Goal: Task Accomplishment & Management: Use online tool/utility

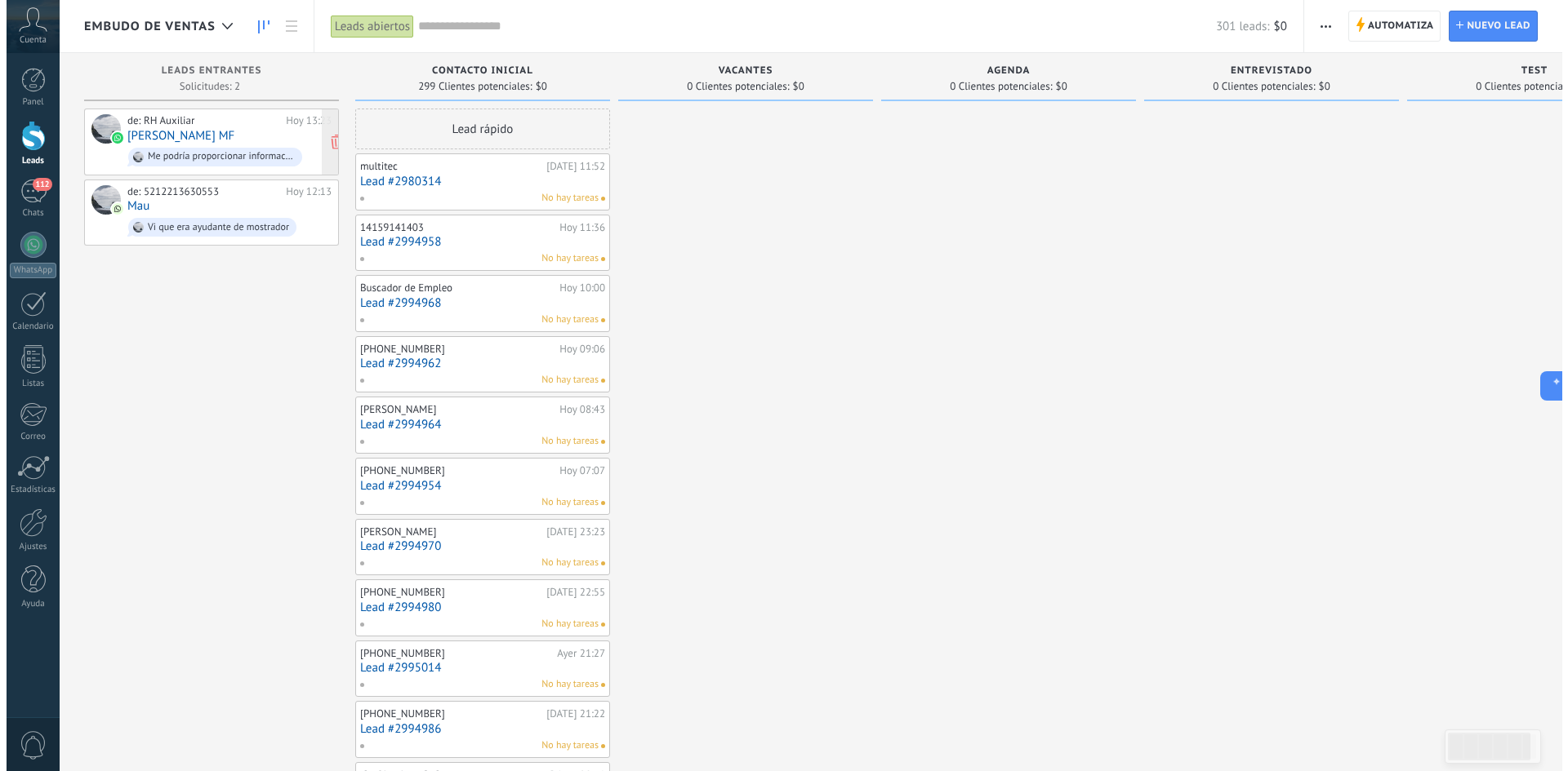
scroll to position [24, 0]
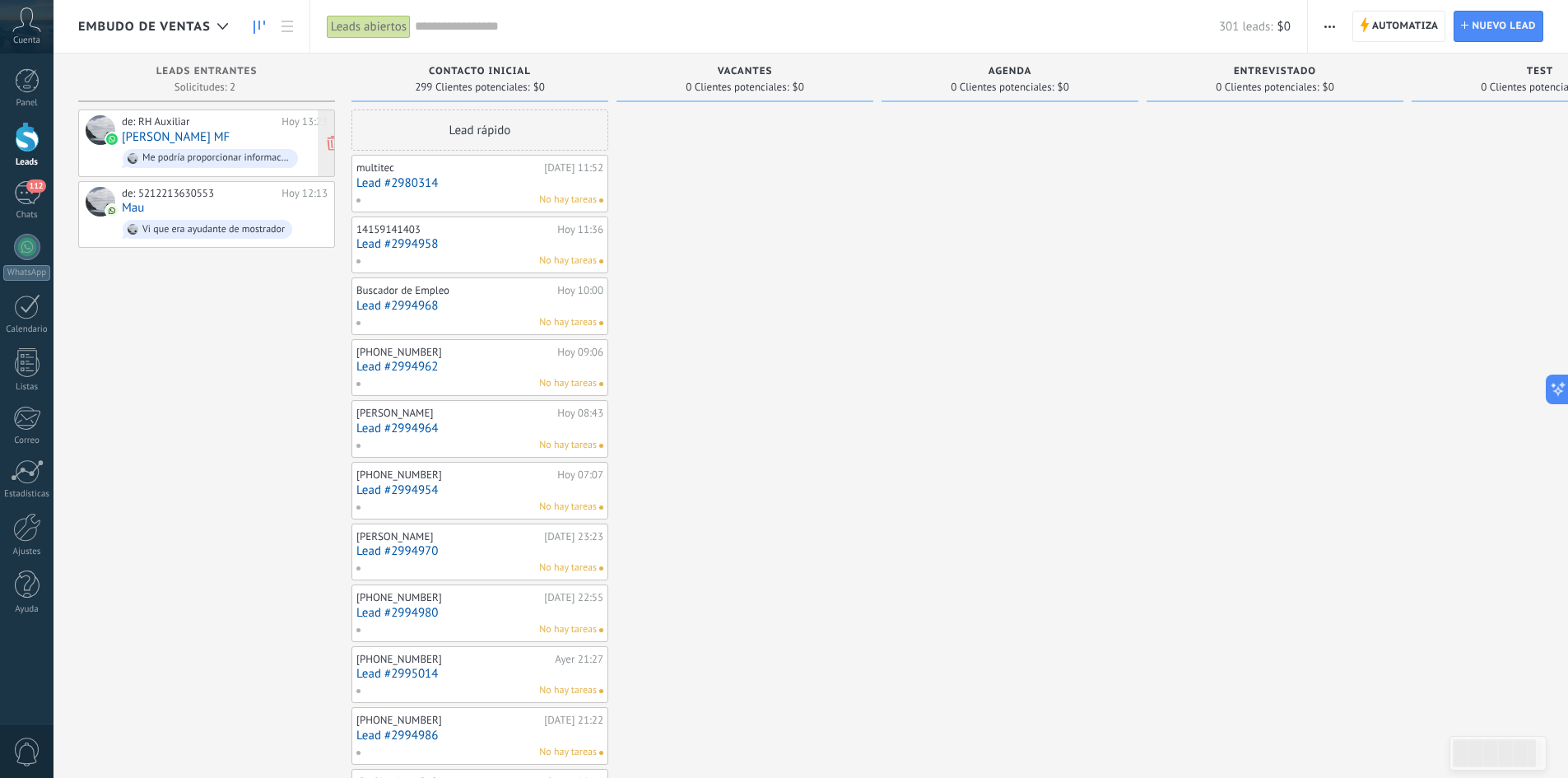
click at [237, 137] on div "de: RH Auxiliar Hoy 13:23 Jona MF Me podría proporcionar información de ese" at bounding box center [224, 142] width 205 height 56
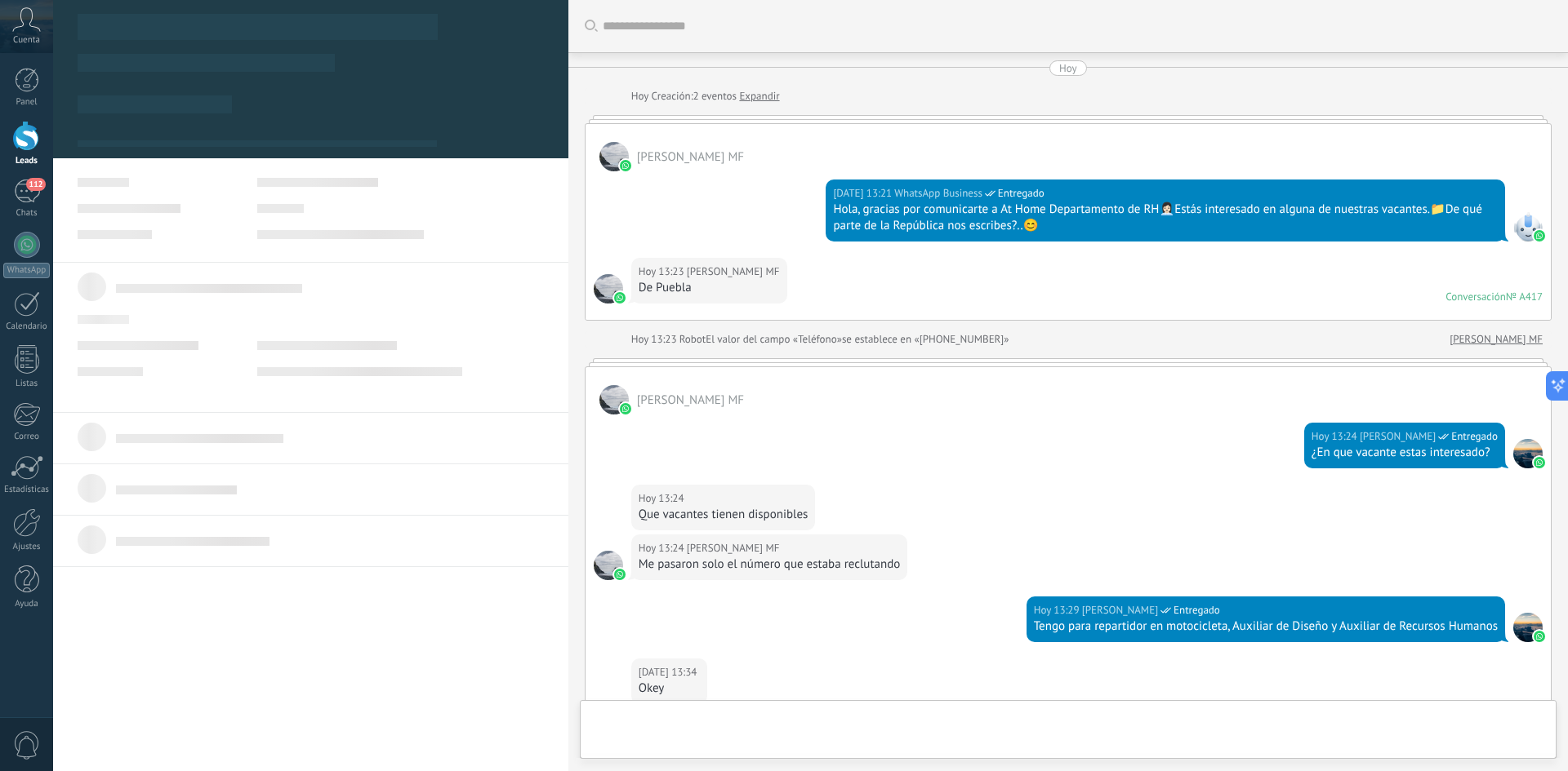
type textarea "**********"
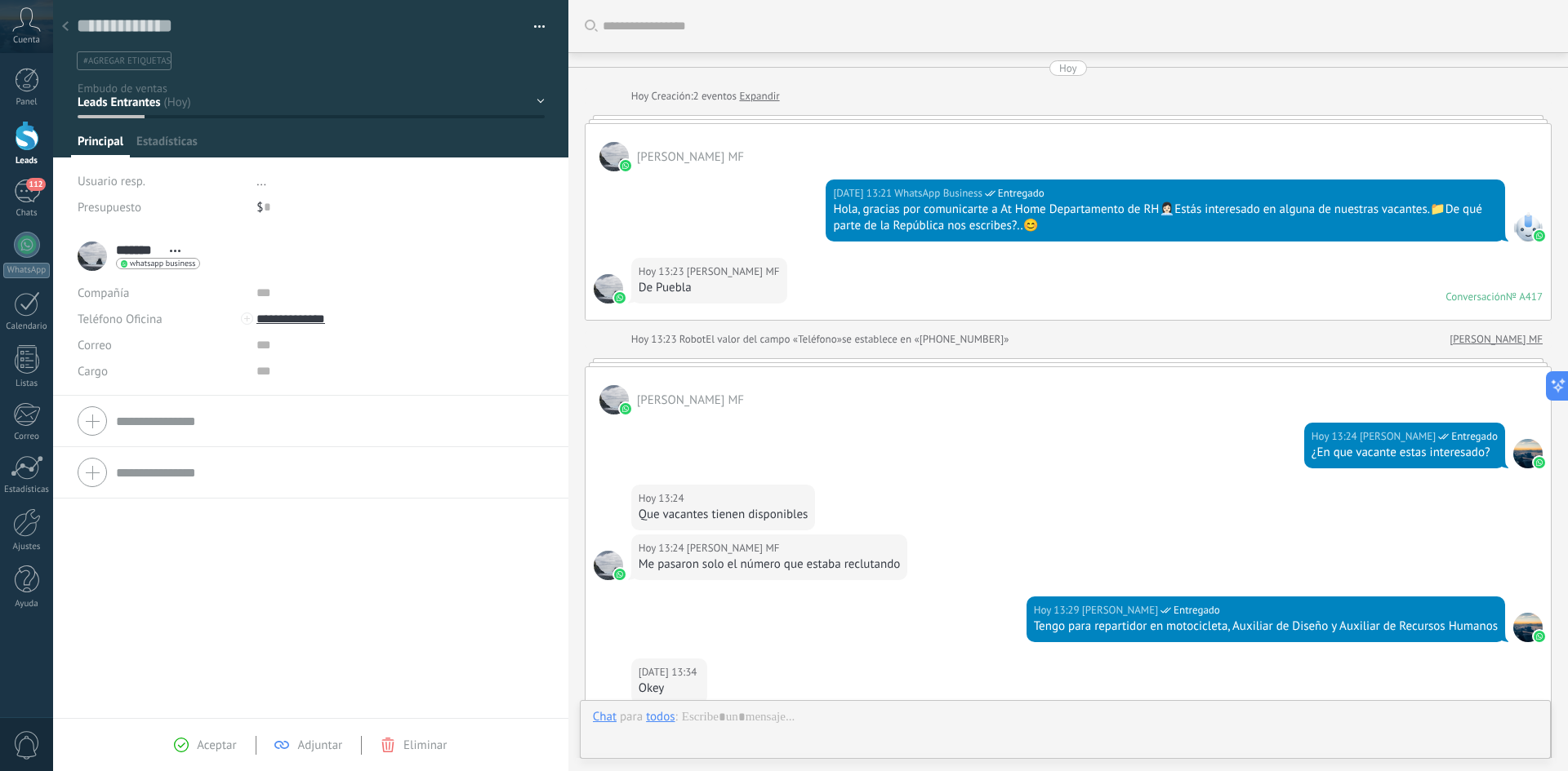
scroll to position [24, 0]
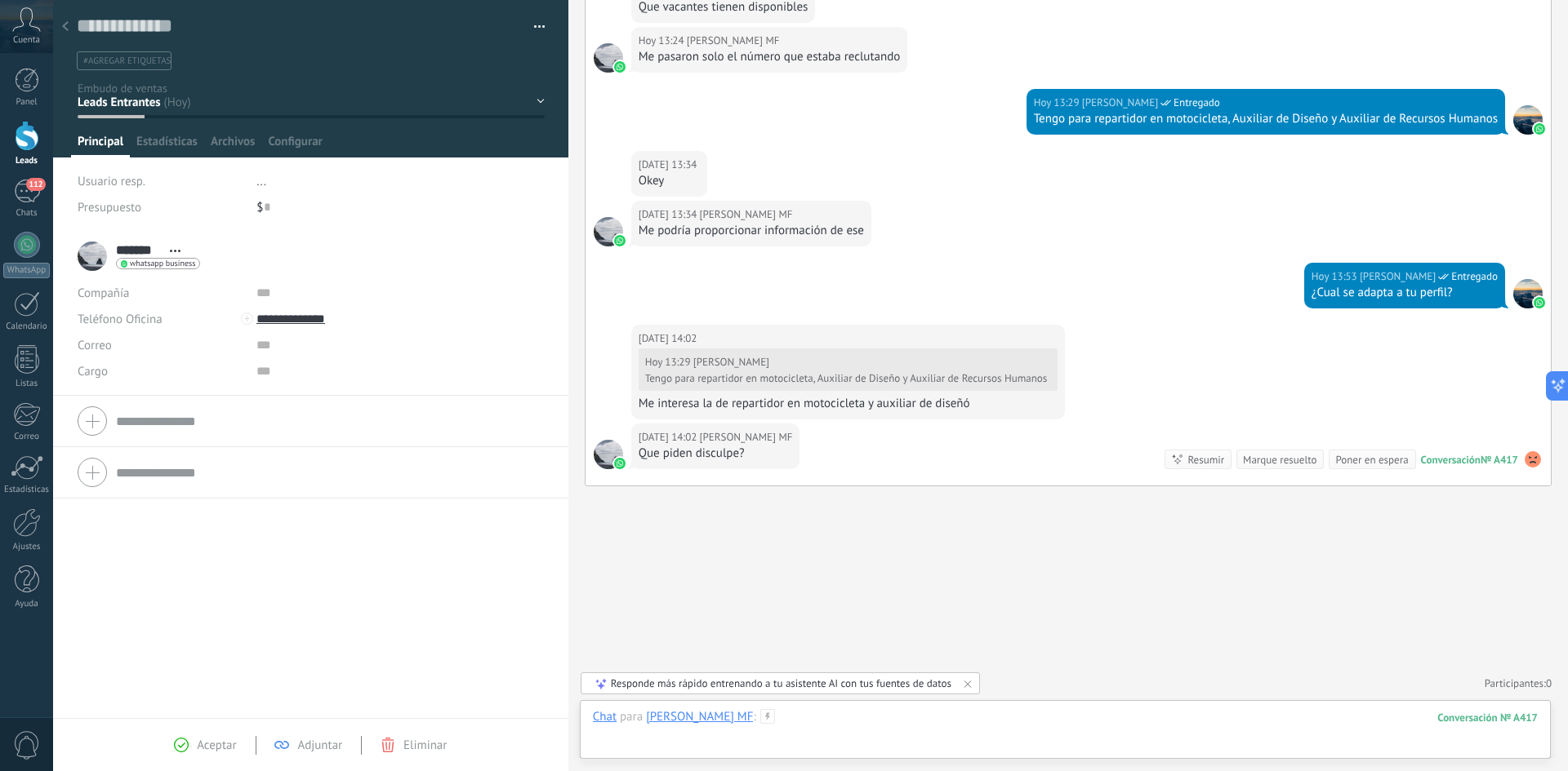
click at [778, 725] on div at bounding box center [1066, 734] width 945 height 49
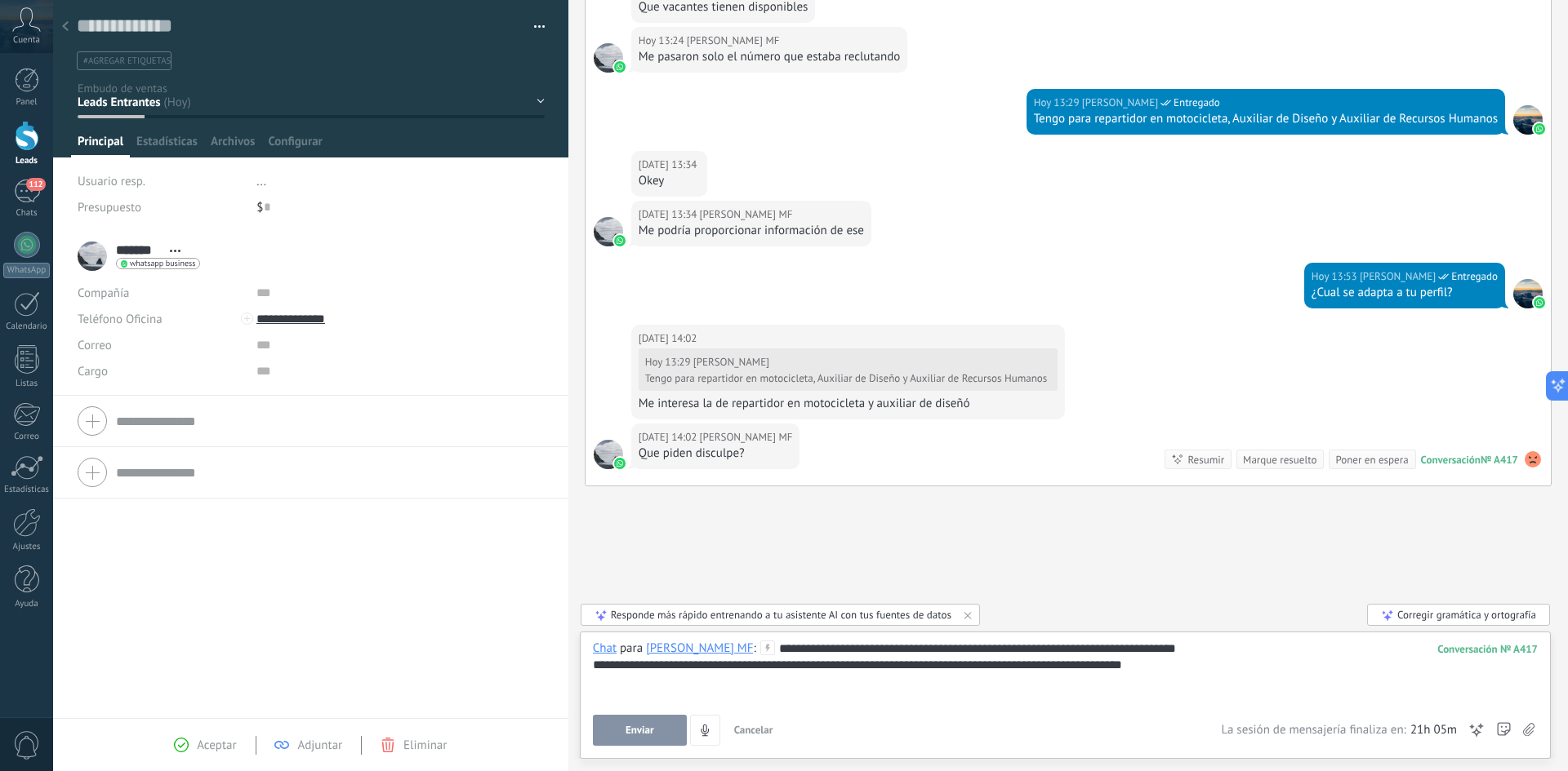
click at [1196, 657] on div "**********" at bounding box center [1066, 665] width 945 height 16
click at [663, 725] on button "Enviar" at bounding box center [640, 730] width 94 height 31
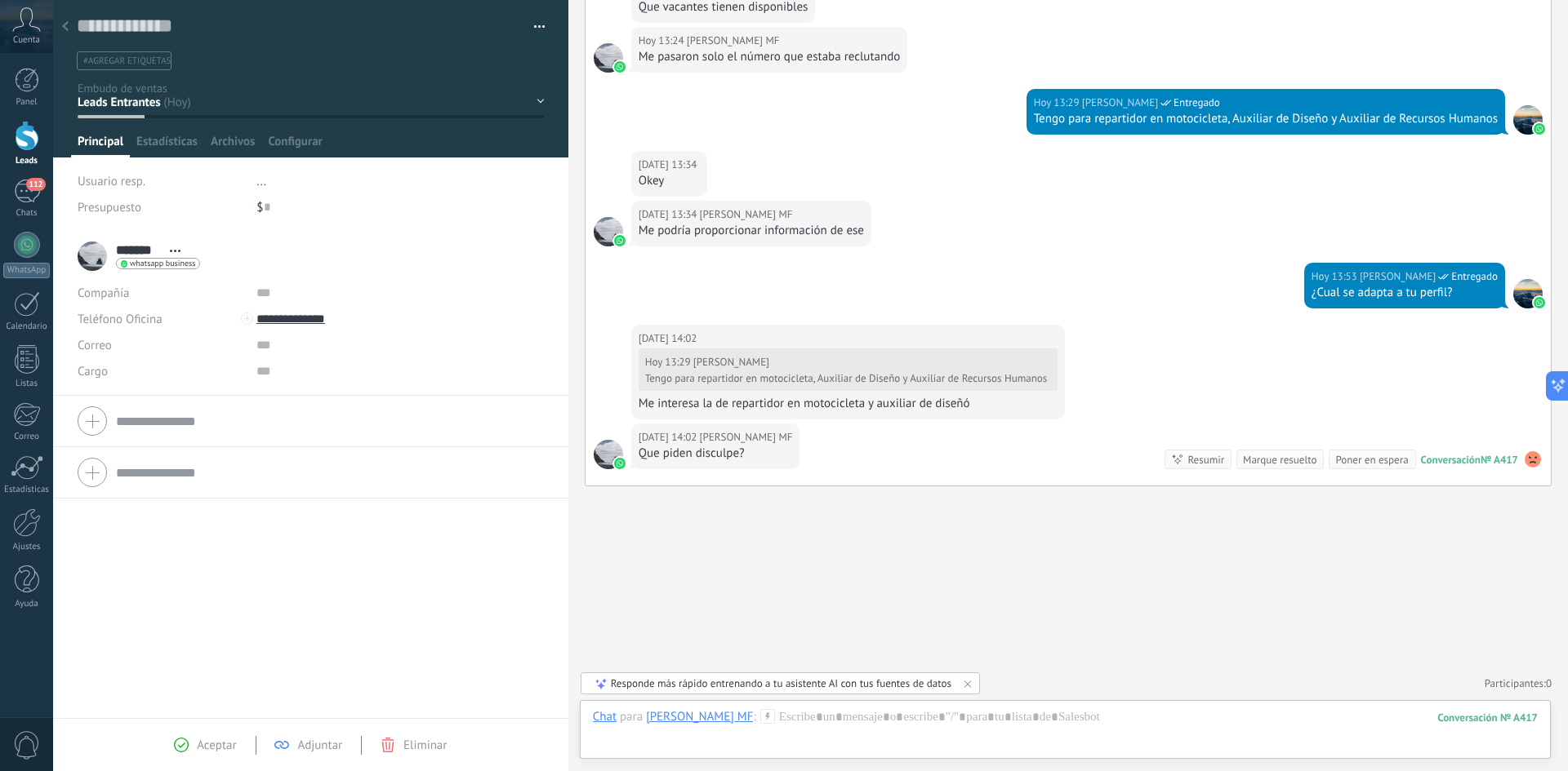
scroll to position [616, 0]
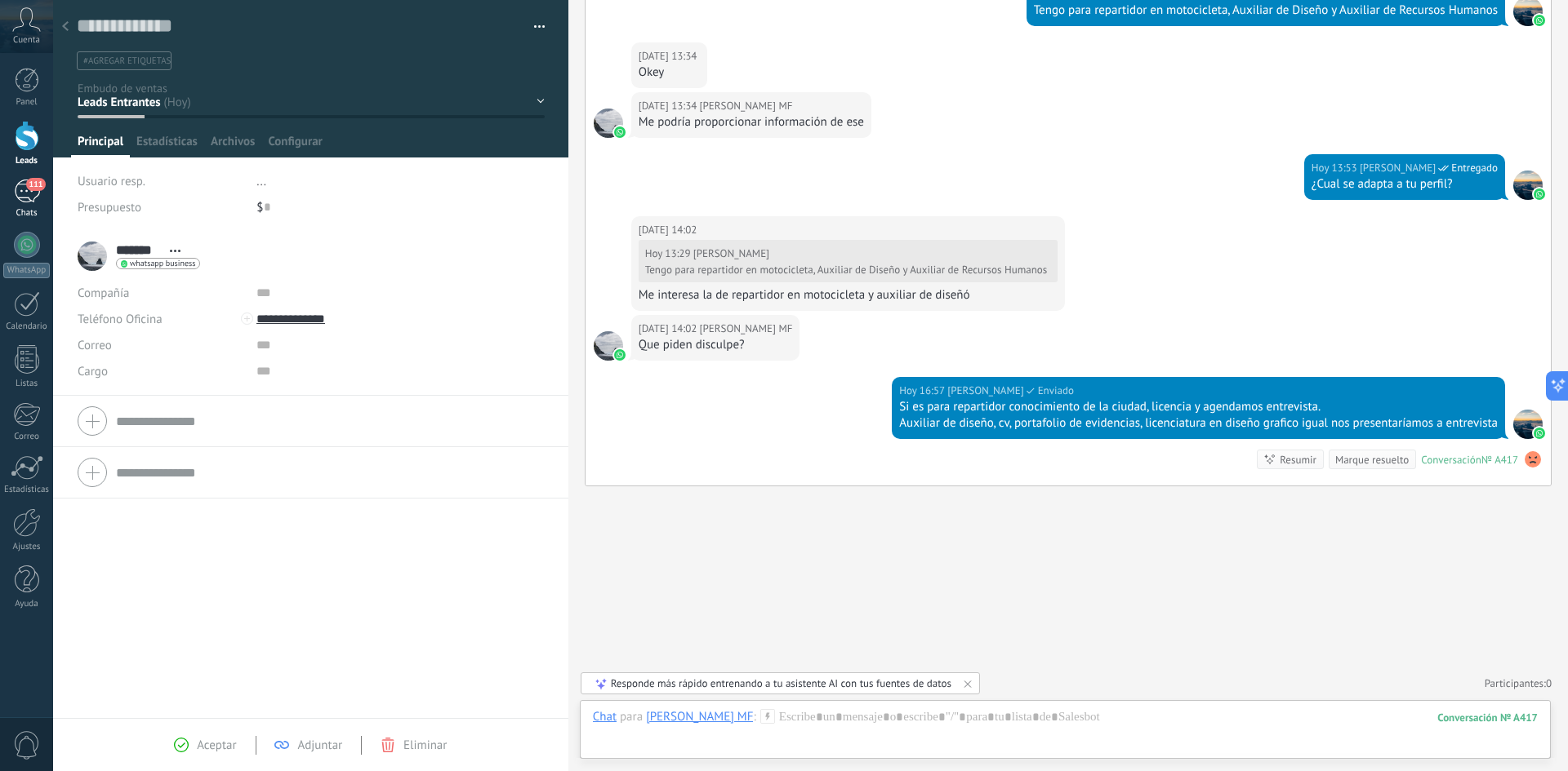
click at [21, 204] on link "111 Chats" at bounding box center [26, 198] width 53 height 39
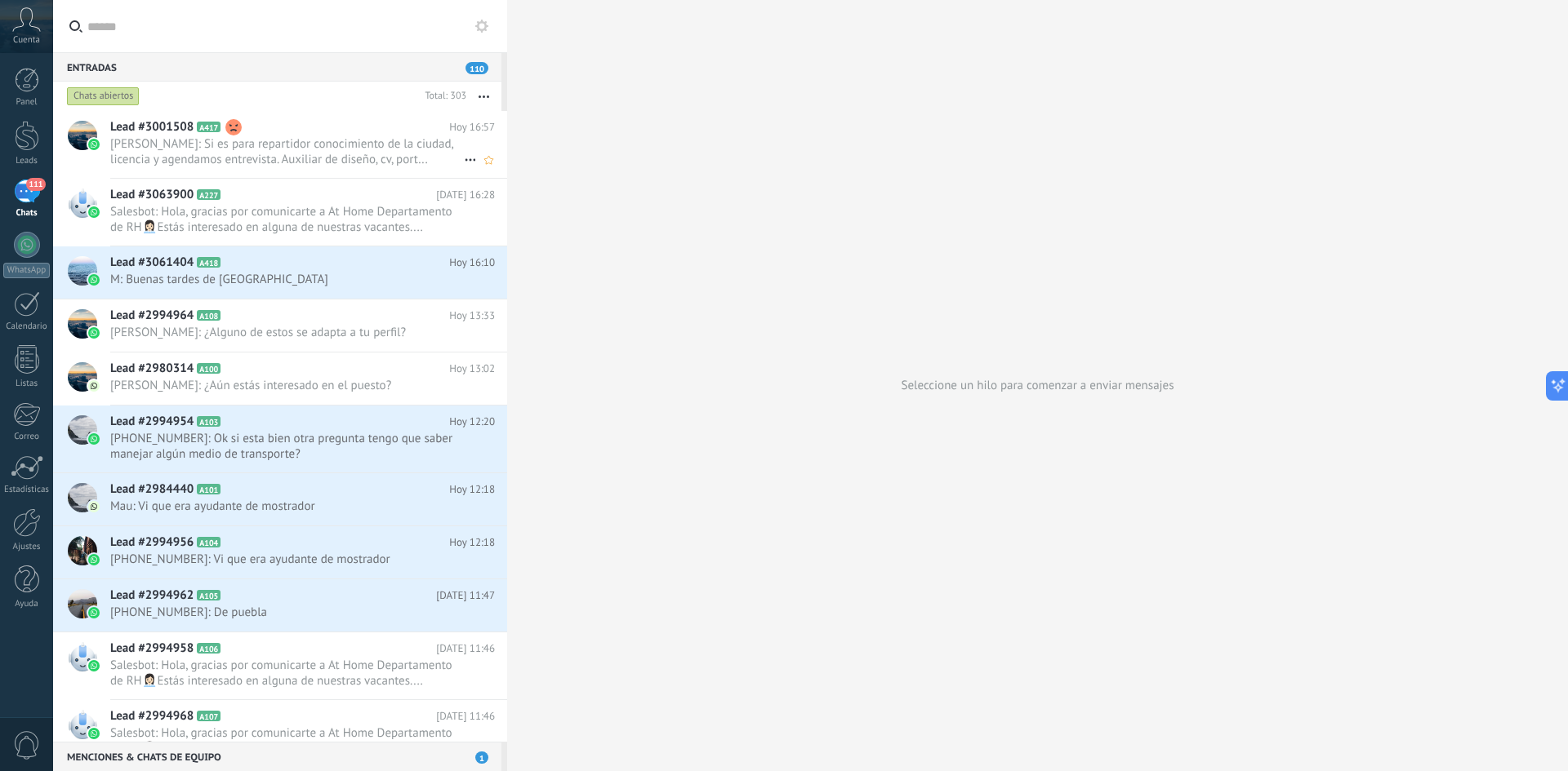
click at [234, 133] on use at bounding box center [234, 128] width 16 height 16
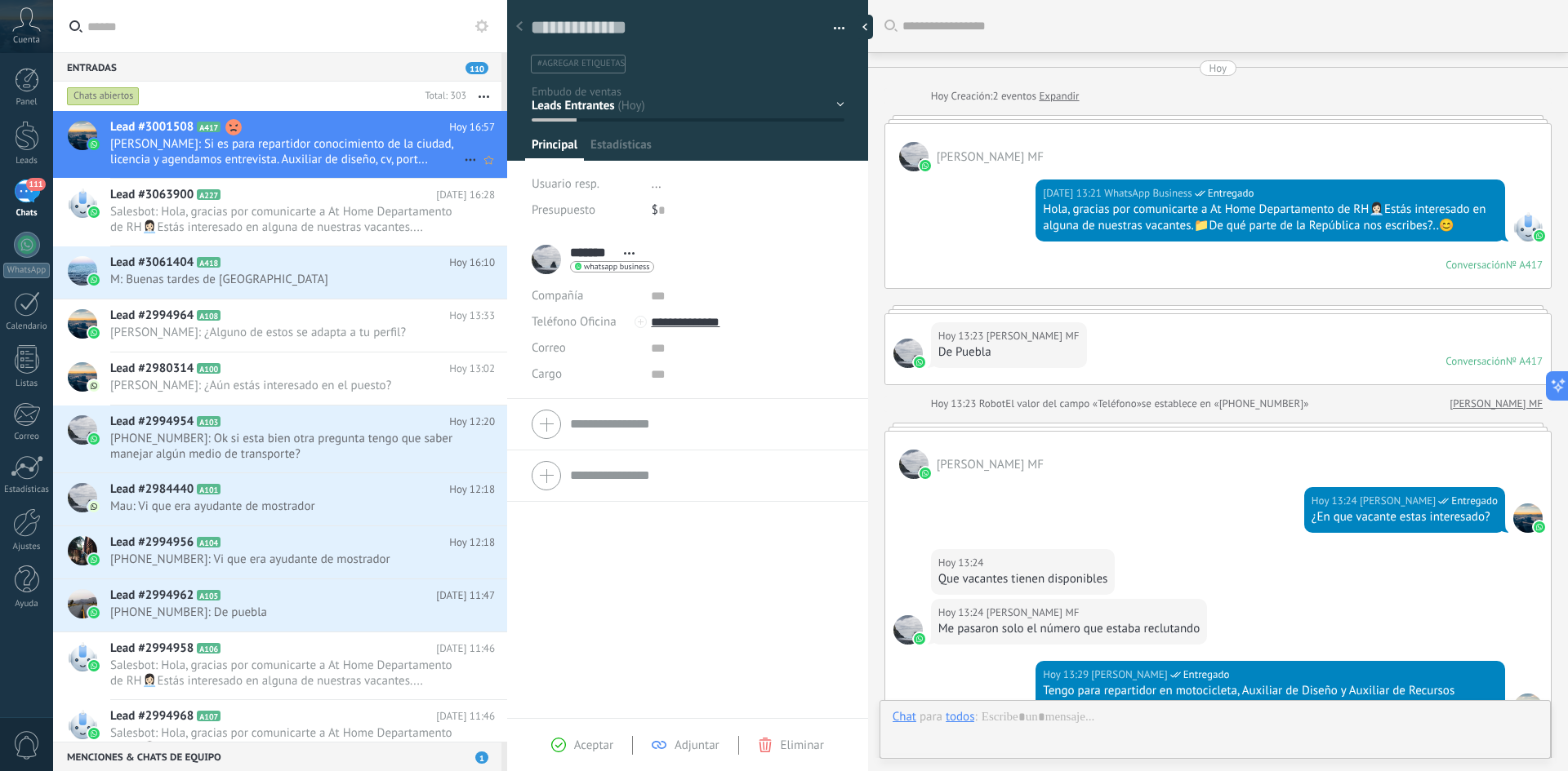
scroll to position [713, 0]
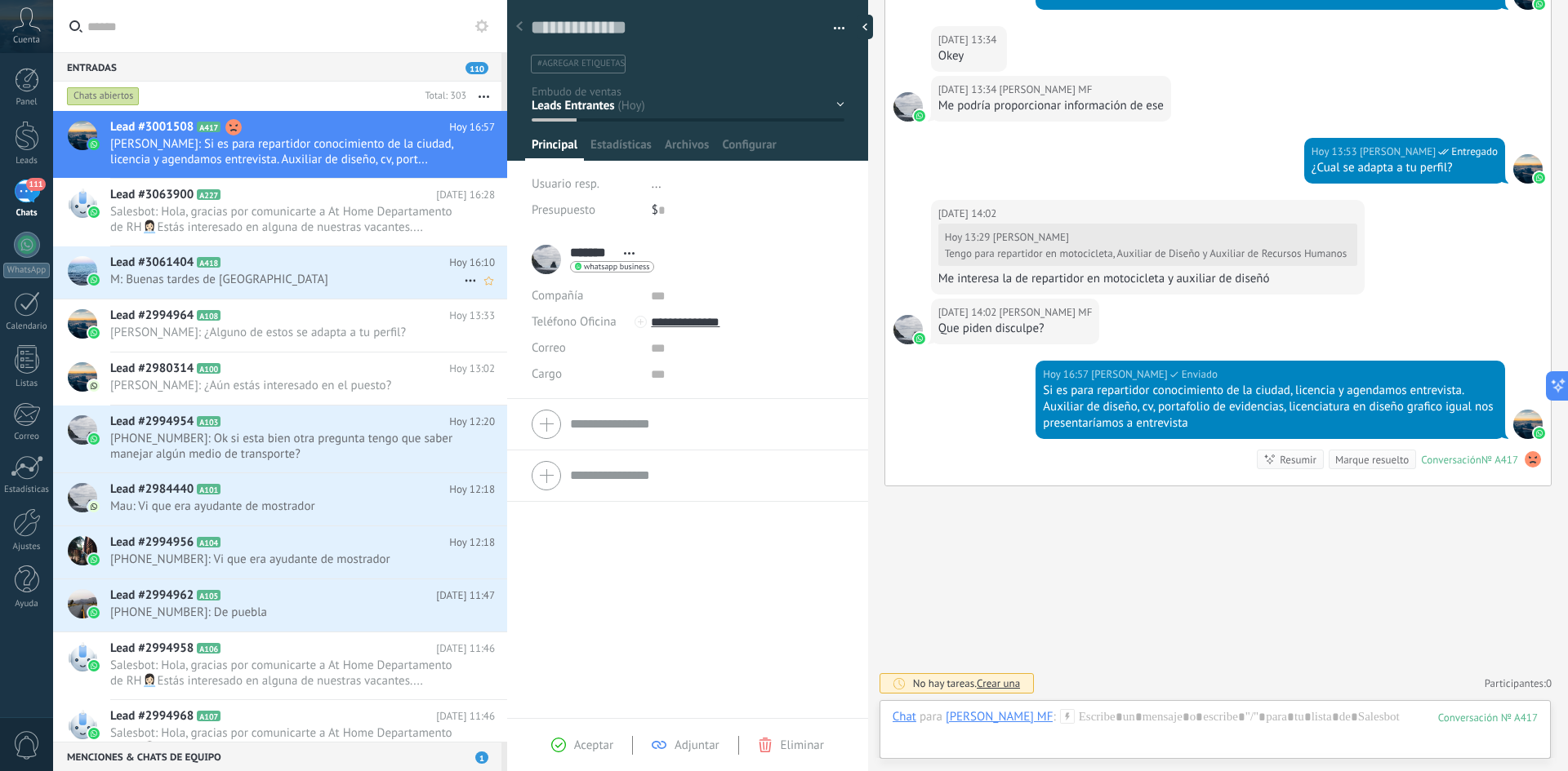
click at [284, 294] on div "Lead #3061404 A418 Hoy 16:10 M: Buenas tardes de Puebla Puebla" at bounding box center [309, 271] width 397 height 52
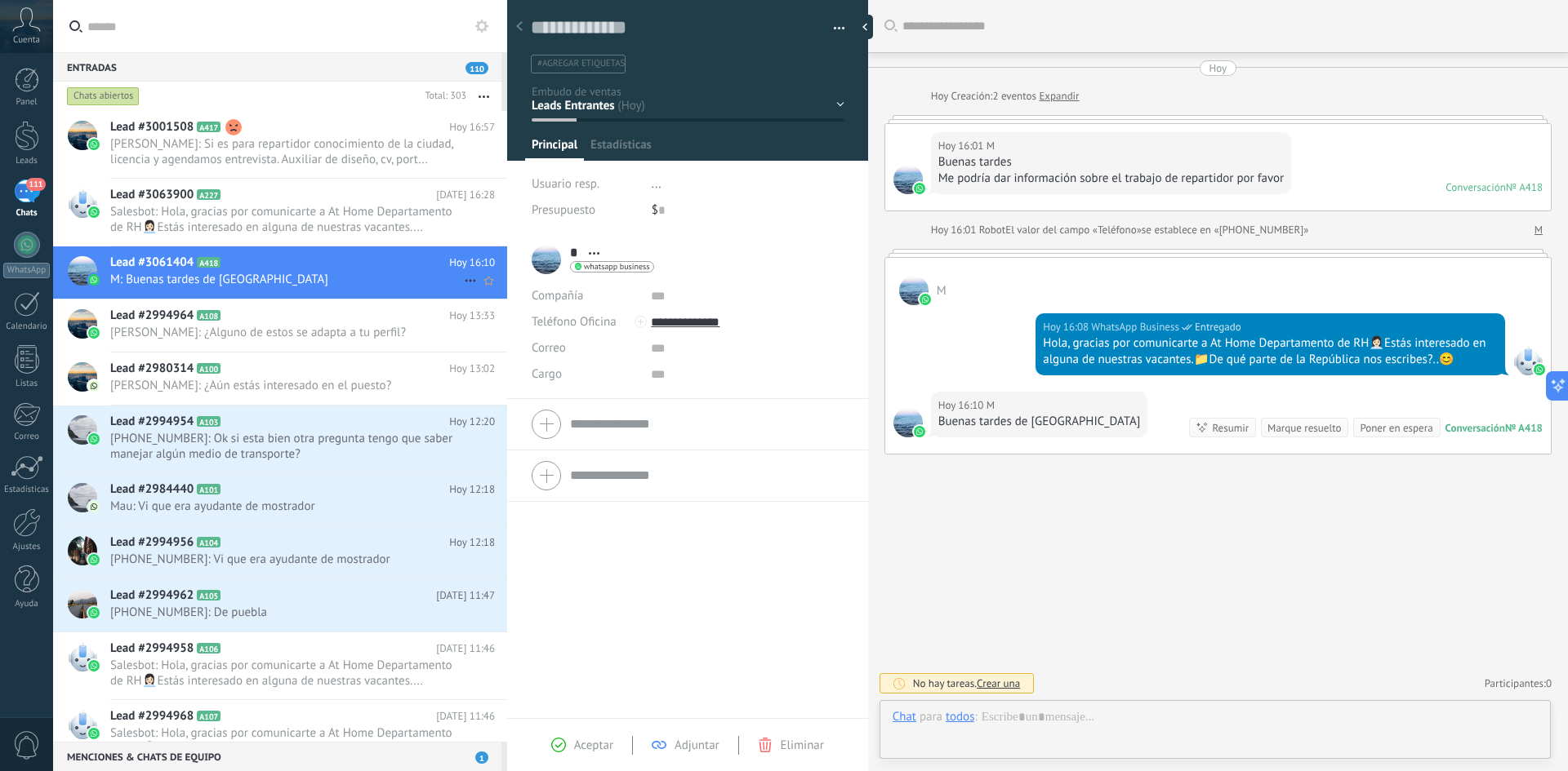
type textarea "**********"
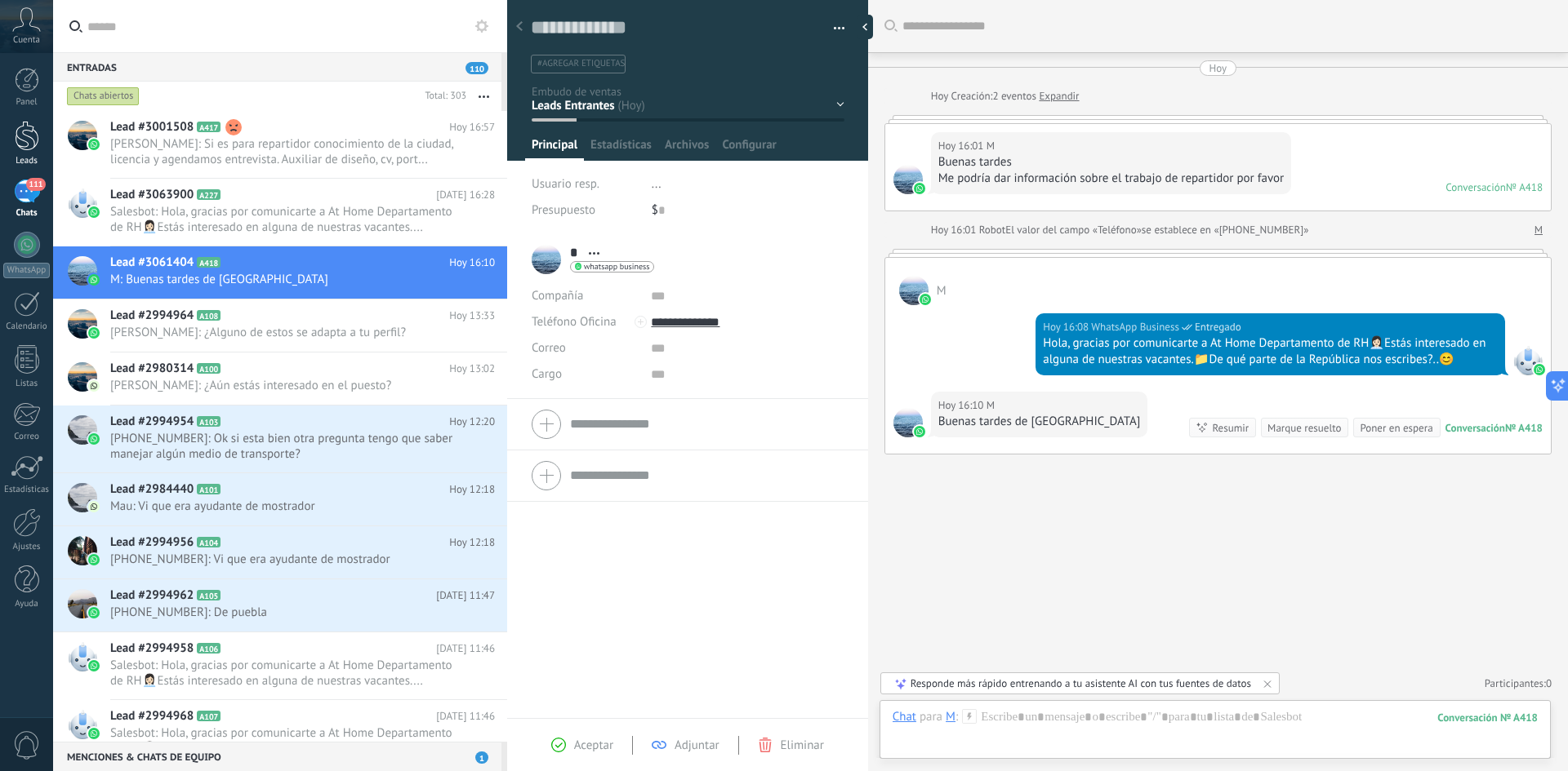
click at [25, 158] on div "Leads" at bounding box center [27, 161] width 47 height 11
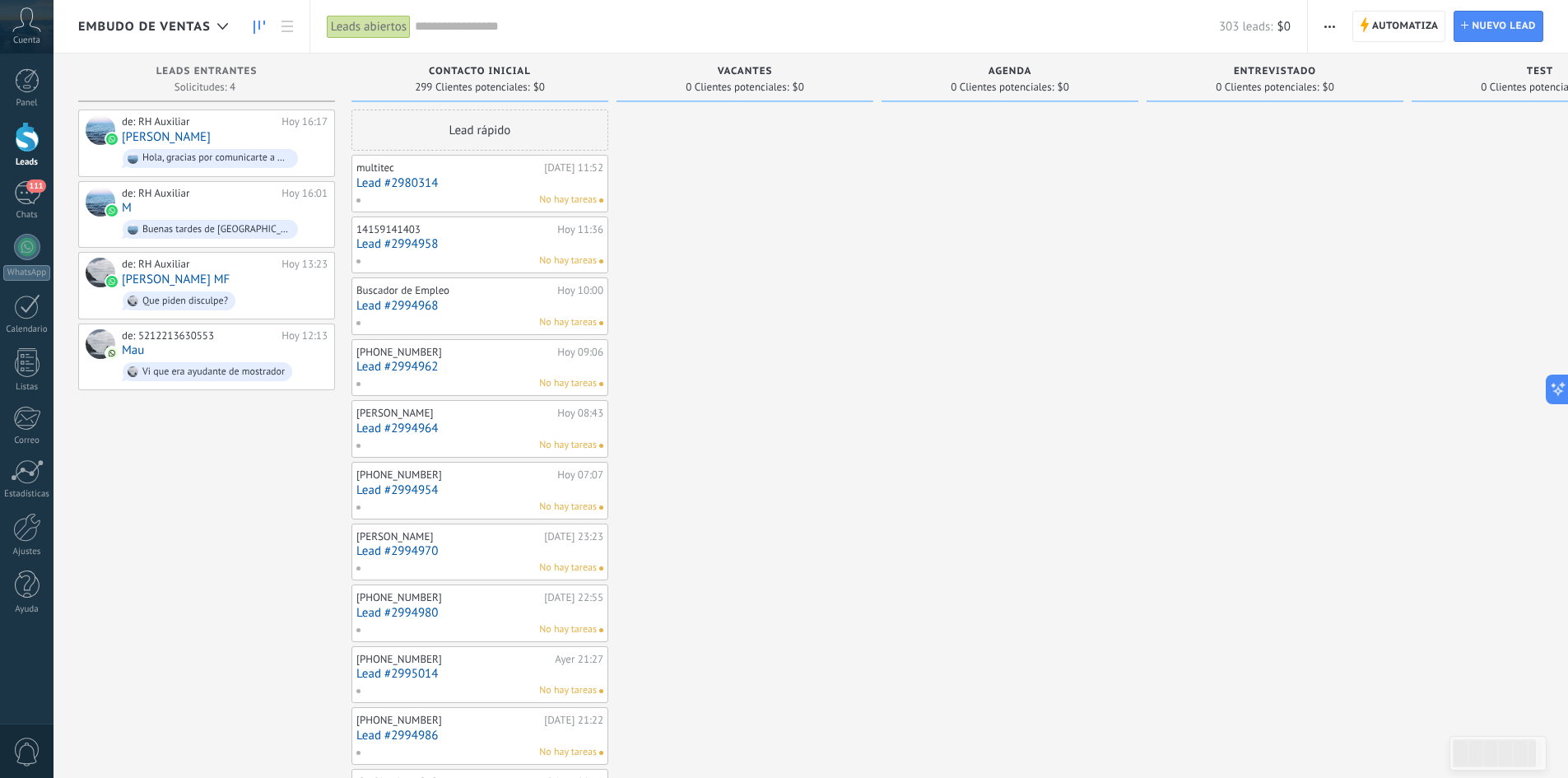
click at [1322, 27] on button "button" at bounding box center [1330, 26] width 24 height 31
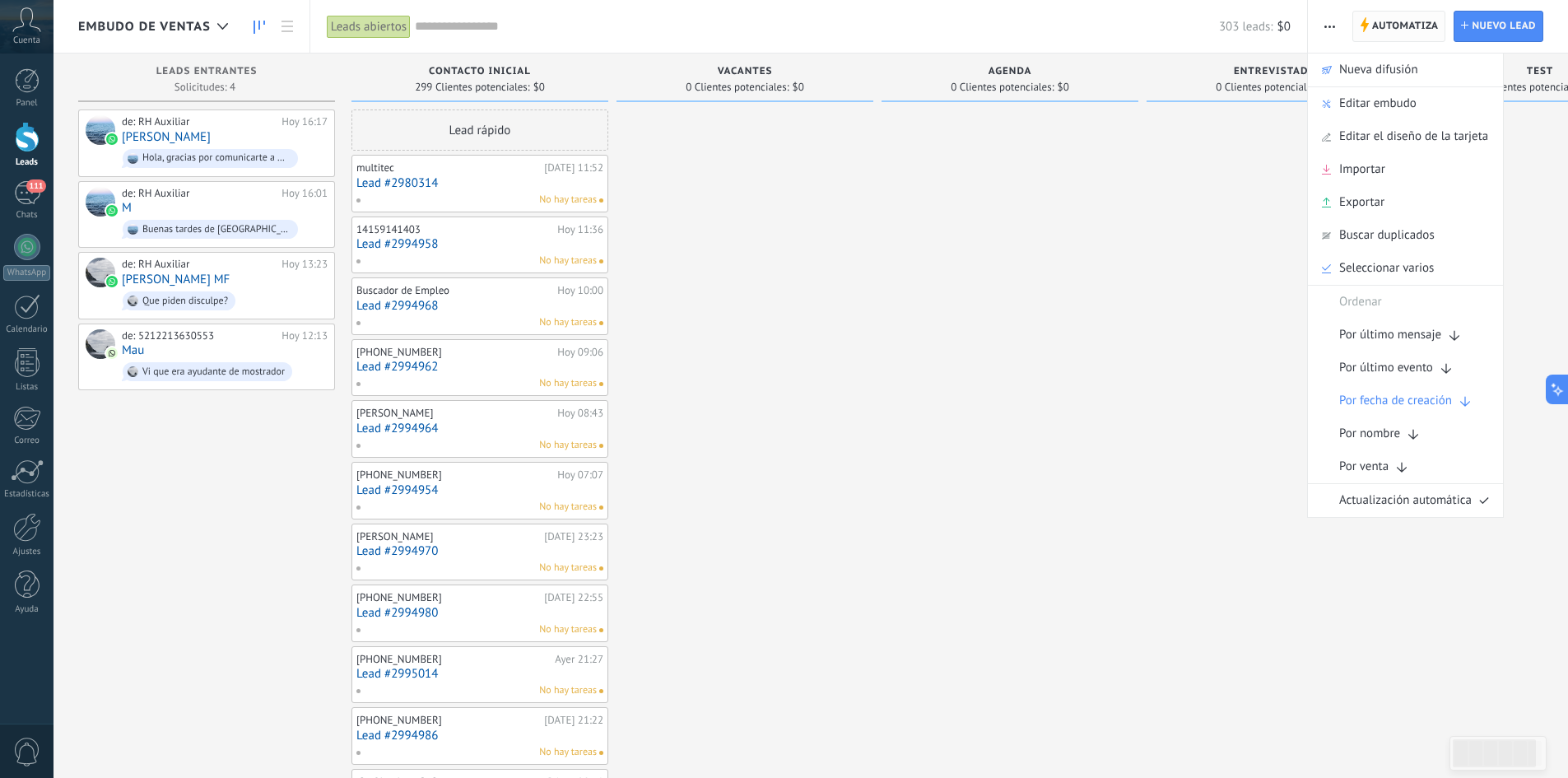
click at [1415, 29] on span "Automatiza" at bounding box center [1406, 26] width 67 height 29
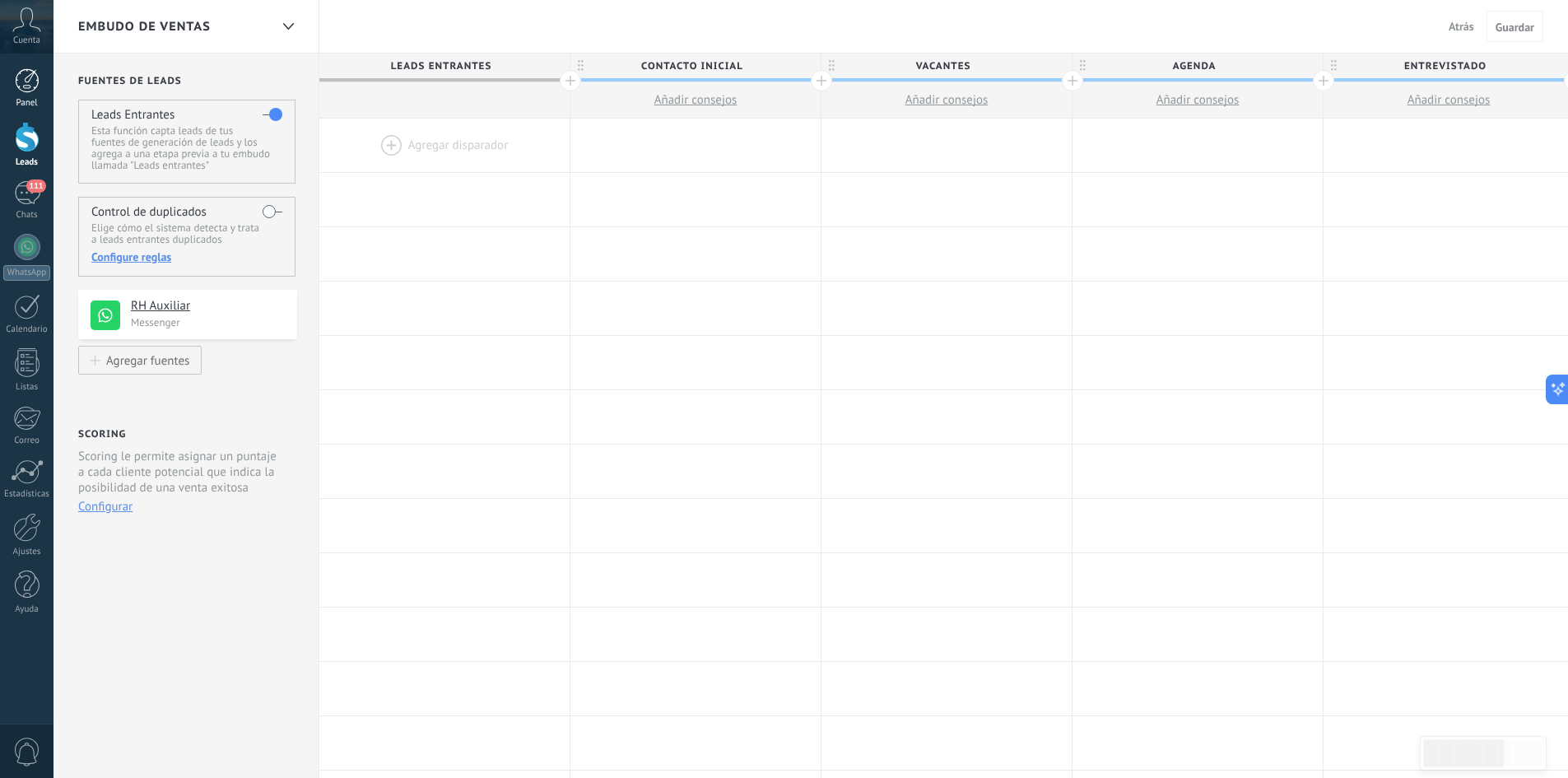
click at [28, 94] on link "Panel" at bounding box center [26, 89] width 54 height 40
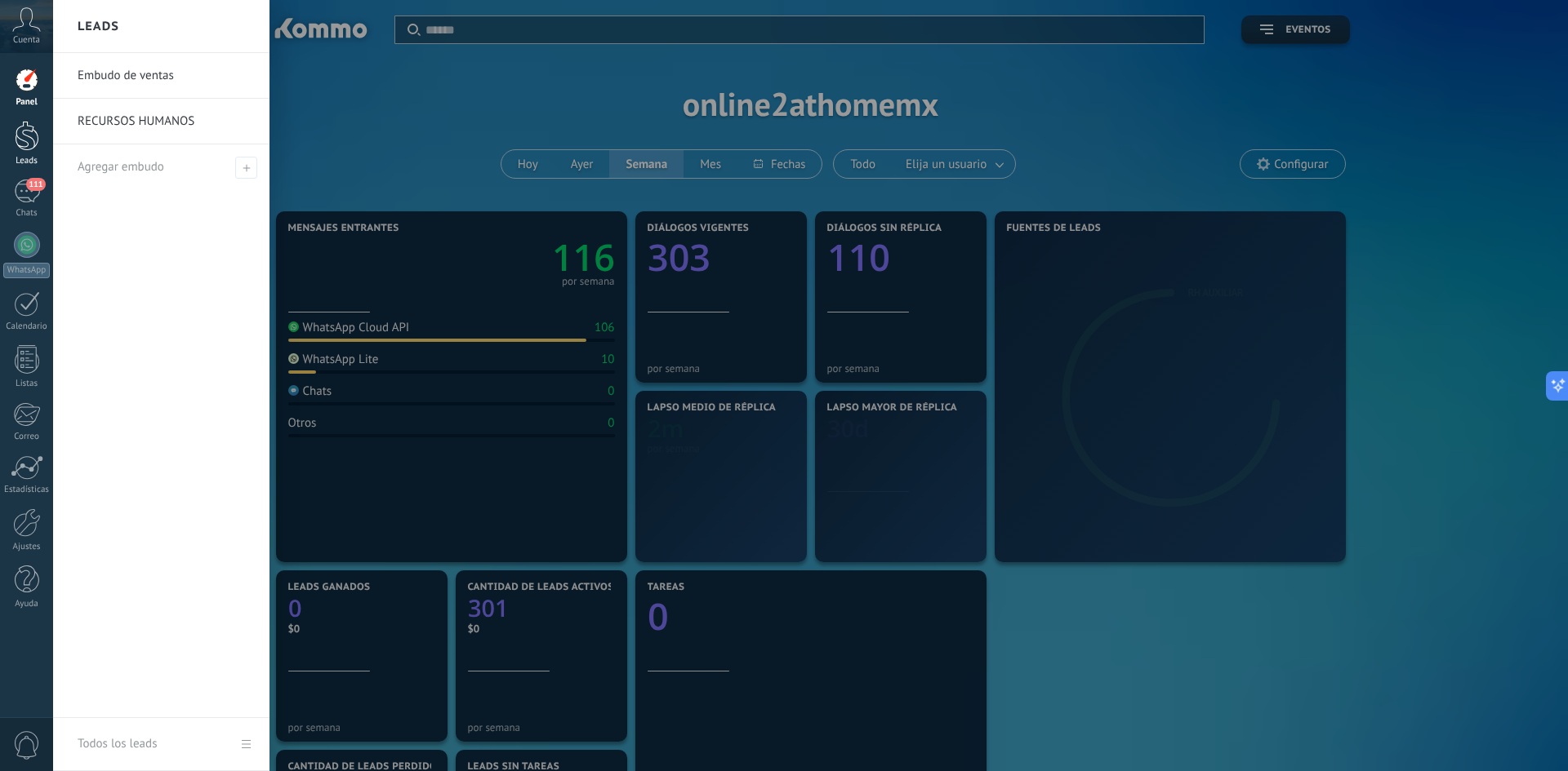
click at [24, 146] on div at bounding box center [26, 135] width 24 height 30
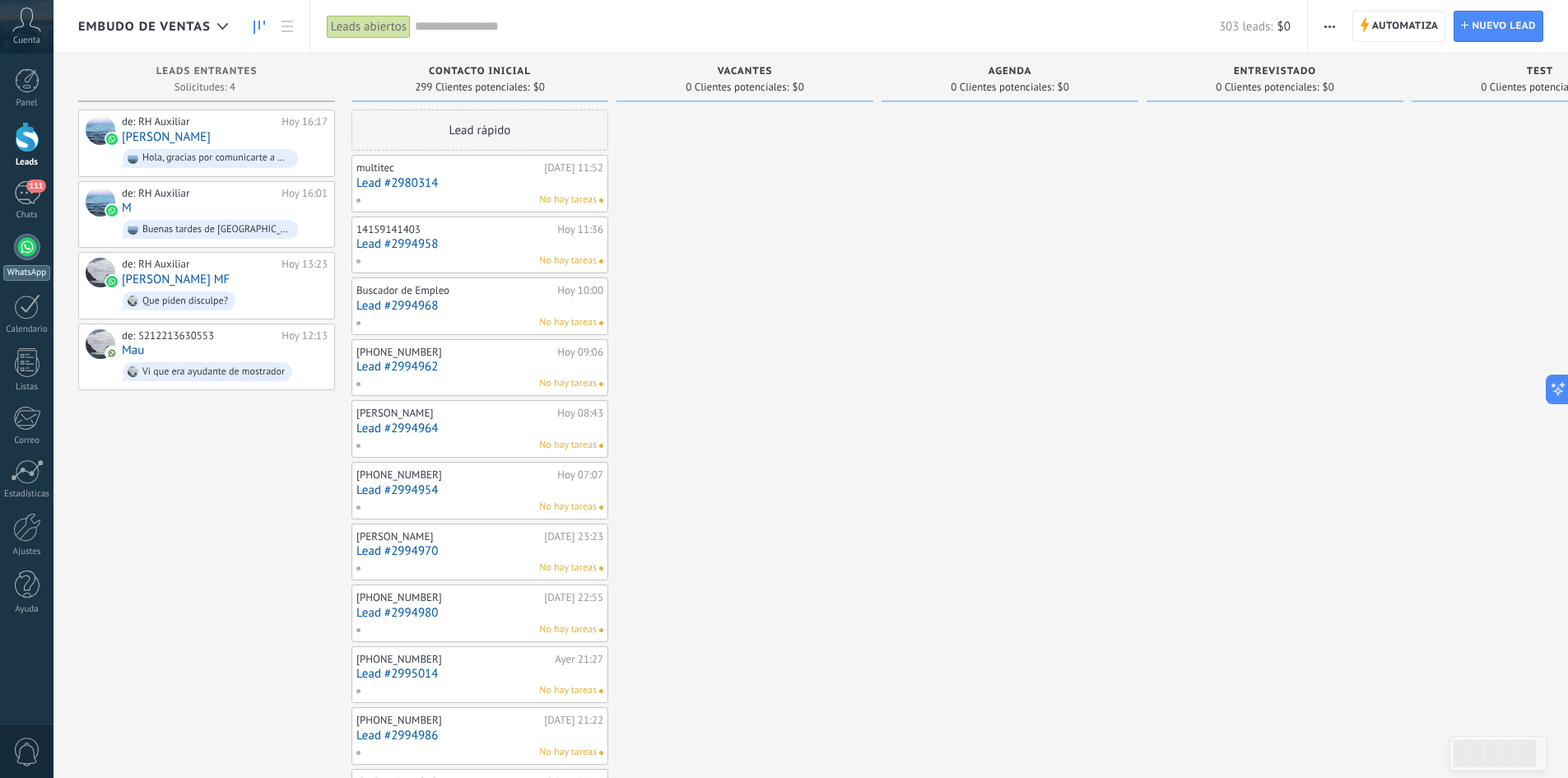
click at [28, 254] on div at bounding box center [26, 247] width 26 height 26
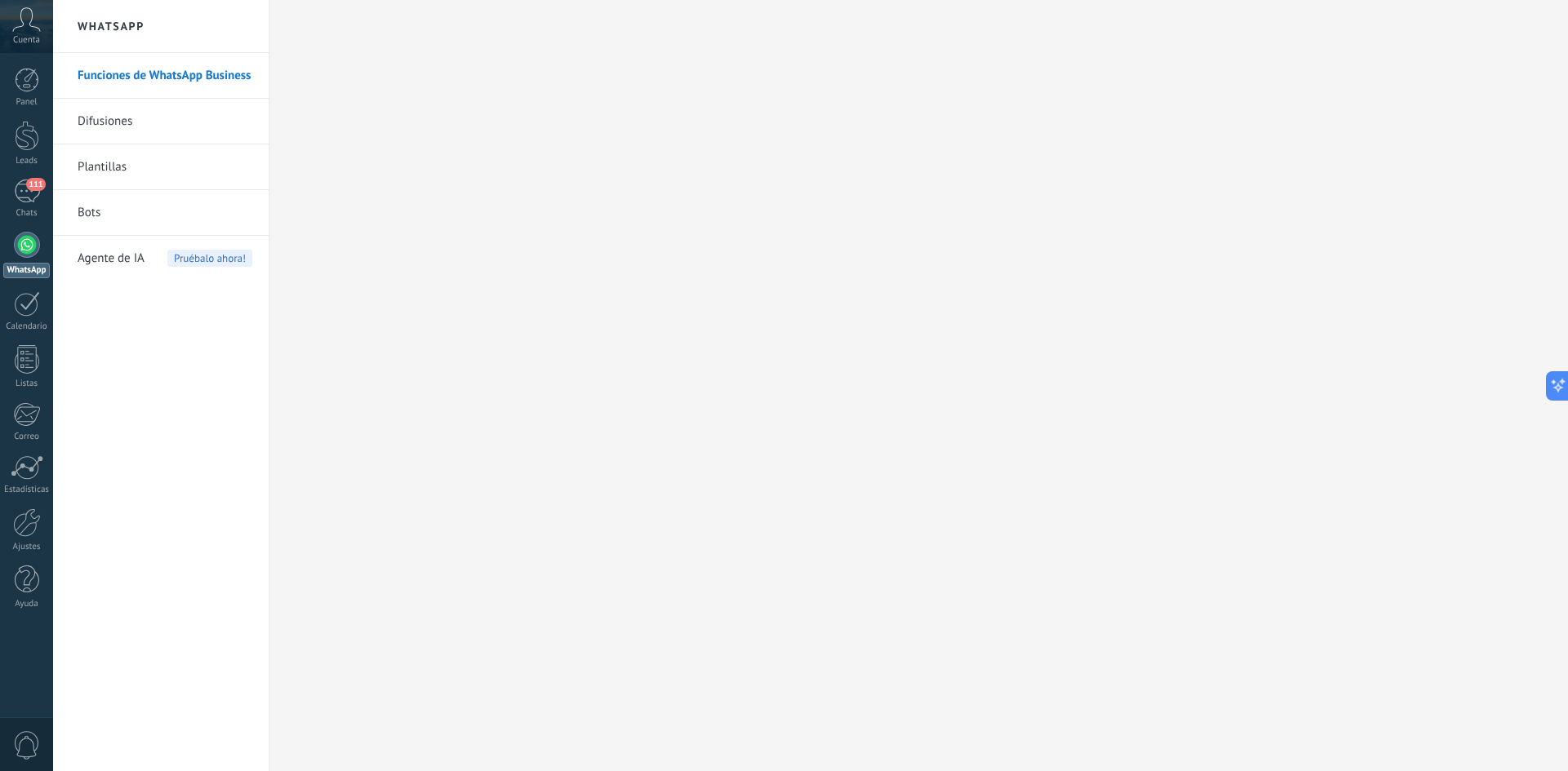
click at [119, 210] on link "Bots" at bounding box center [165, 213] width 175 height 46
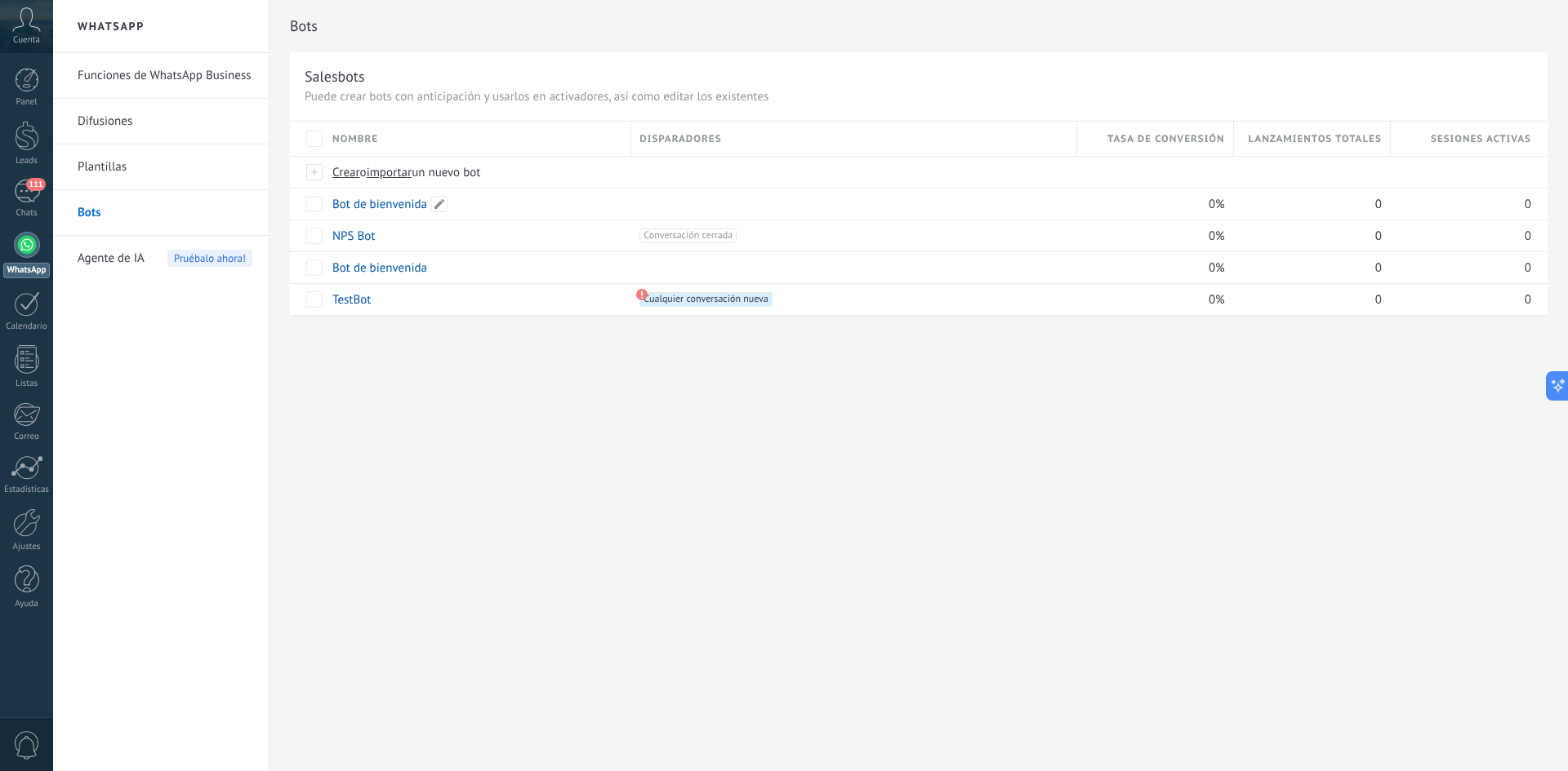
click at [387, 205] on link "Bot de bienvenida" at bounding box center [379, 204] width 95 height 15
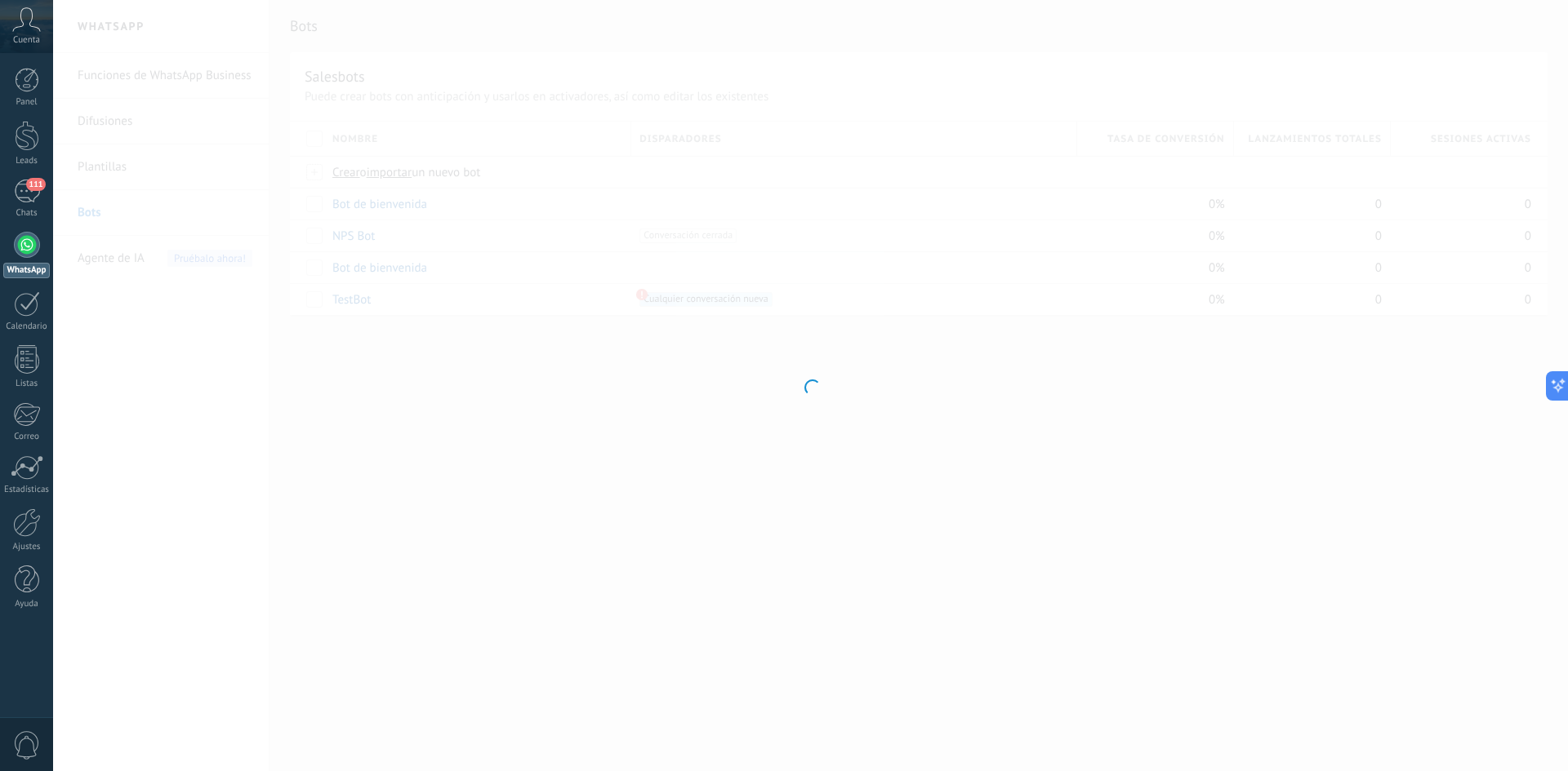
type input "**********"
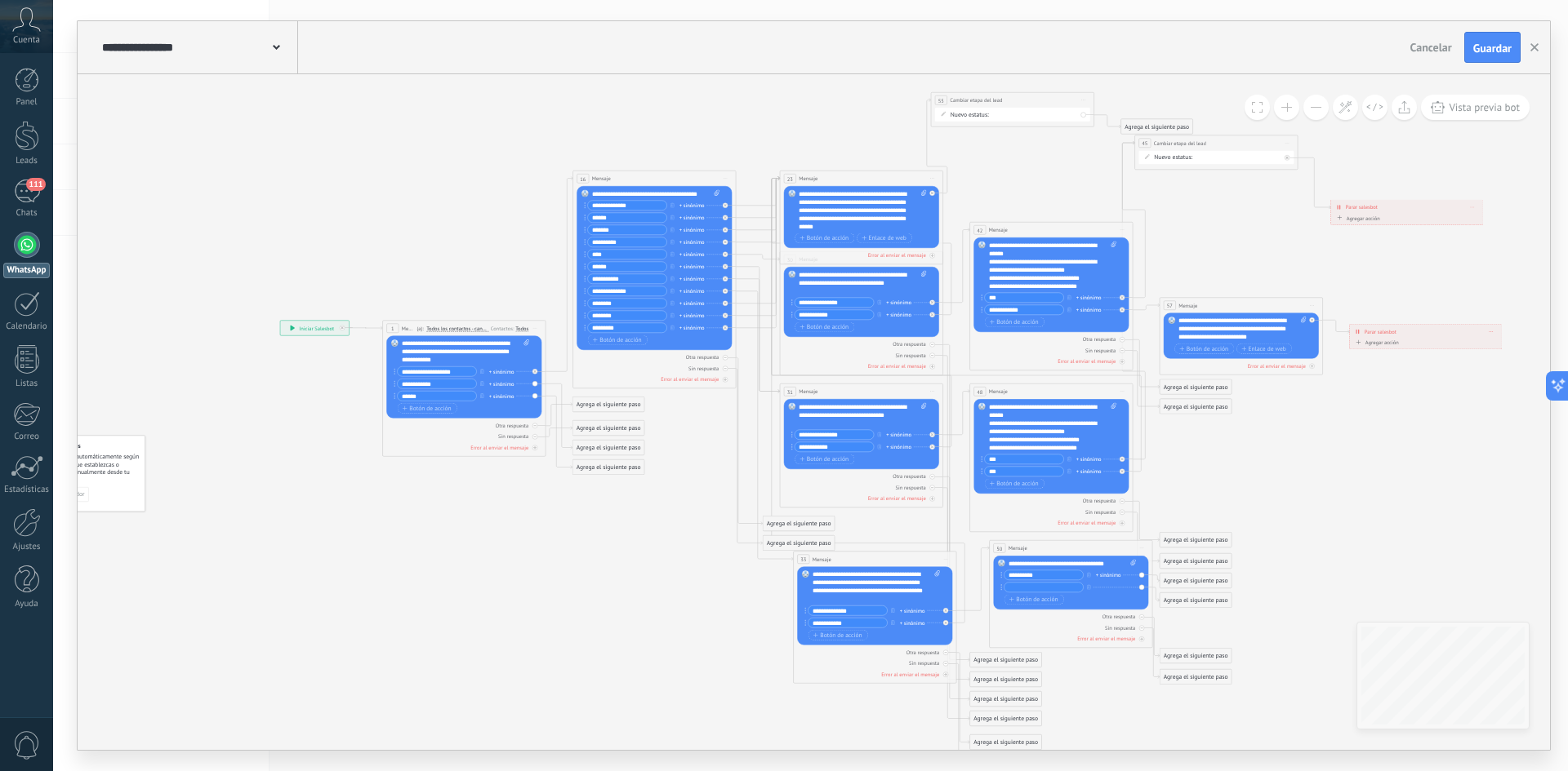
click at [1203, 541] on div "Agrega el siguiente paso" at bounding box center [1195, 540] width 72 height 14
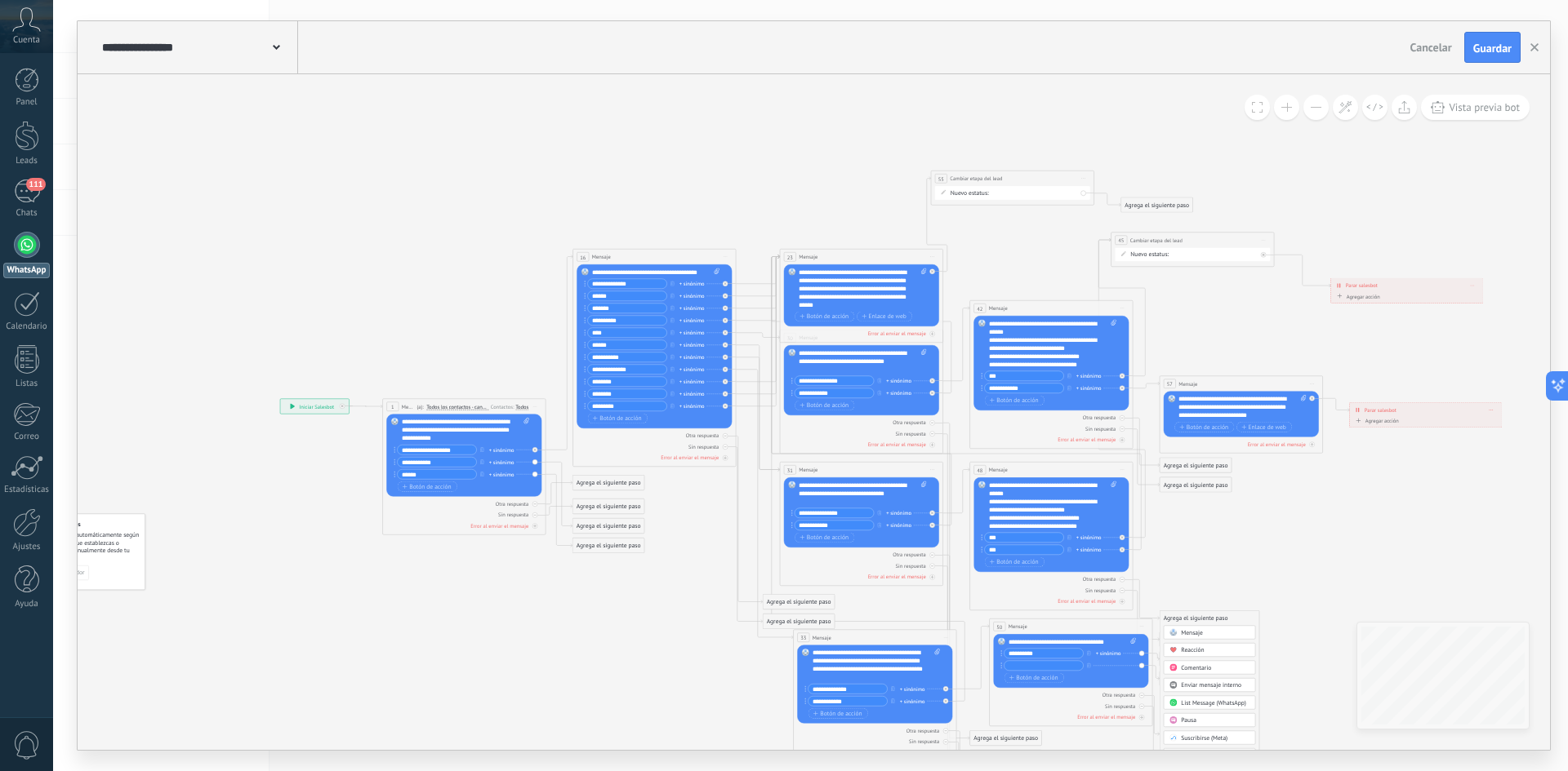
drag, startPoint x: 1254, startPoint y: 221, endPoint x: 1230, endPoint y: 240, distance: 30.6
click at [1230, 240] on div "**********" at bounding box center [1192, 240] width 162 height 15
click at [1343, 112] on icon at bounding box center [1344, 107] width 14 height 14
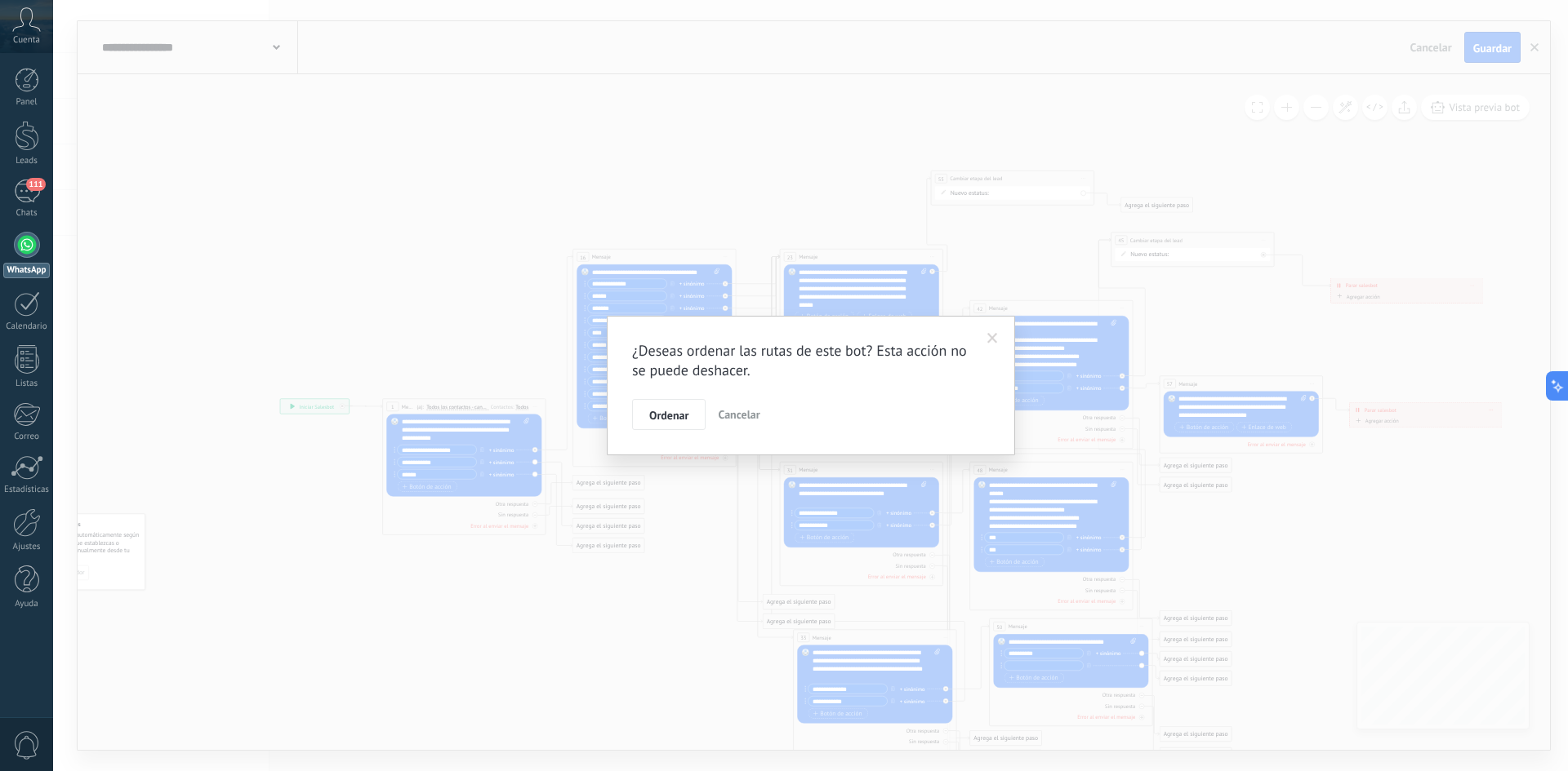
click at [991, 338] on span at bounding box center [992, 338] width 11 height 12
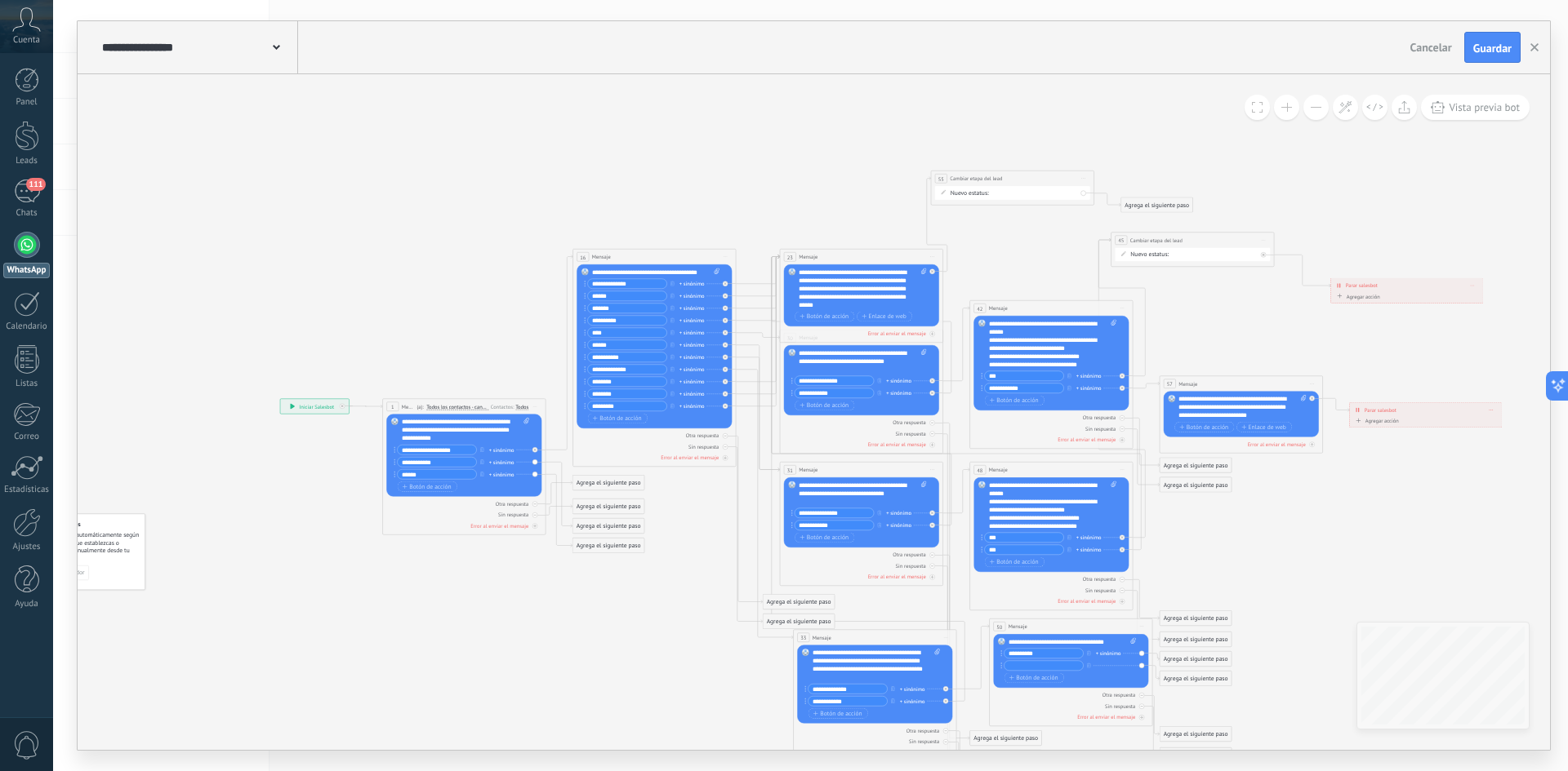
click at [1311, 107] on button at bounding box center [1315, 108] width 25 height 25
click at [1282, 110] on button at bounding box center [1286, 108] width 25 height 25
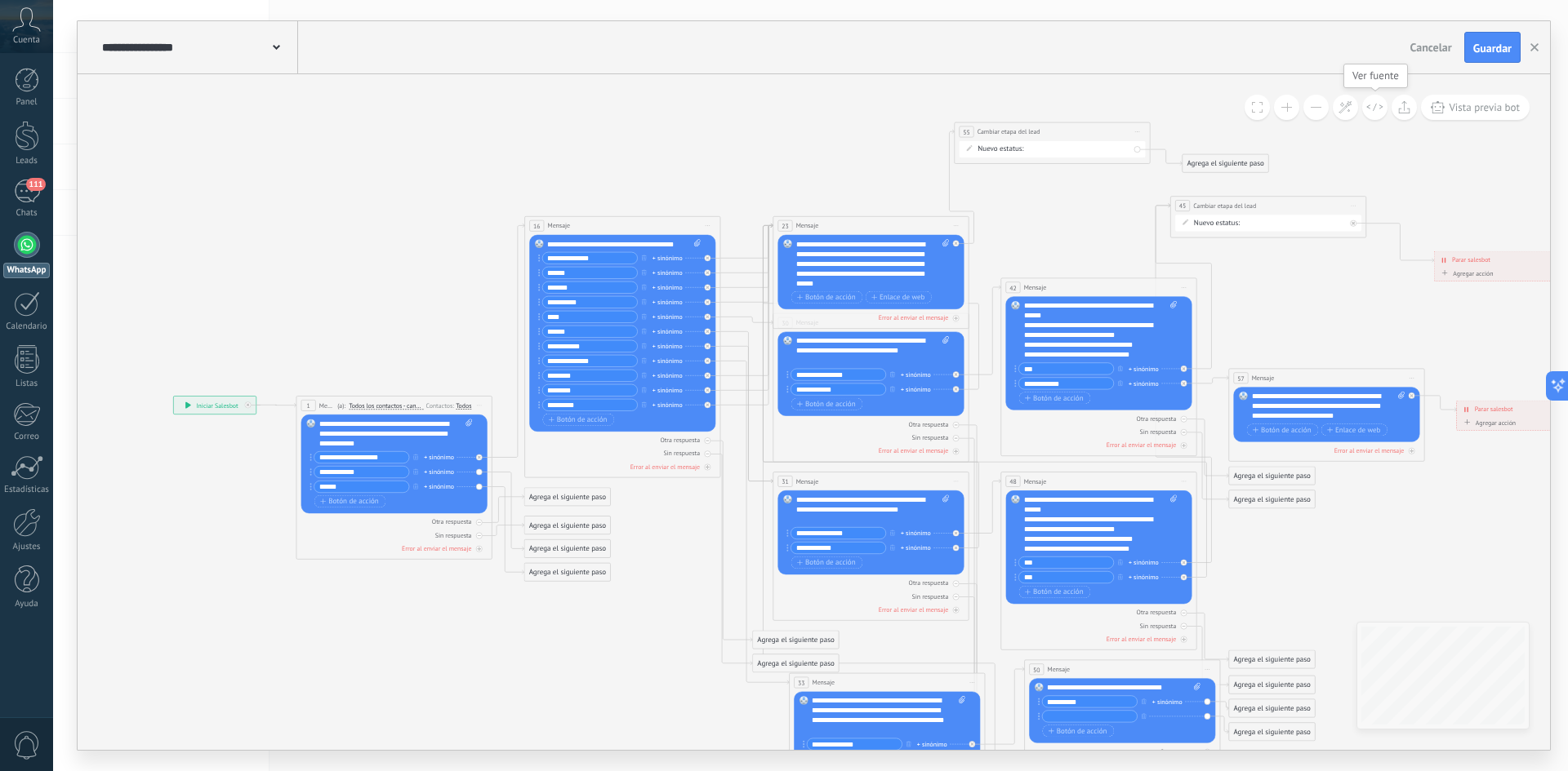
click at [1377, 107] on icon at bounding box center [1374, 108] width 17 height 9
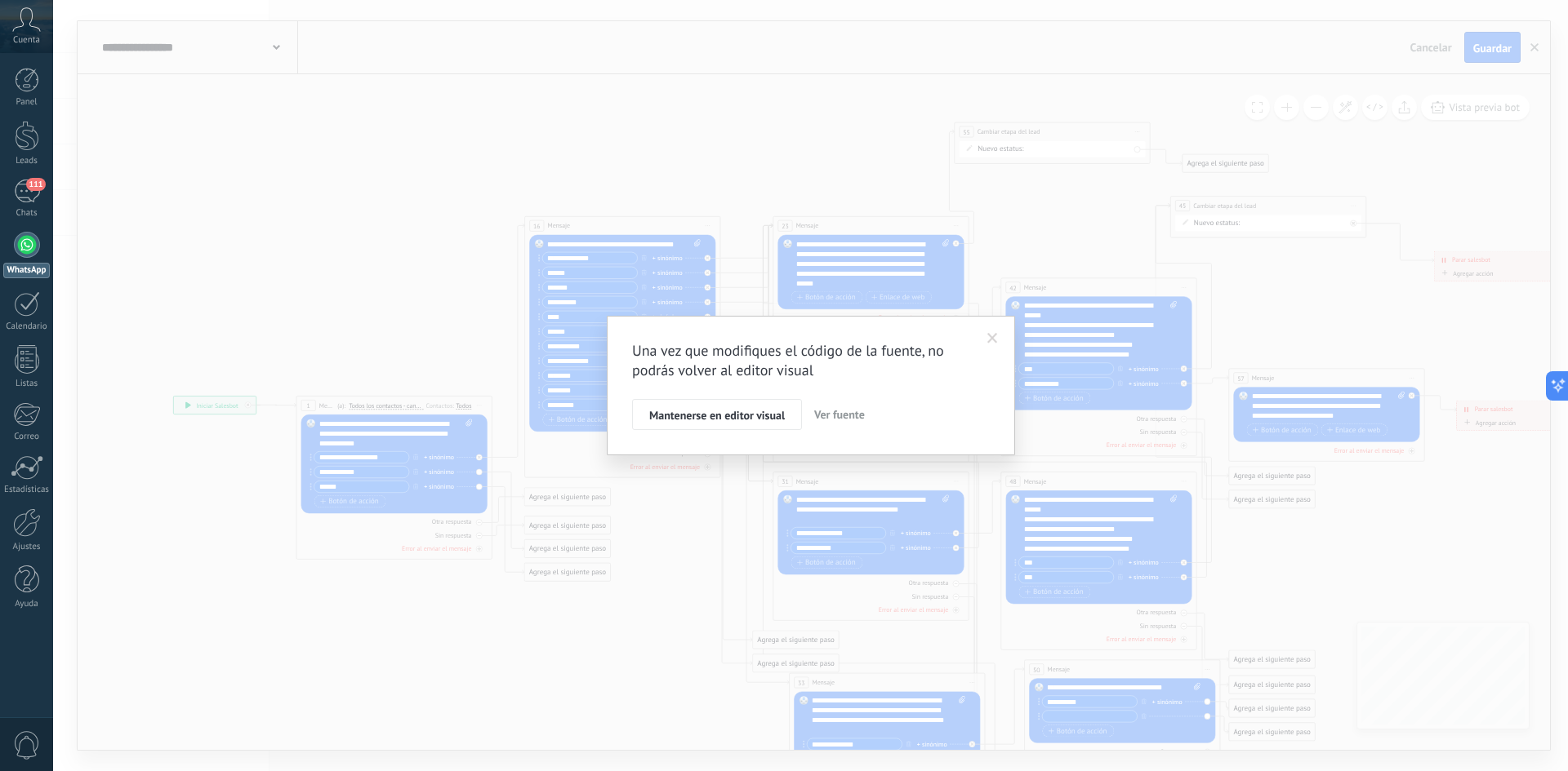
click at [993, 338] on span at bounding box center [992, 338] width 11 height 12
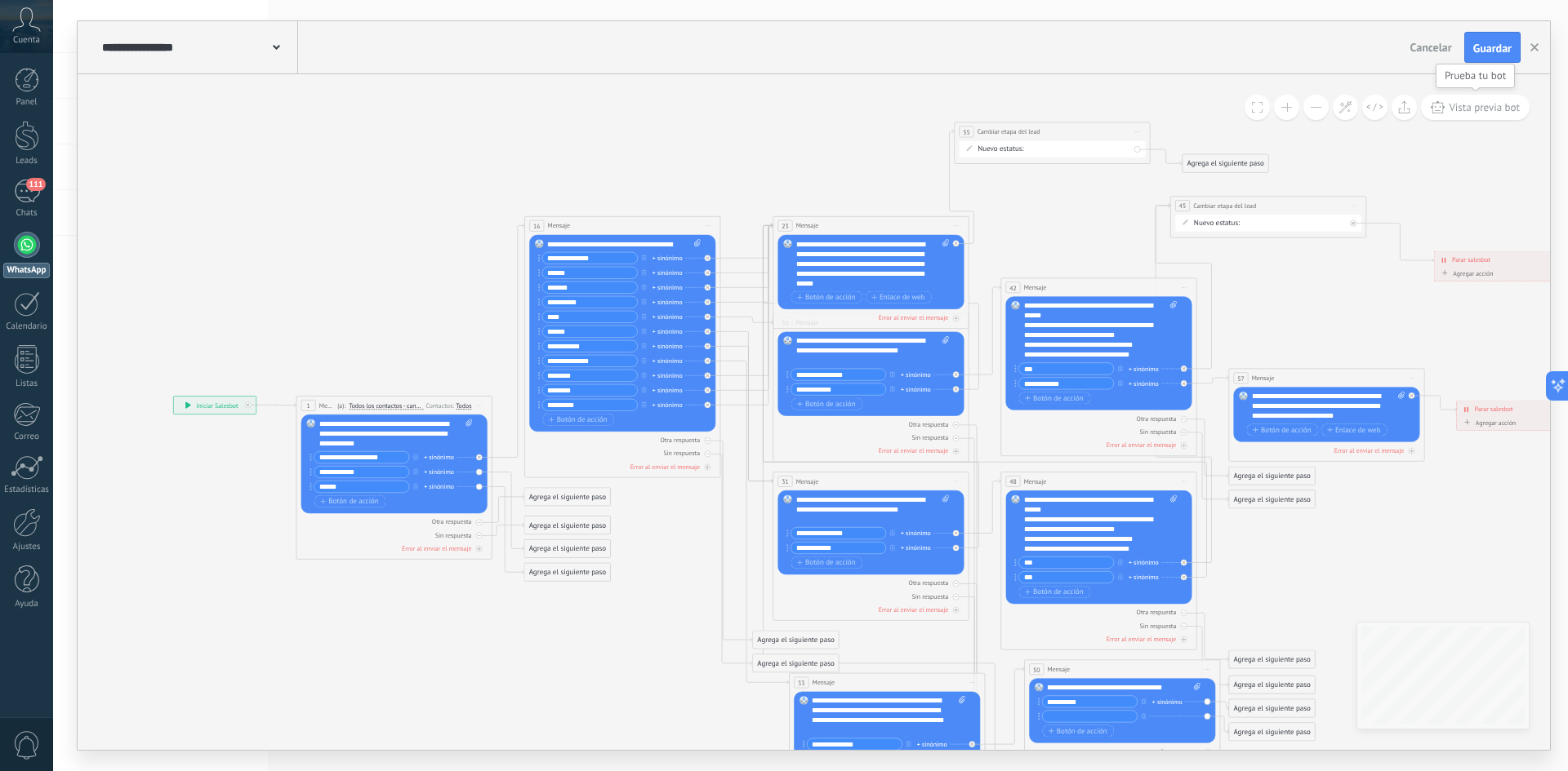
click at [1457, 107] on span "Vista previa bot" at bounding box center [1484, 107] width 71 height 14
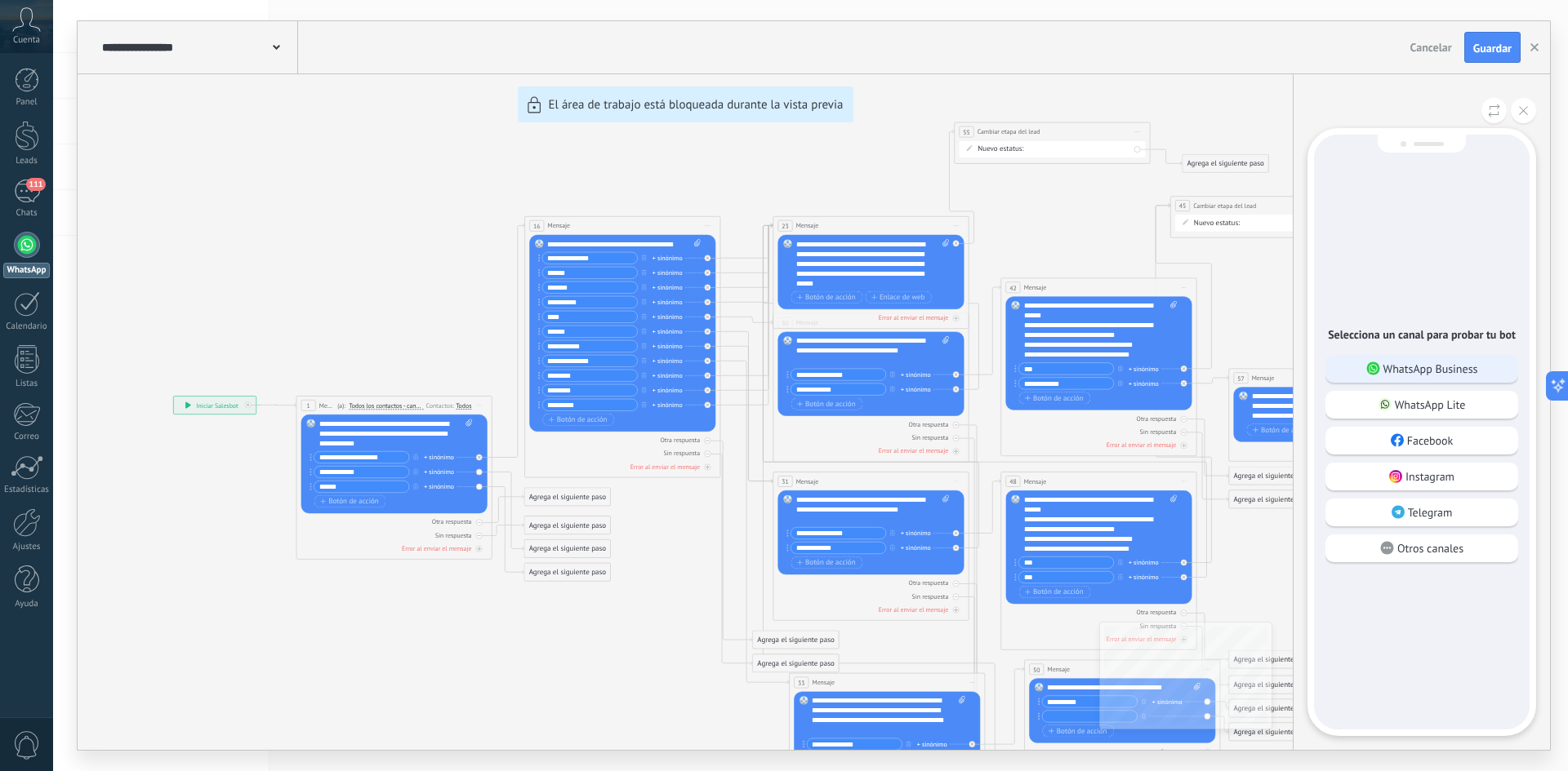
click at [1435, 373] on p "WhatsApp Business" at bounding box center [1430, 369] width 95 height 14
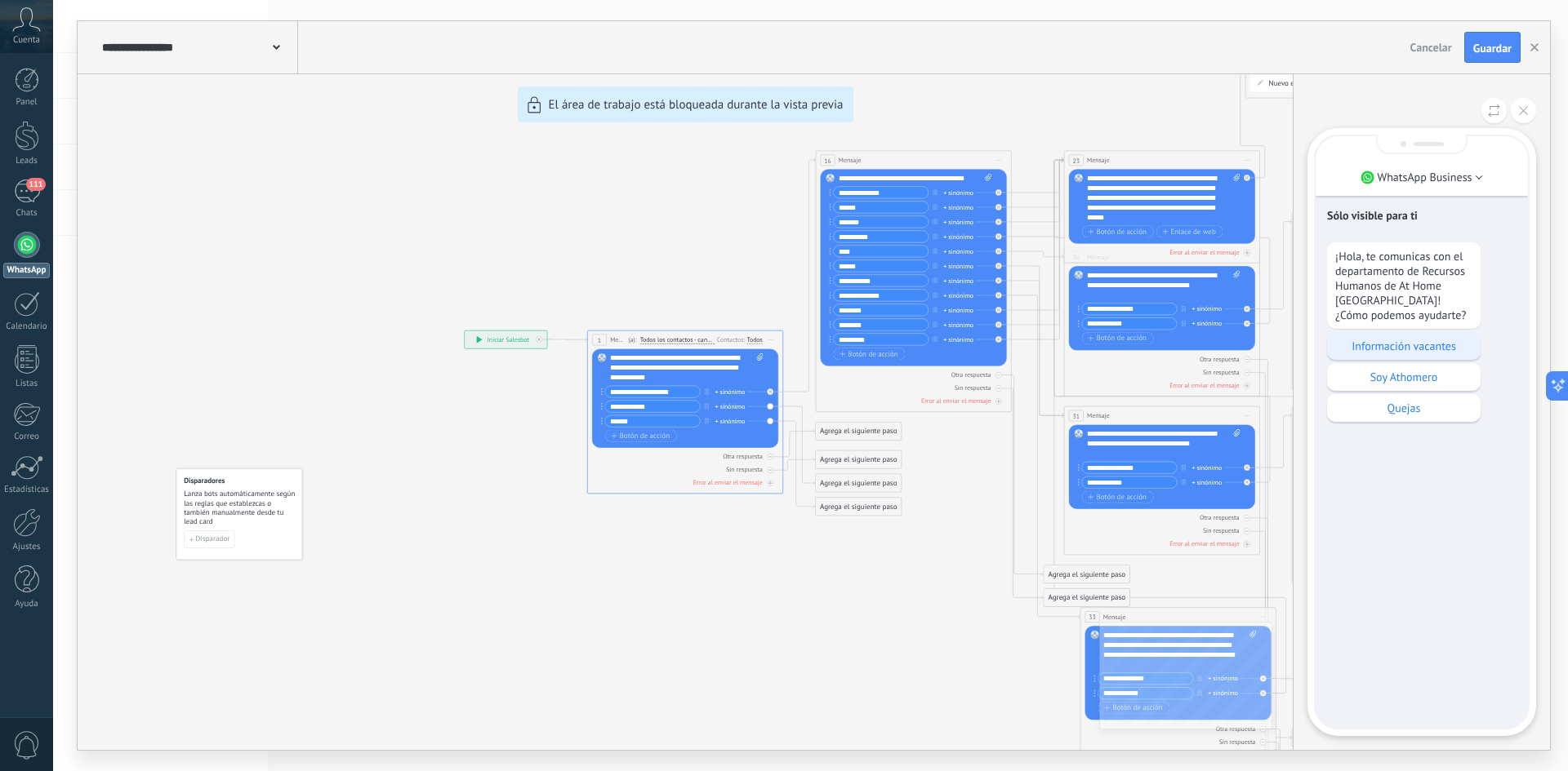
click at [1435, 349] on p "Información vacantes" at bounding box center [1404, 346] width 138 height 14
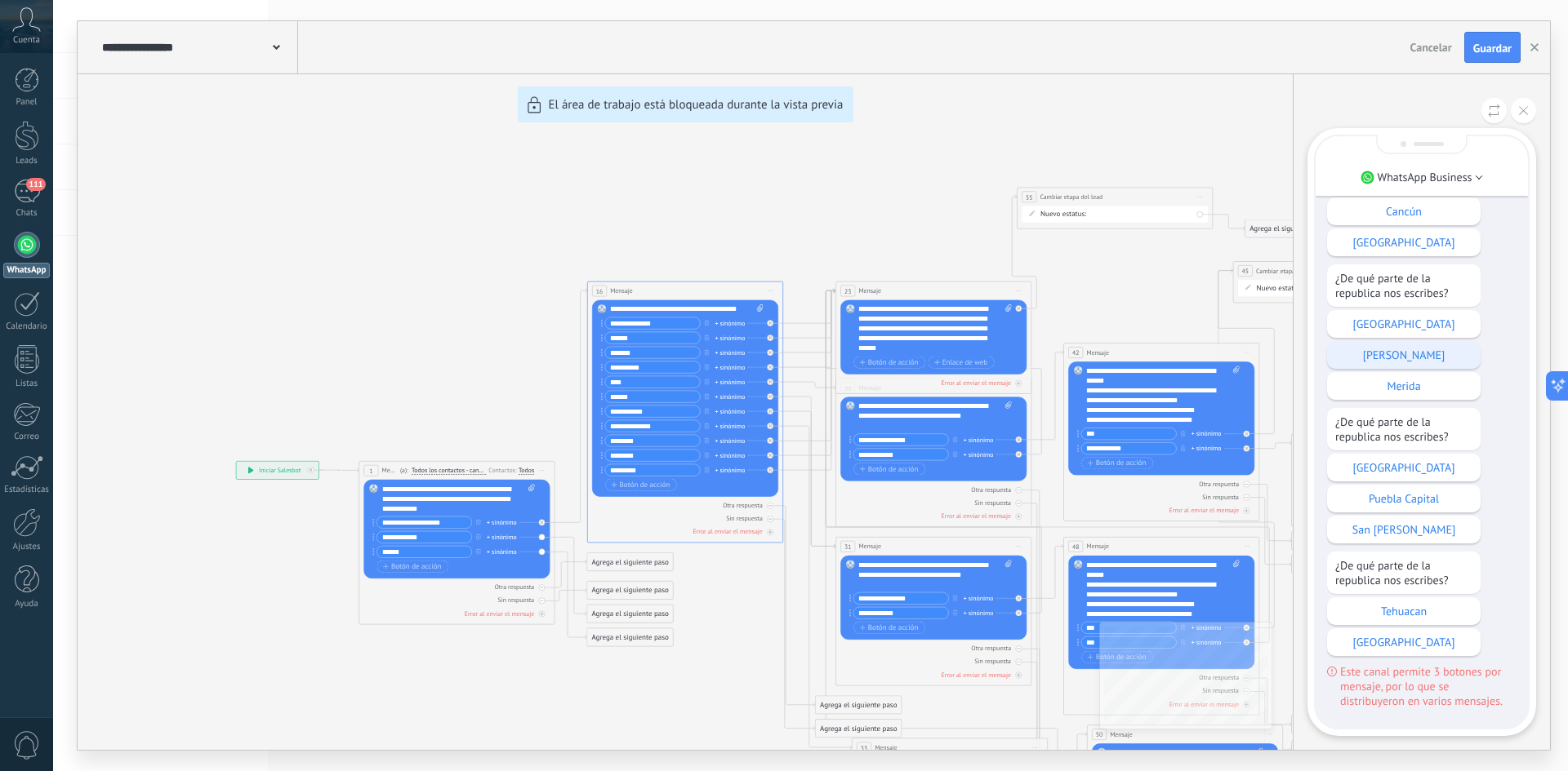
click at [1401, 354] on p "[PERSON_NAME]" at bounding box center [1404, 355] width 138 height 14
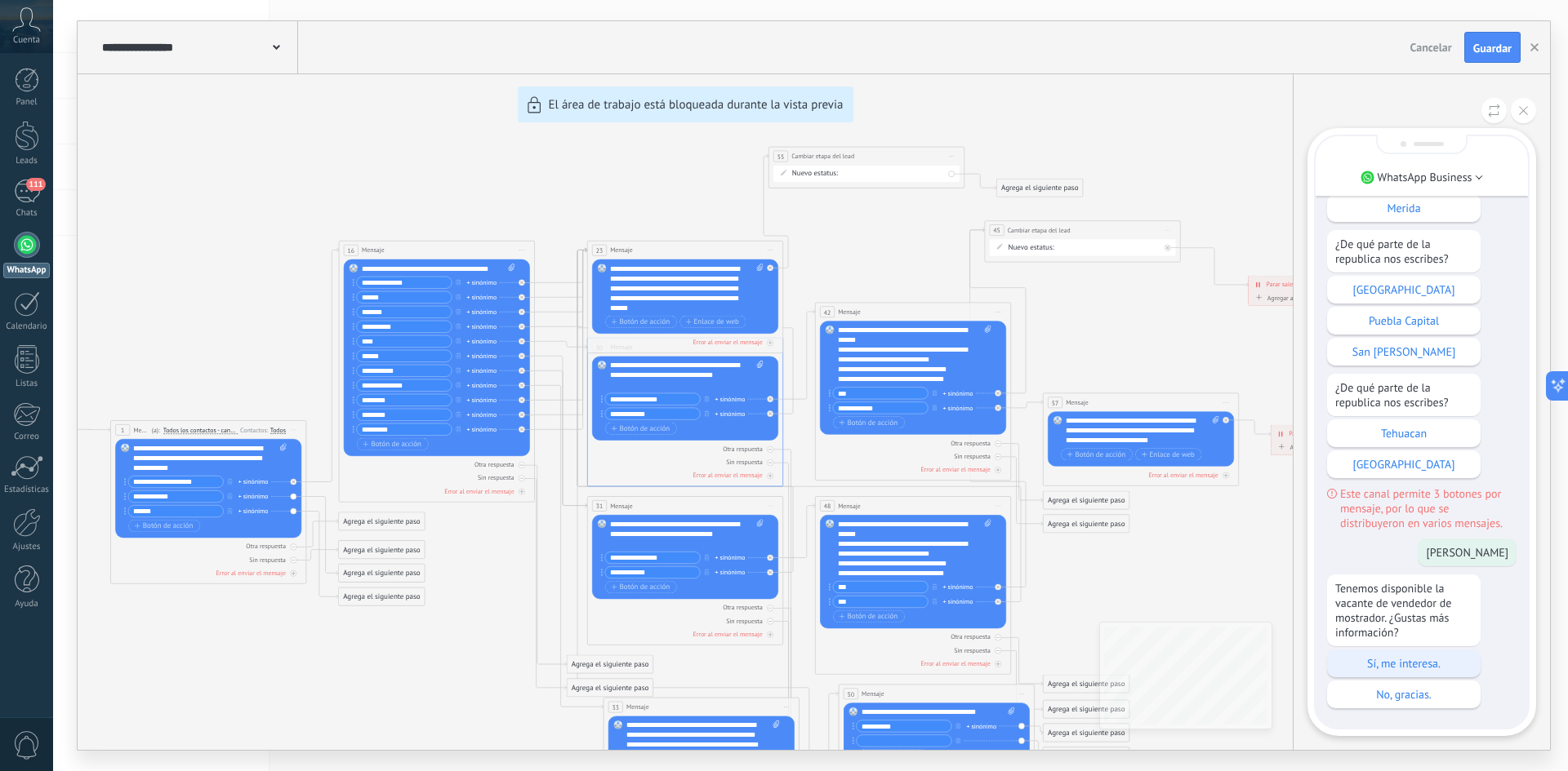
click at [1428, 661] on p "Sí, me interesa." at bounding box center [1404, 663] width 138 height 14
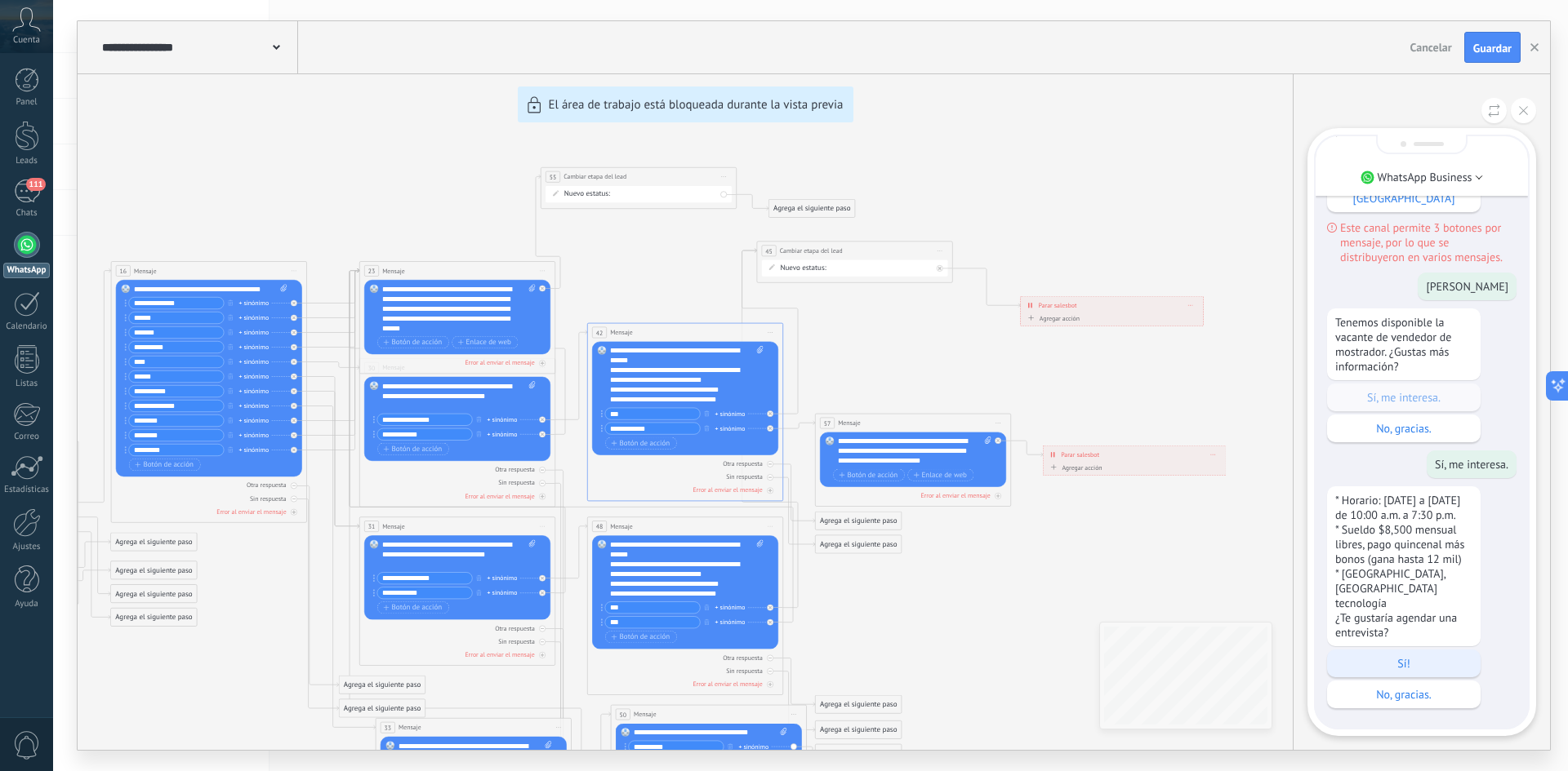
click at [1416, 662] on p "Sí!" at bounding box center [1404, 663] width 138 height 14
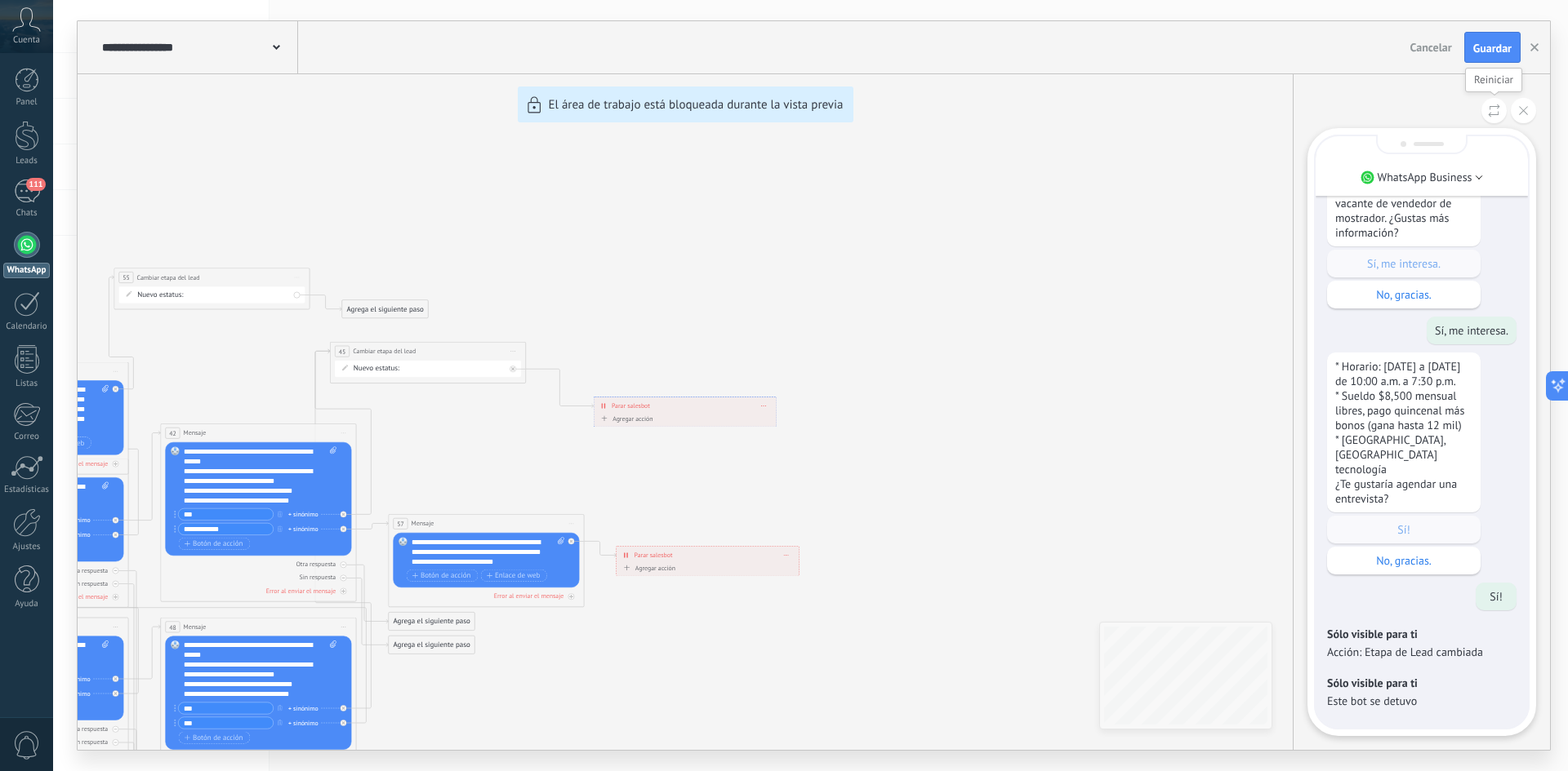
click at [1502, 114] on button at bounding box center [1494, 110] width 25 height 25
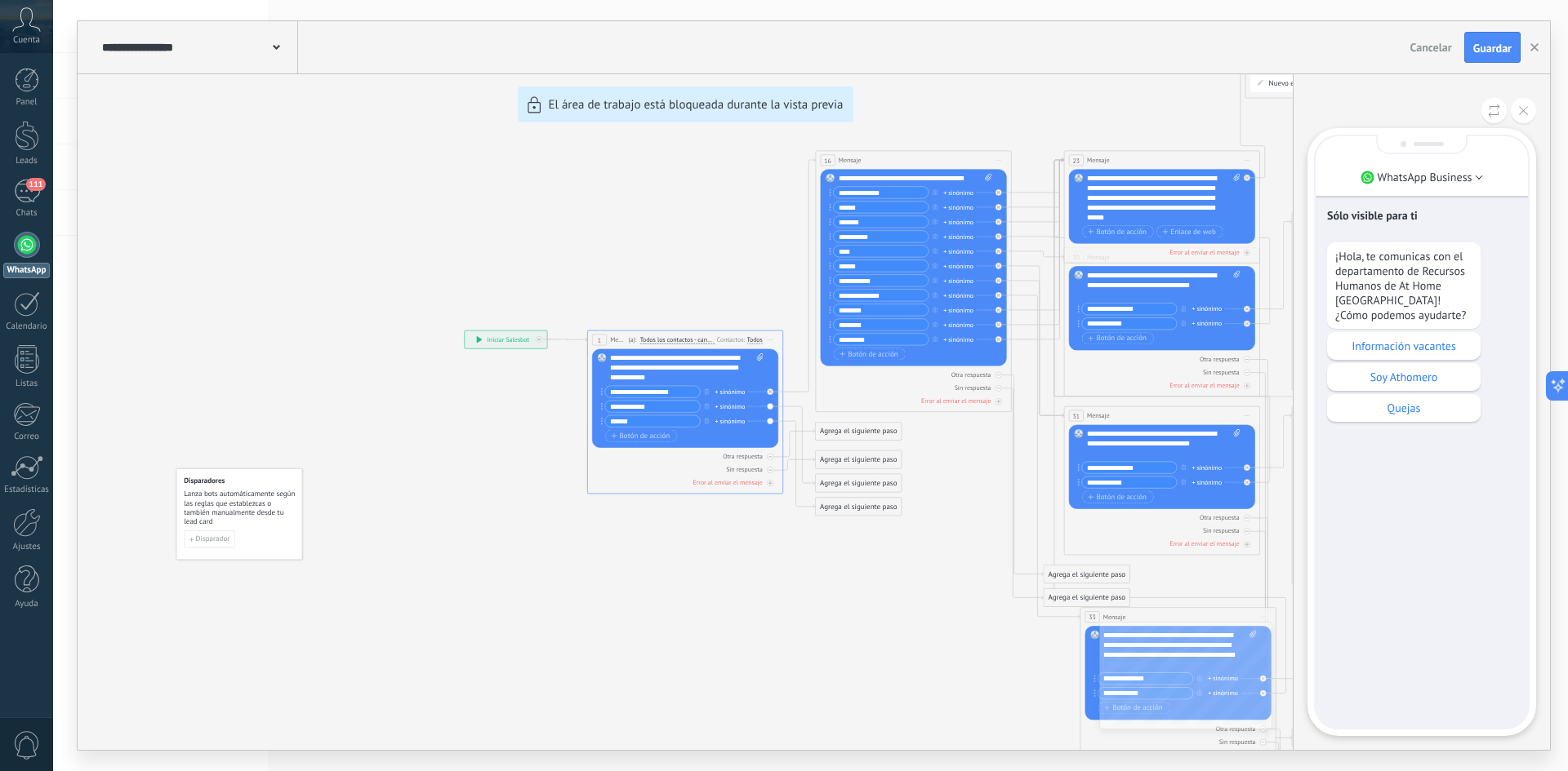
click at [1374, 350] on p "Información vacantes" at bounding box center [1404, 346] width 138 height 14
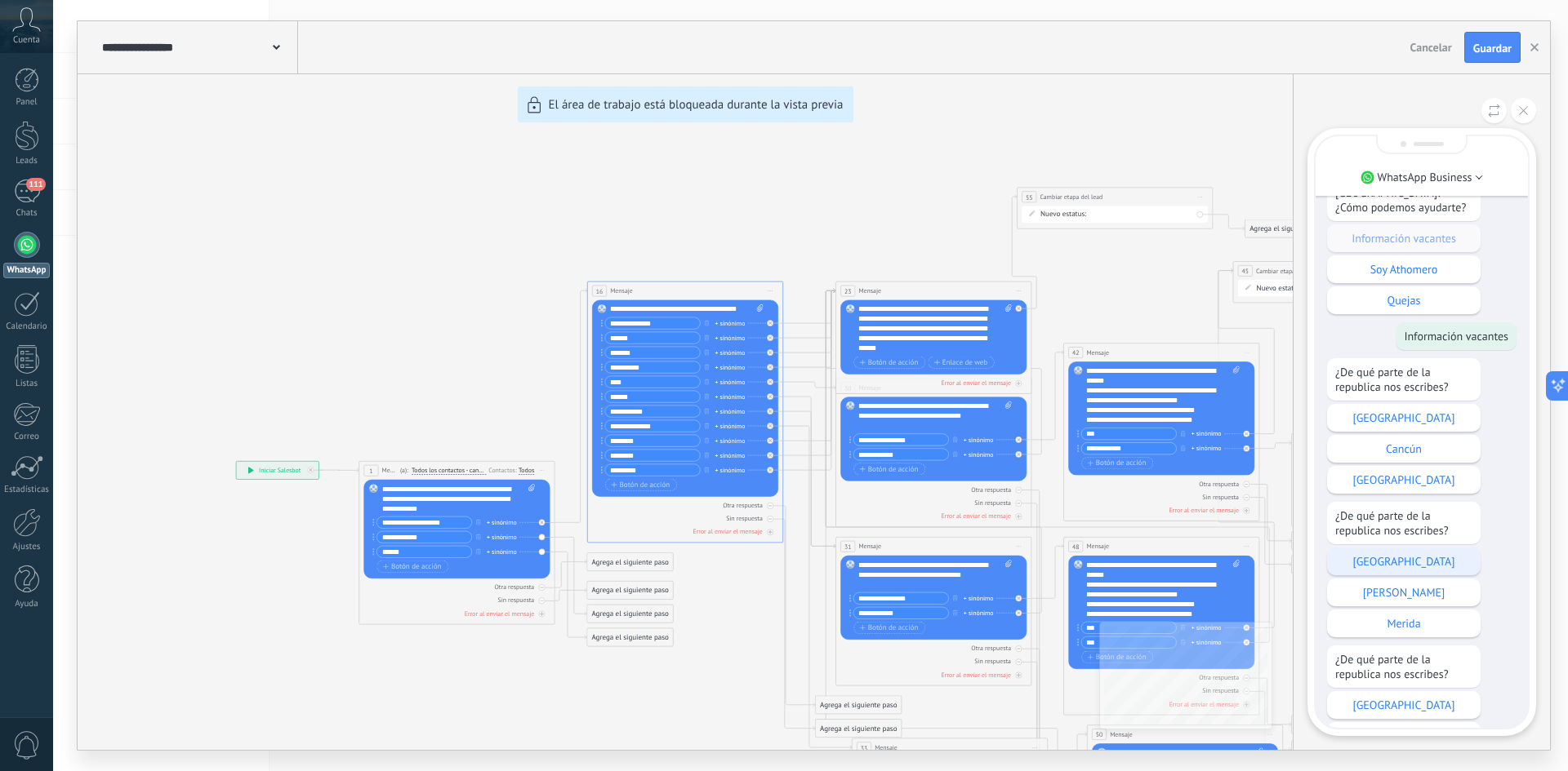
scroll to position [-245, 0]
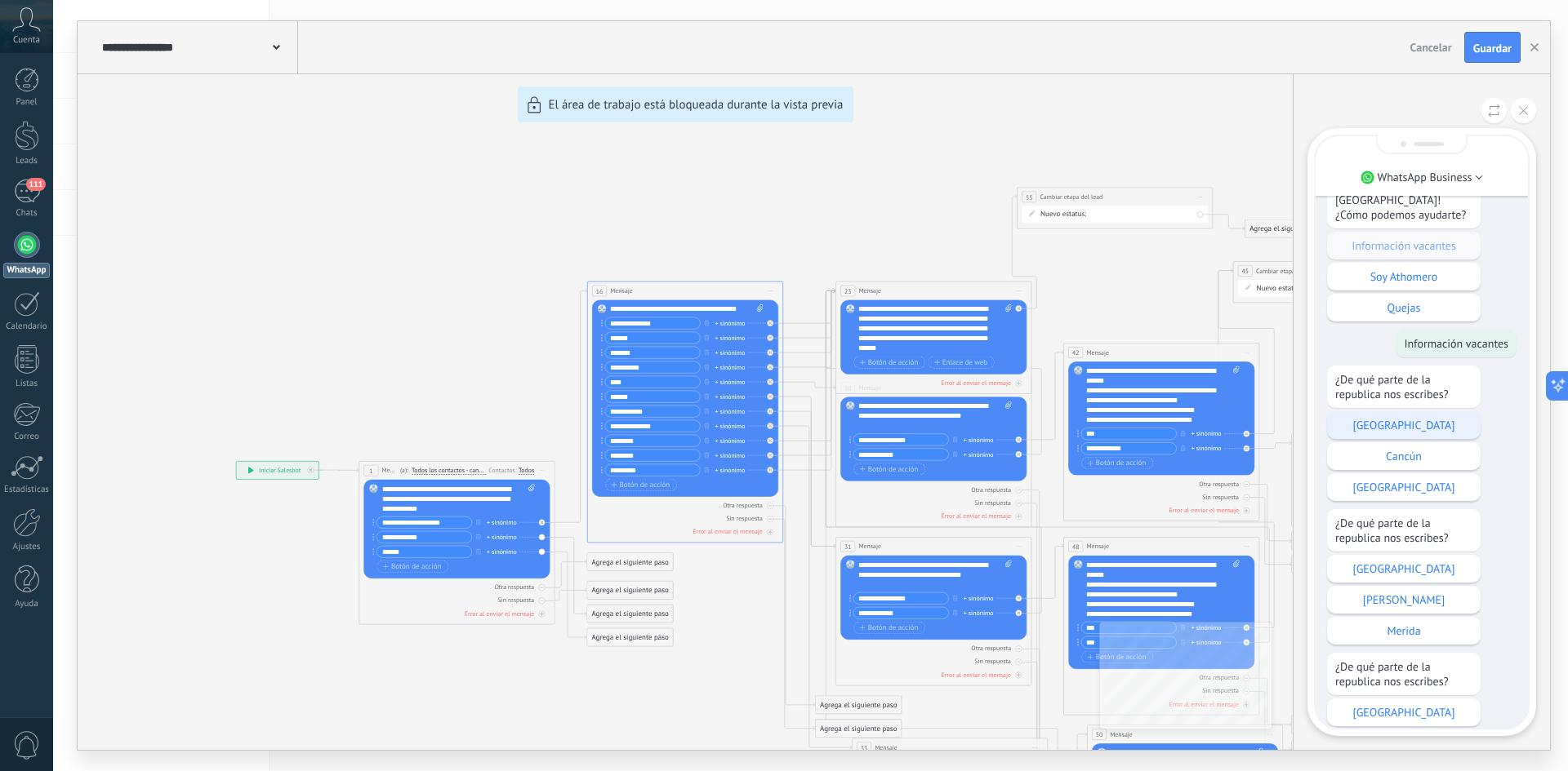
click at [1401, 424] on p "[GEOGRAPHIC_DATA]" at bounding box center [1404, 425] width 138 height 14
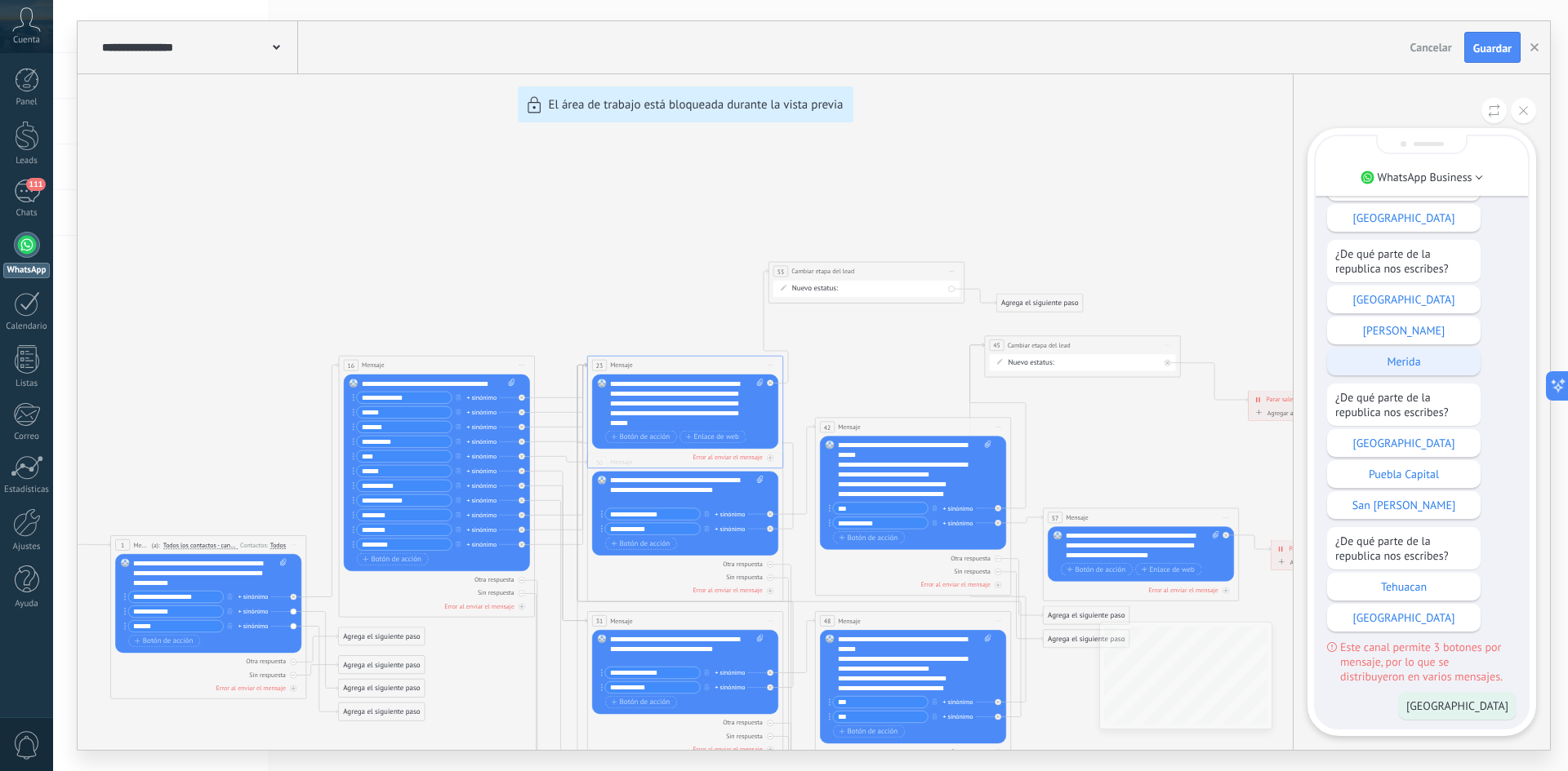
scroll to position [0, 0]
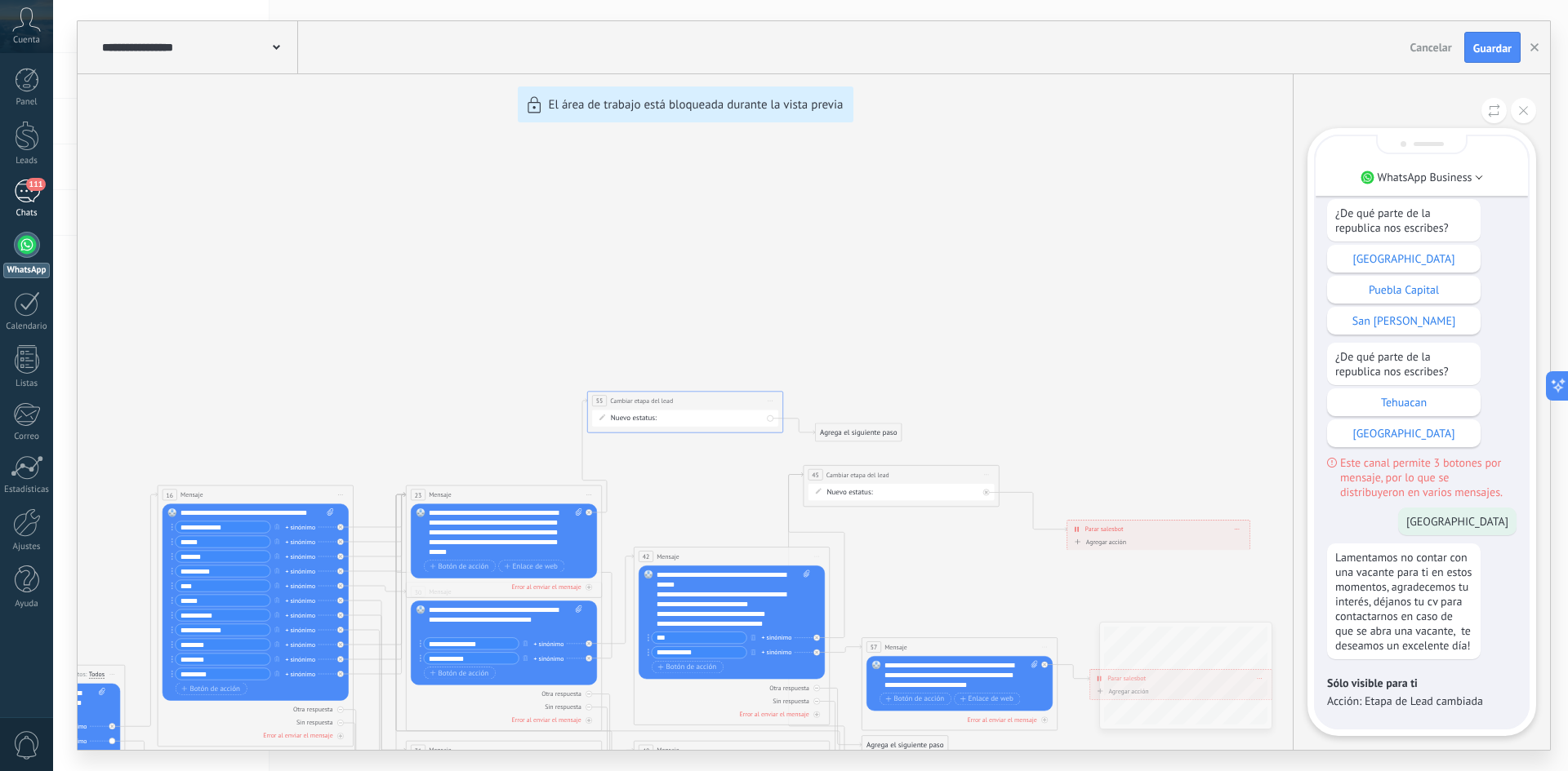
click at [24, 197] on div "111" at bounding box center [26, 191] width 26 height 24
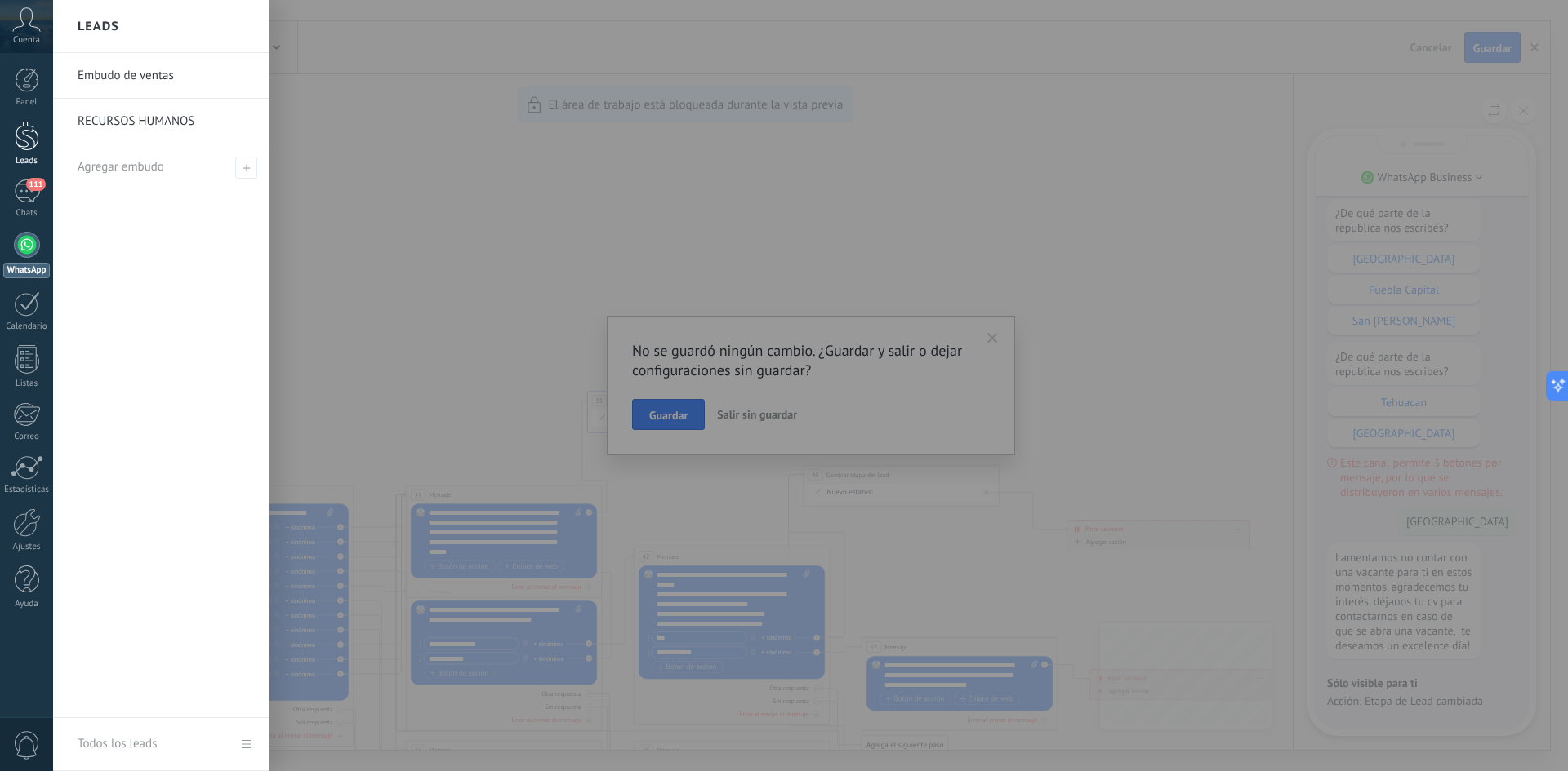
click at [25, 136] on div at bounding box center [26, 135] width 24 height 30
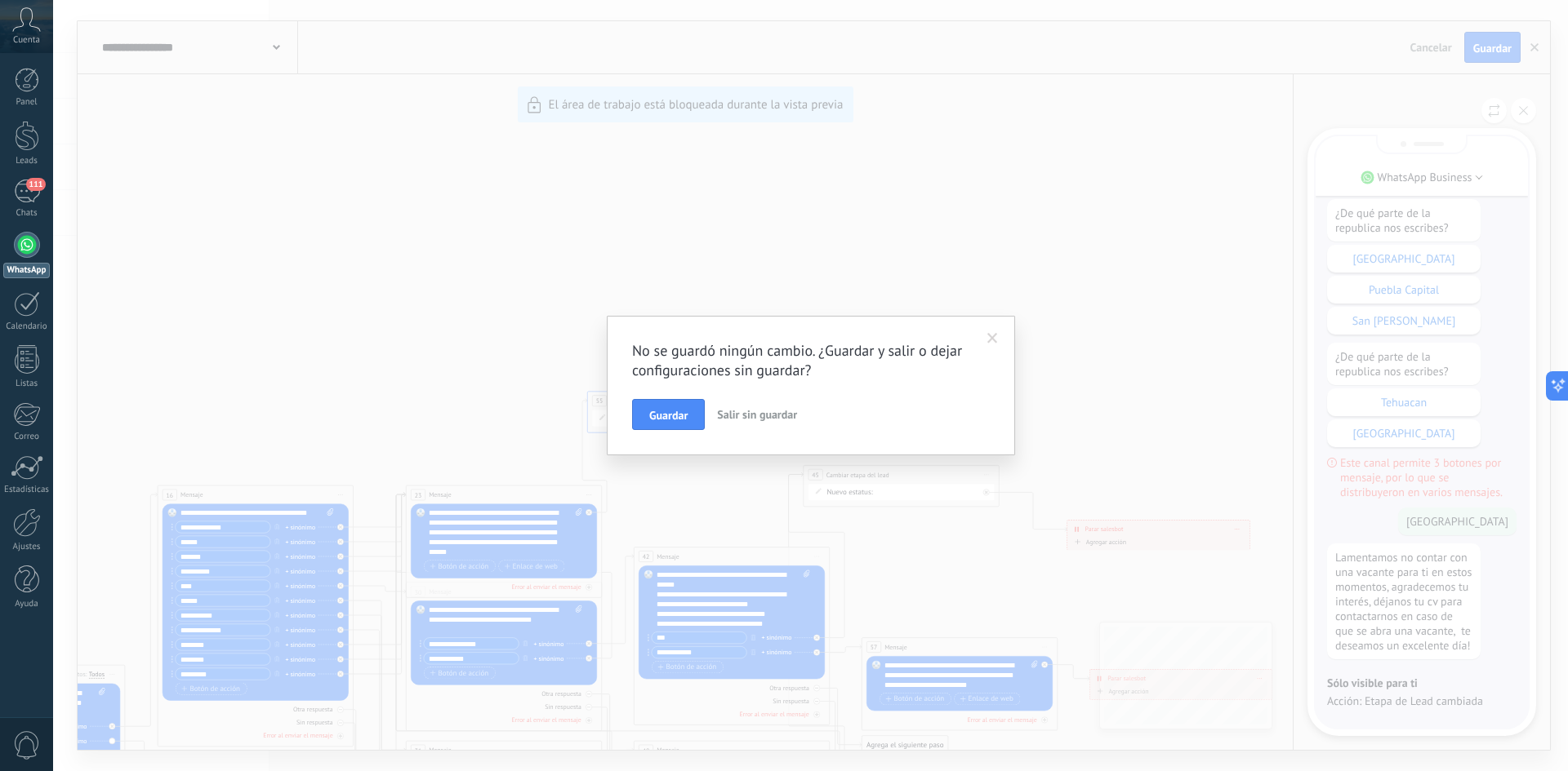
click at [650, 415] on span "Guardar" at bounding box center [668, 415] width 38 height 12
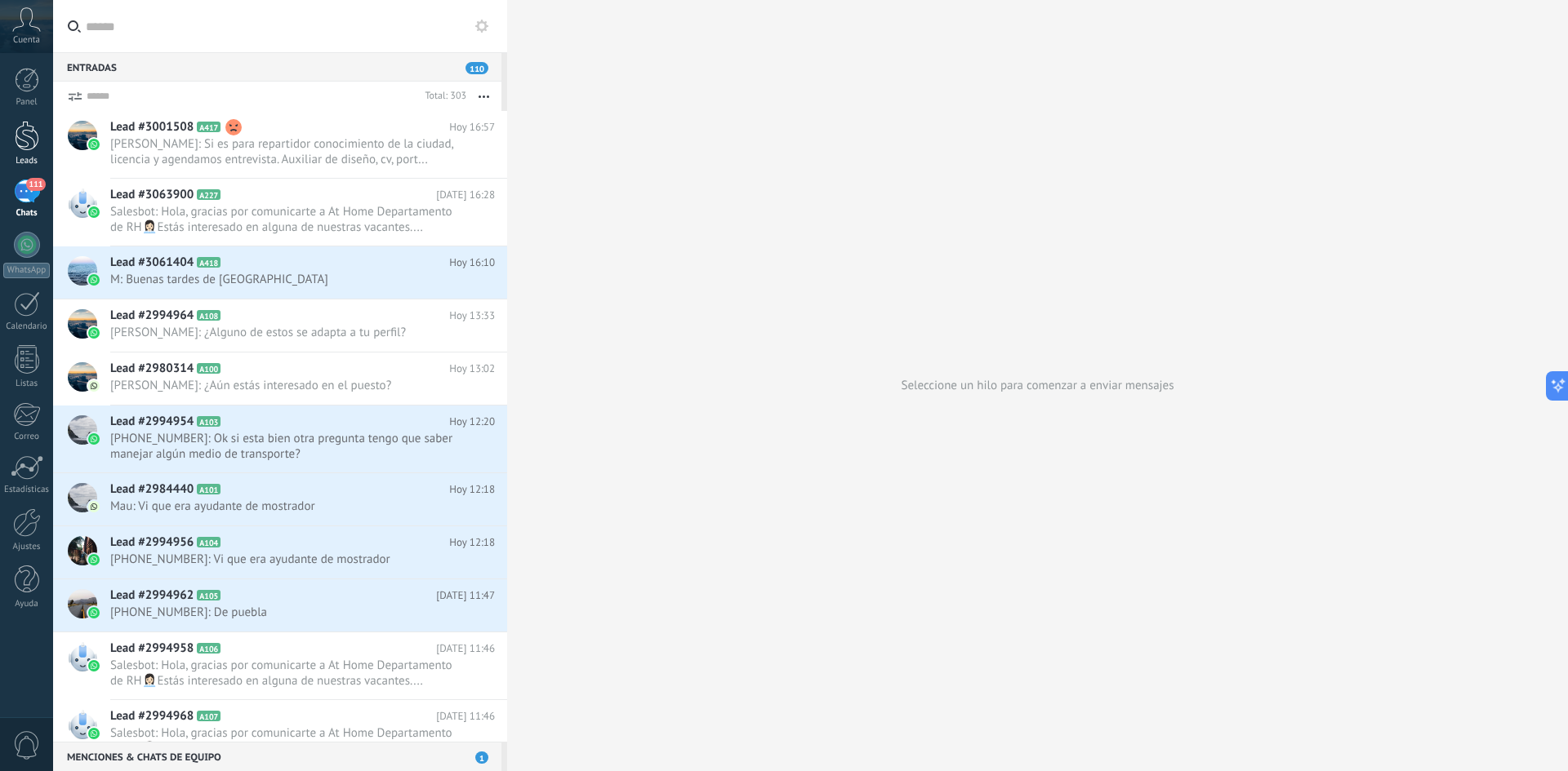
click at [29, 148] on div at bounding box center [26, 135] width 24 height 30
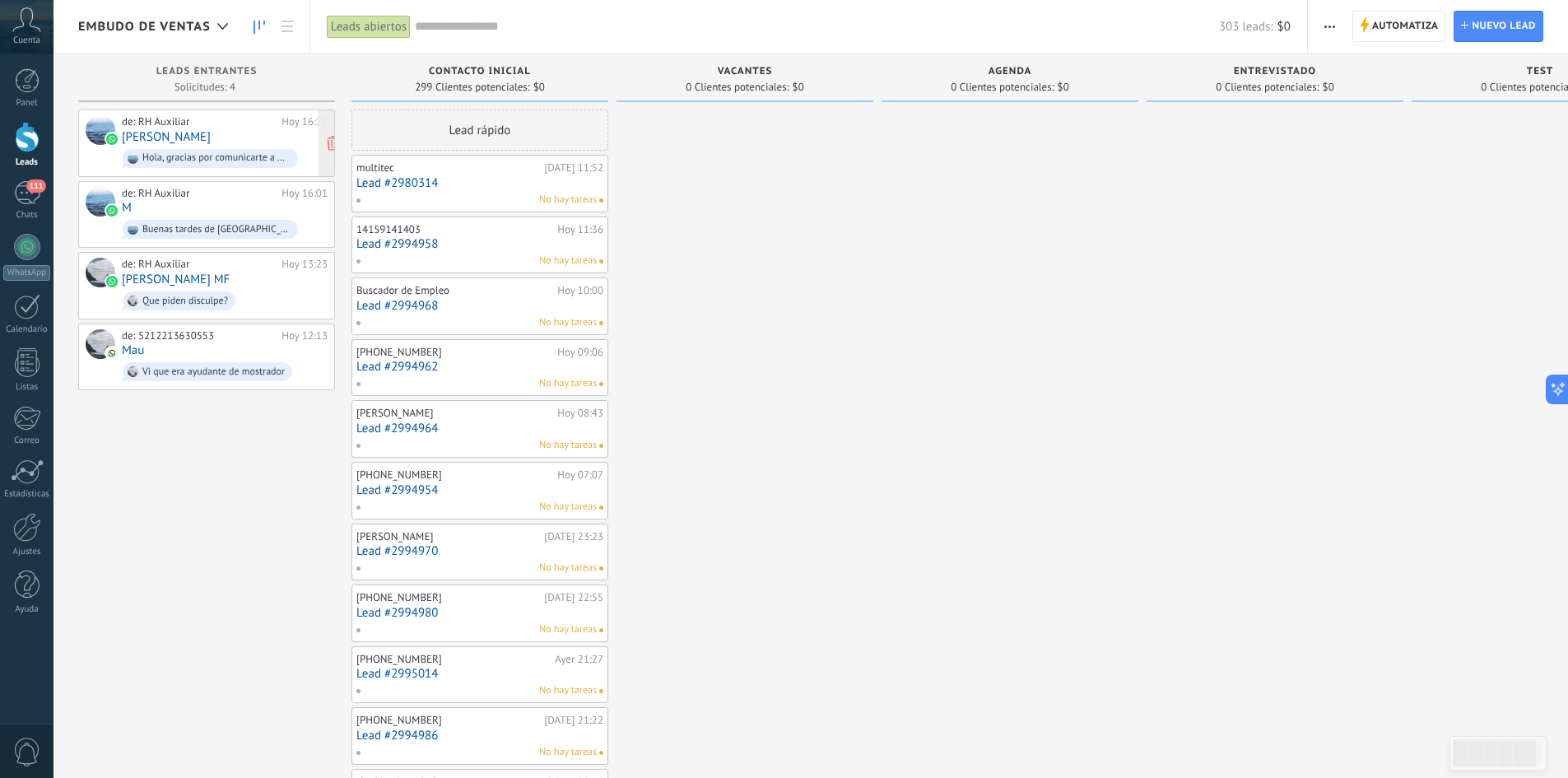
click at [203, 142] on div "de: RH Auxiliar [DATE] 16:17 [PERSON_NAME], gracias por comunicarte a At Home D…" at bounding box center [224, 142] width 205 height 56
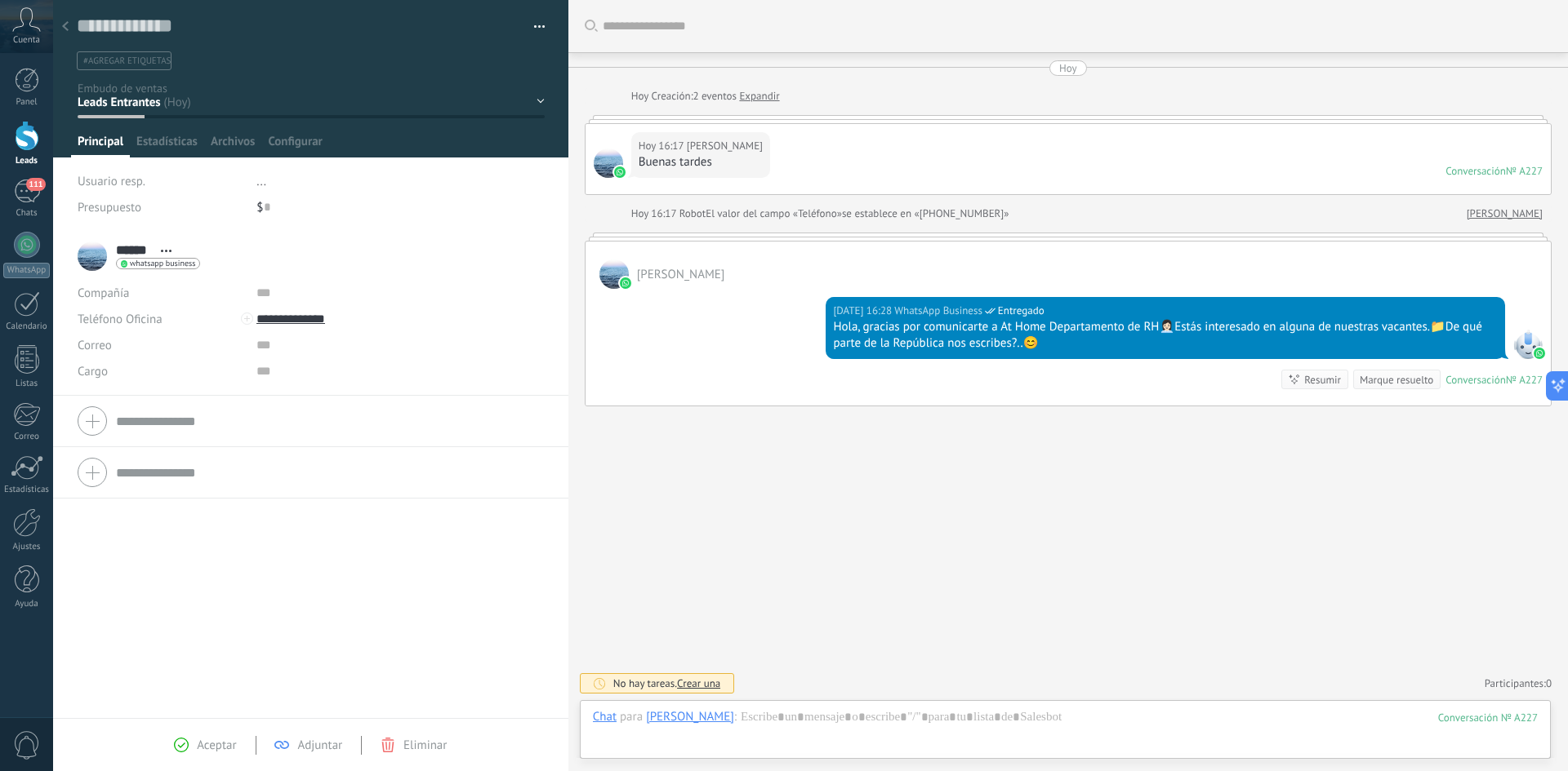
scroll to position [24, 0]
click at [67, 26] on icon at bounding box center [65, 25] width 6 height 10
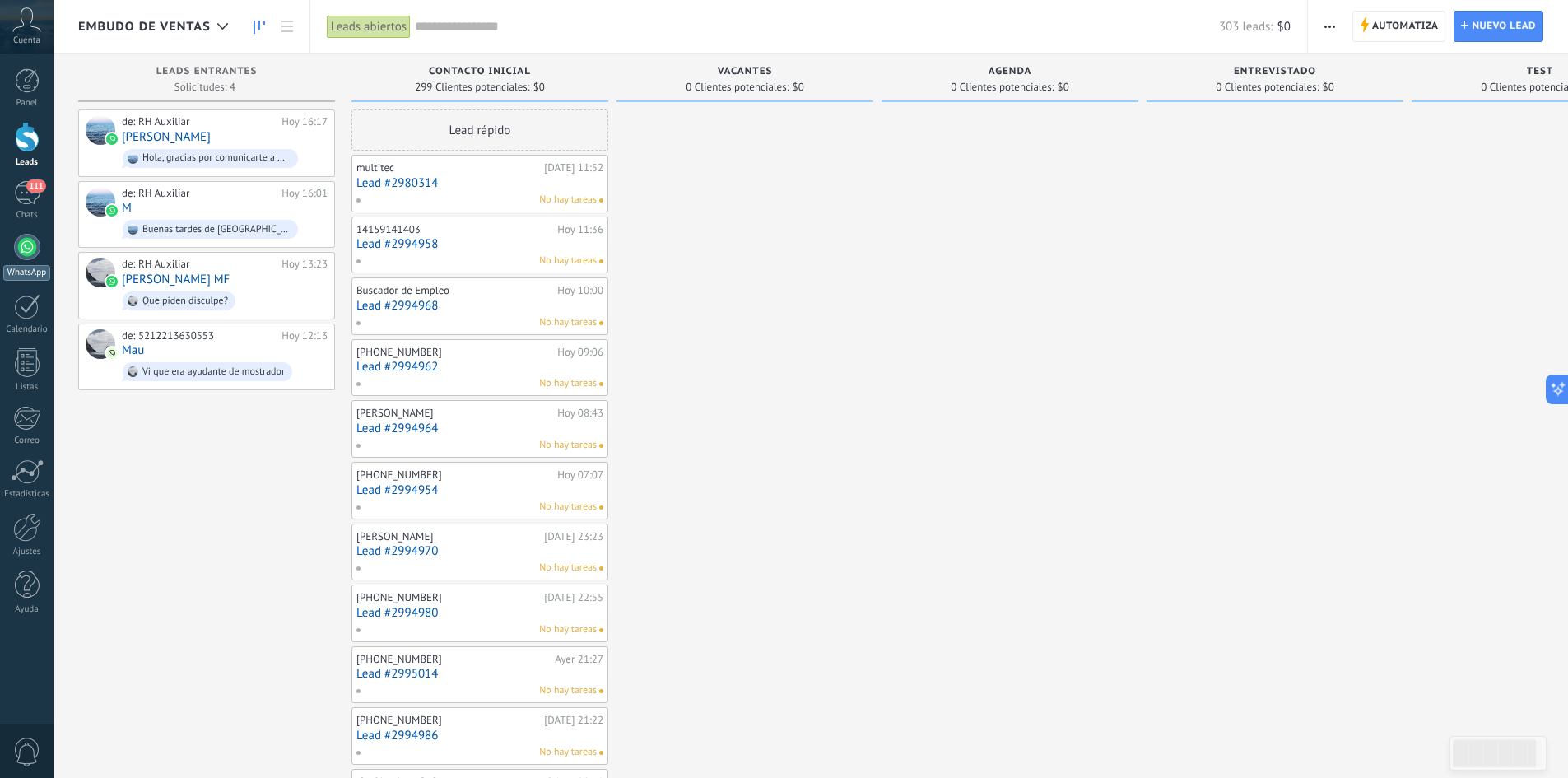
click at [27, 237] on div at bounding box center [26, 247] width 26 height 26
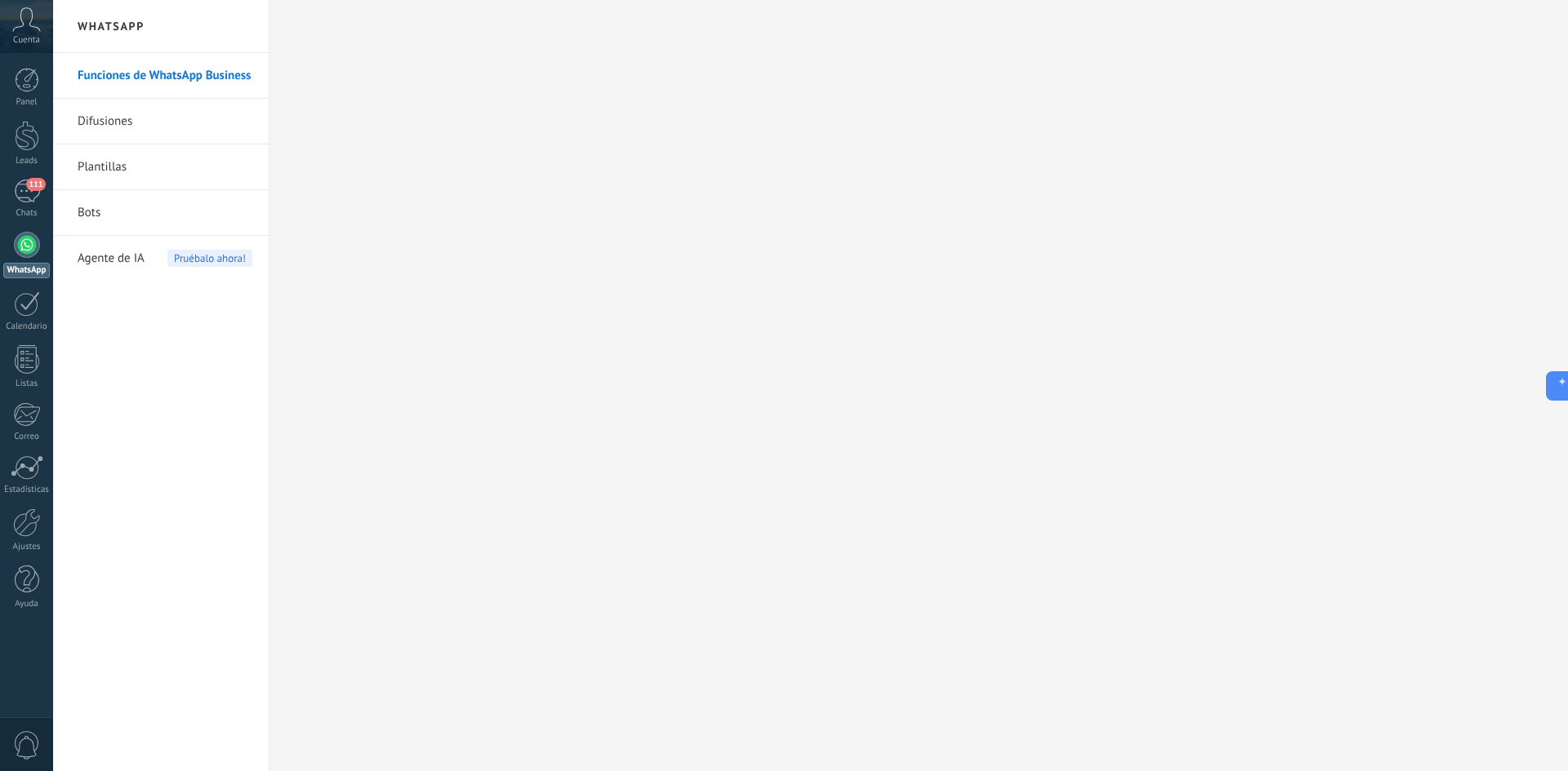
click at [87, 215] on link "Bots" at bounding box center [165, 213] width 175 height 46
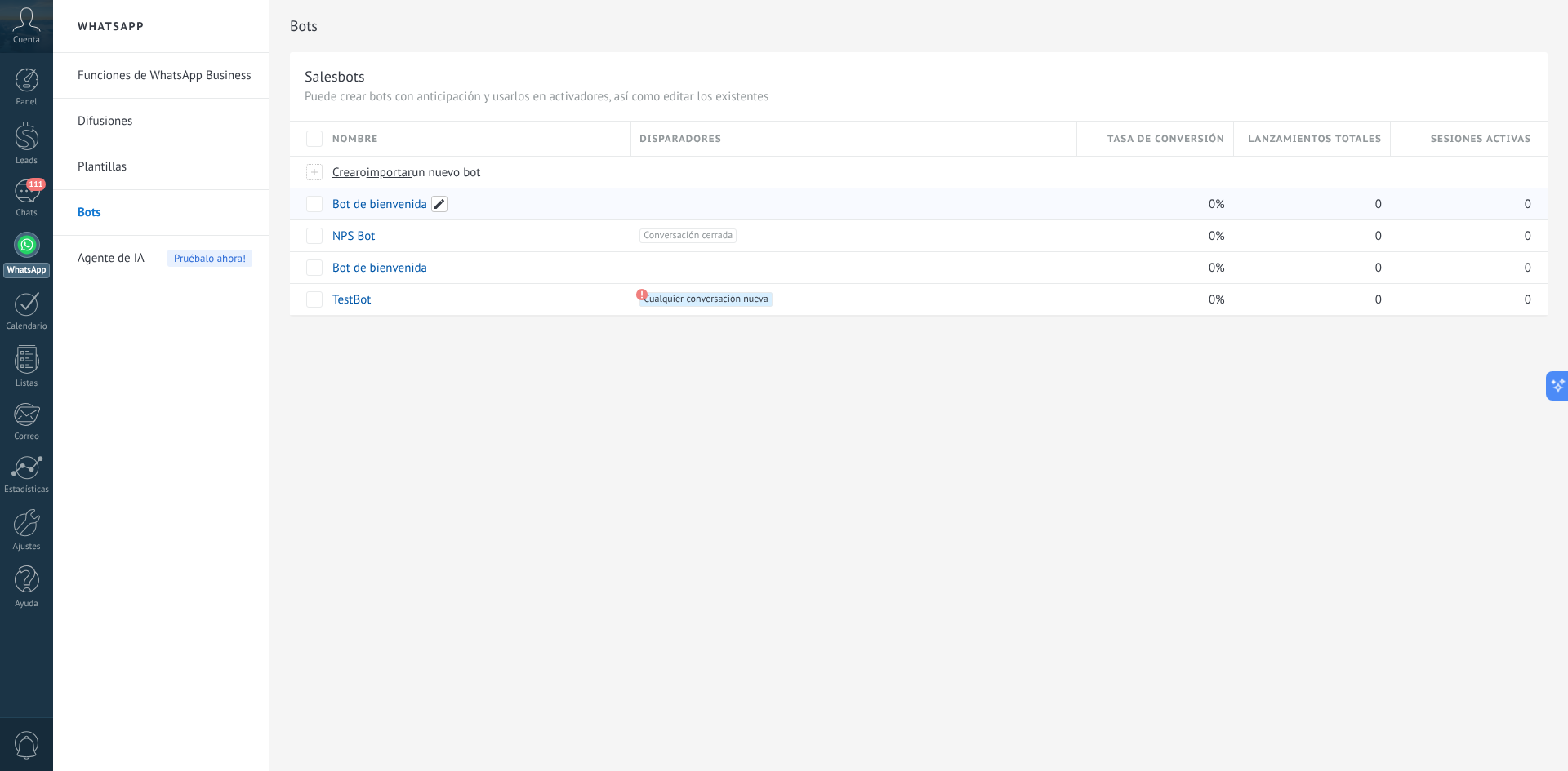
click at [435, 205] on span at bounding box center [439, 204] width 16 height 16
drag, startPoint x: 434, startPoint y: 206, endPoint x: 247, endPoint y: 209, distance: 187.0
click at [247, 209] on div "**********" at bounding box center [810, 386] width 1515 height 771
click at [370, 203] on link "Bot de bienvenida" at bounding box center [379, 204] width 95 height 15
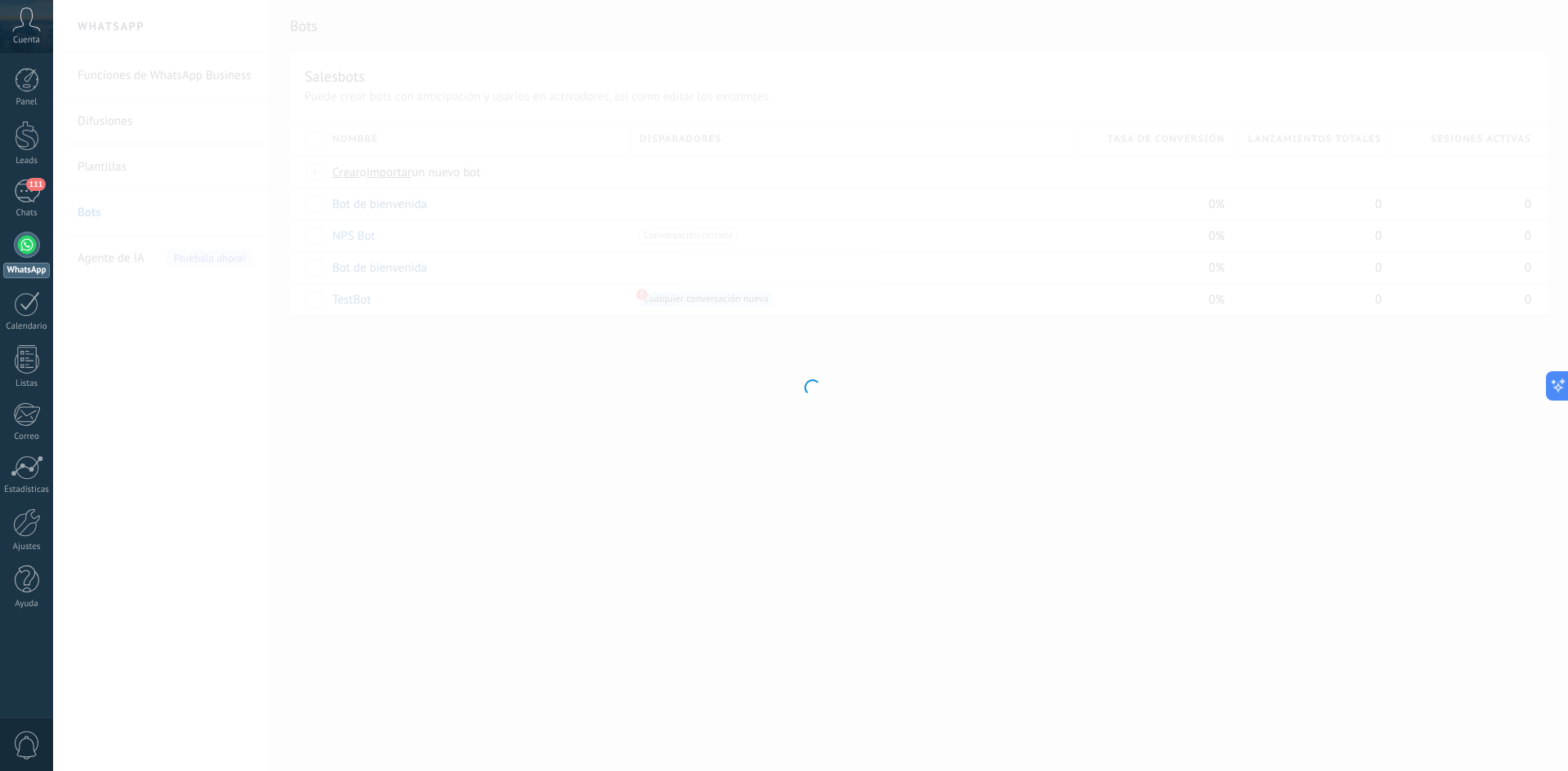
type input "**********"
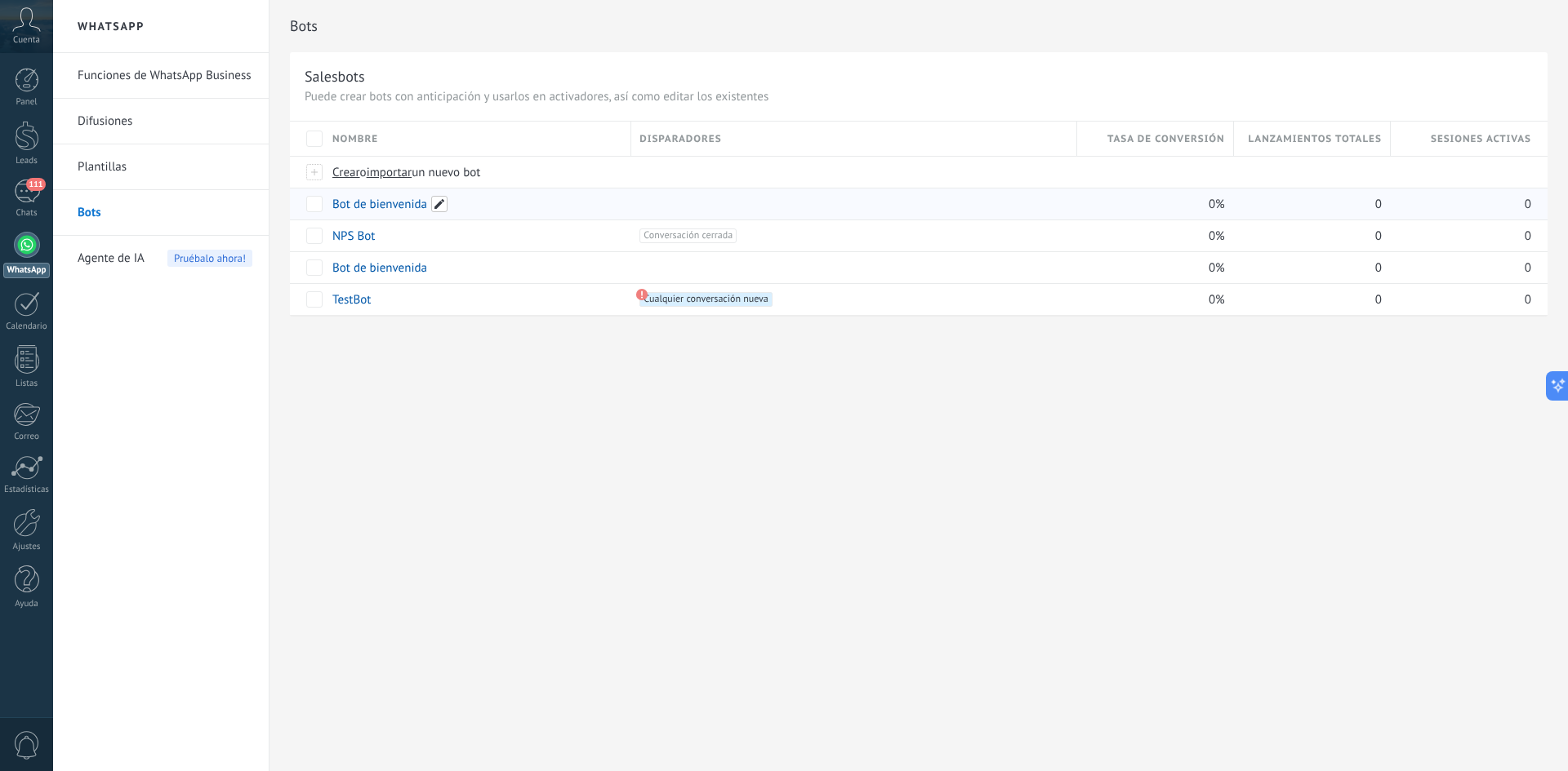
click at [436, 205] on span at bounding box center [439, 204] width 16 height 16
drag, startPoint x: 440, startPoint y: 205, endPoint x: 269, endPoint y: 205, distance: 171.0
click at [269, 205] on div "**********" at bounding box center [810, 386] width 1515 height 771
click at [437, 202] on span at bounding box center [439, 204] width 16 height 16
type input "******"
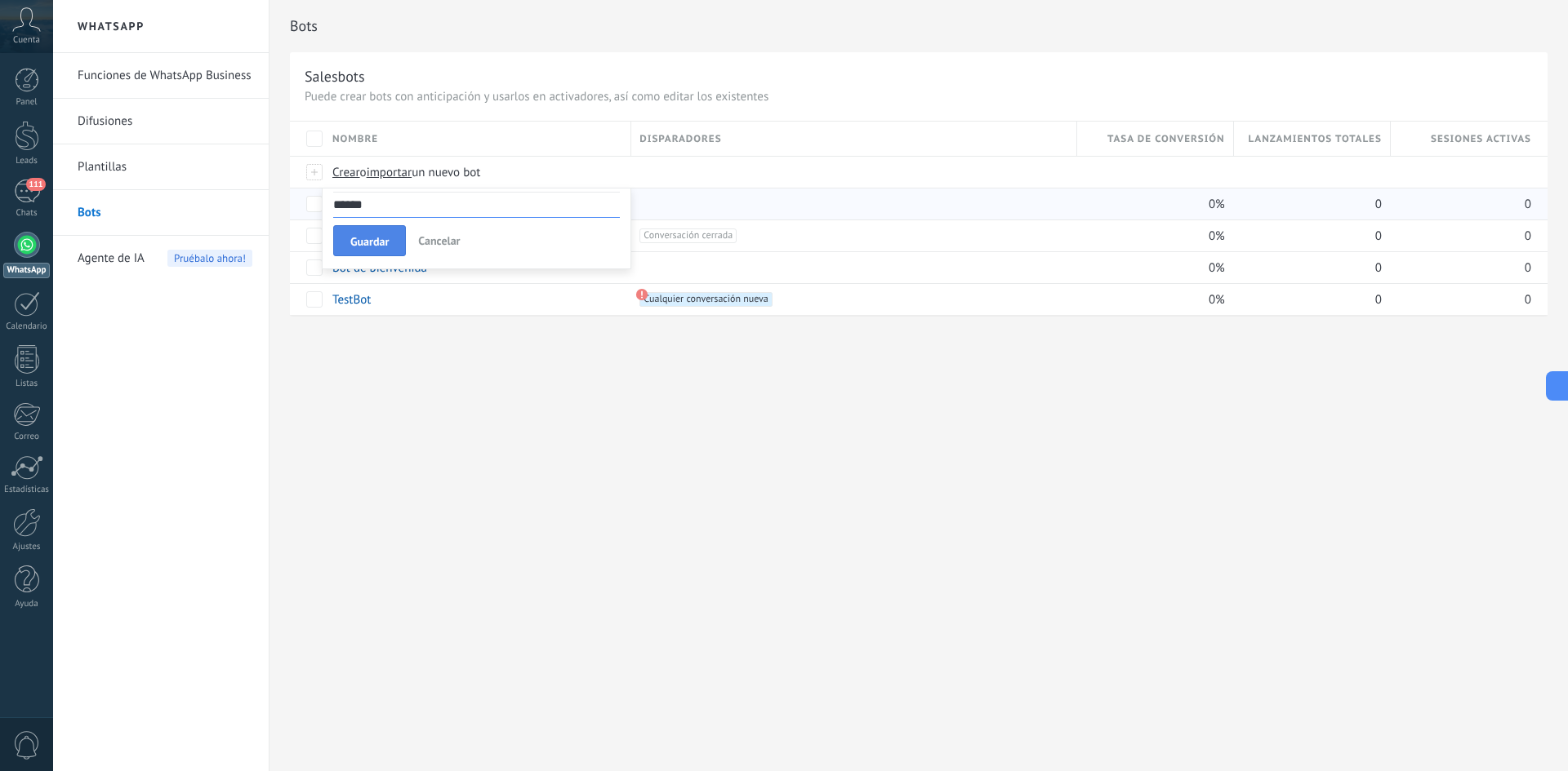
click at [387, 240] on span "Guardar" at bounding box center [369, 242] width 38 height 12
click at [444, 271] on span at bounding box center [439, 268] width 16 height 16
click at [670, 287] on div "+1 Cualquier conversación nueva +0" at bounding box center [849, 300] width 437 height 31
click at [377, 270] on div "eliminar màs" at bounding box center [387, 267] width 116 height 32
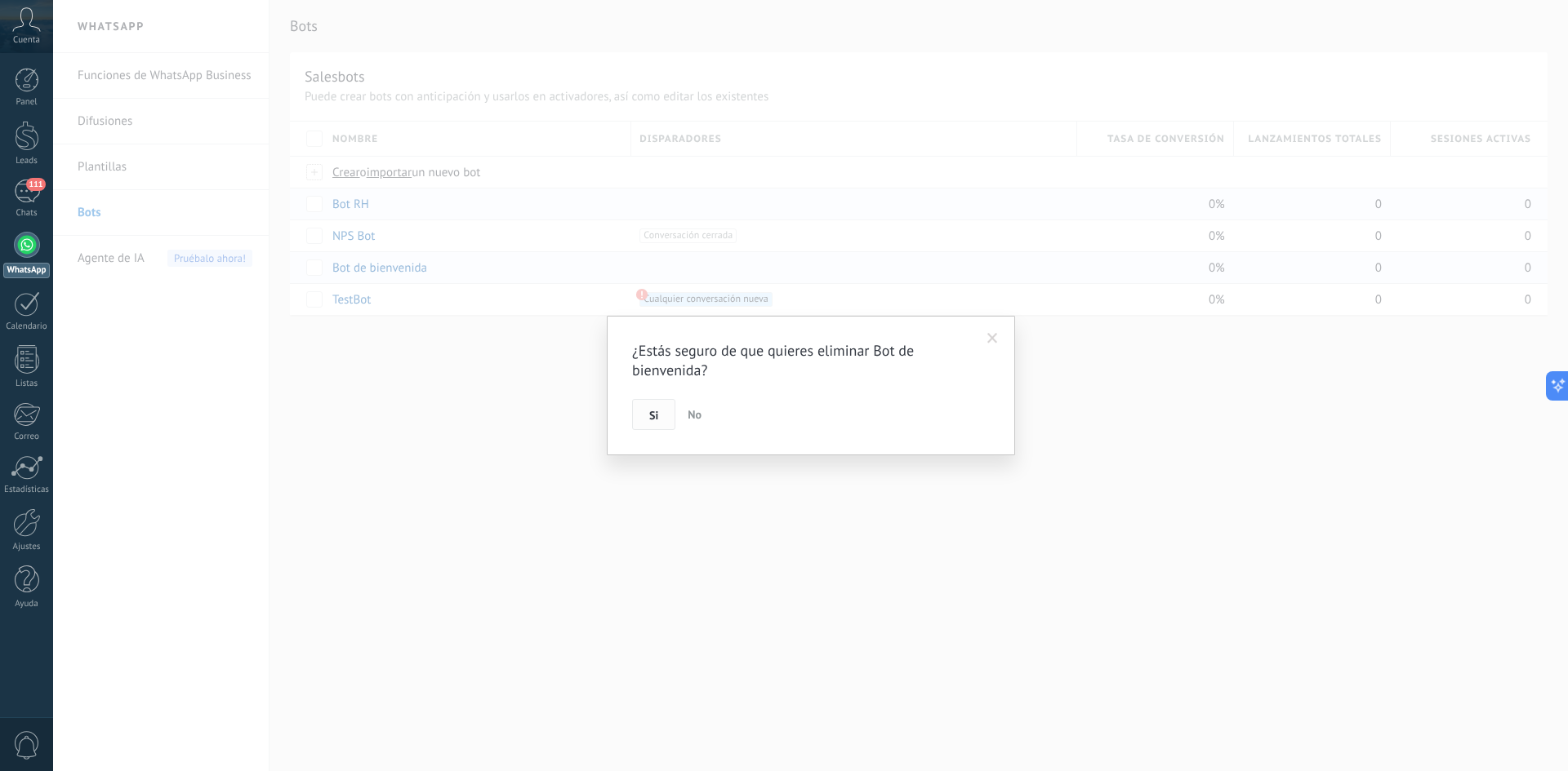
click at [648, 415] on button "Si" at bounding box center [654, 414] width 43 height 31
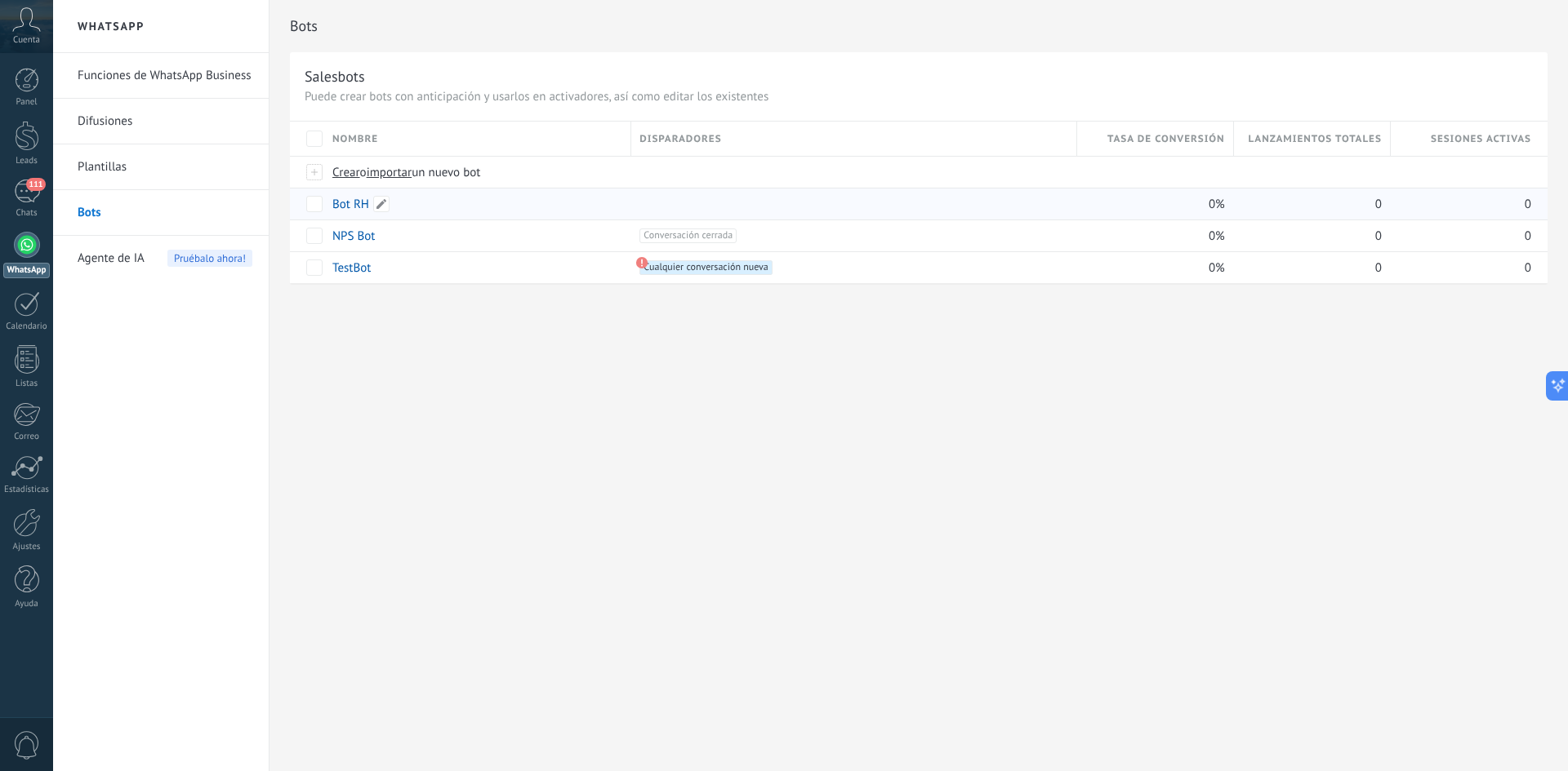
click at [343, 204] on link "Bot RH" at bounding box center [350, 204] width 37 height 15
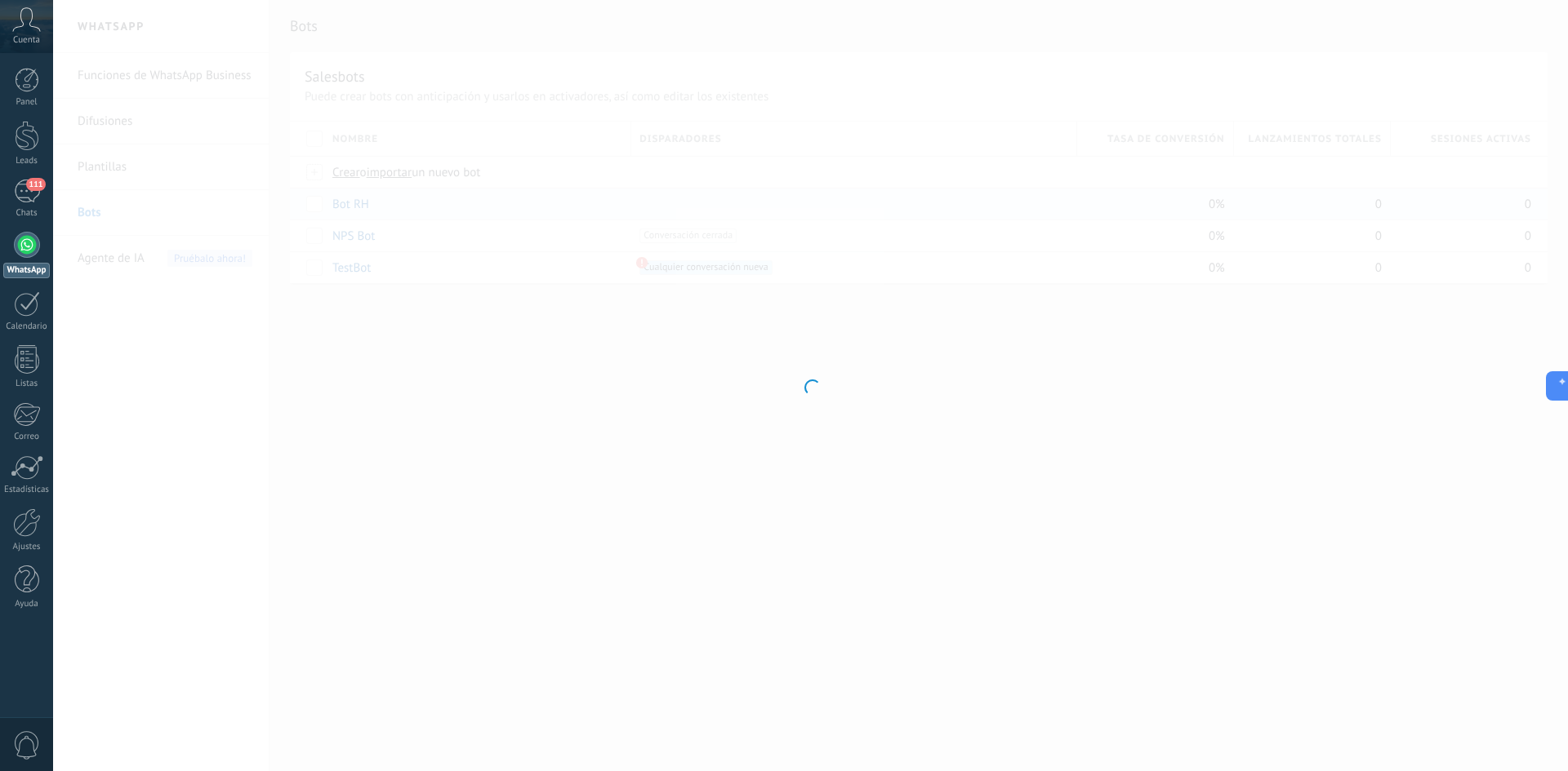
type input "******"
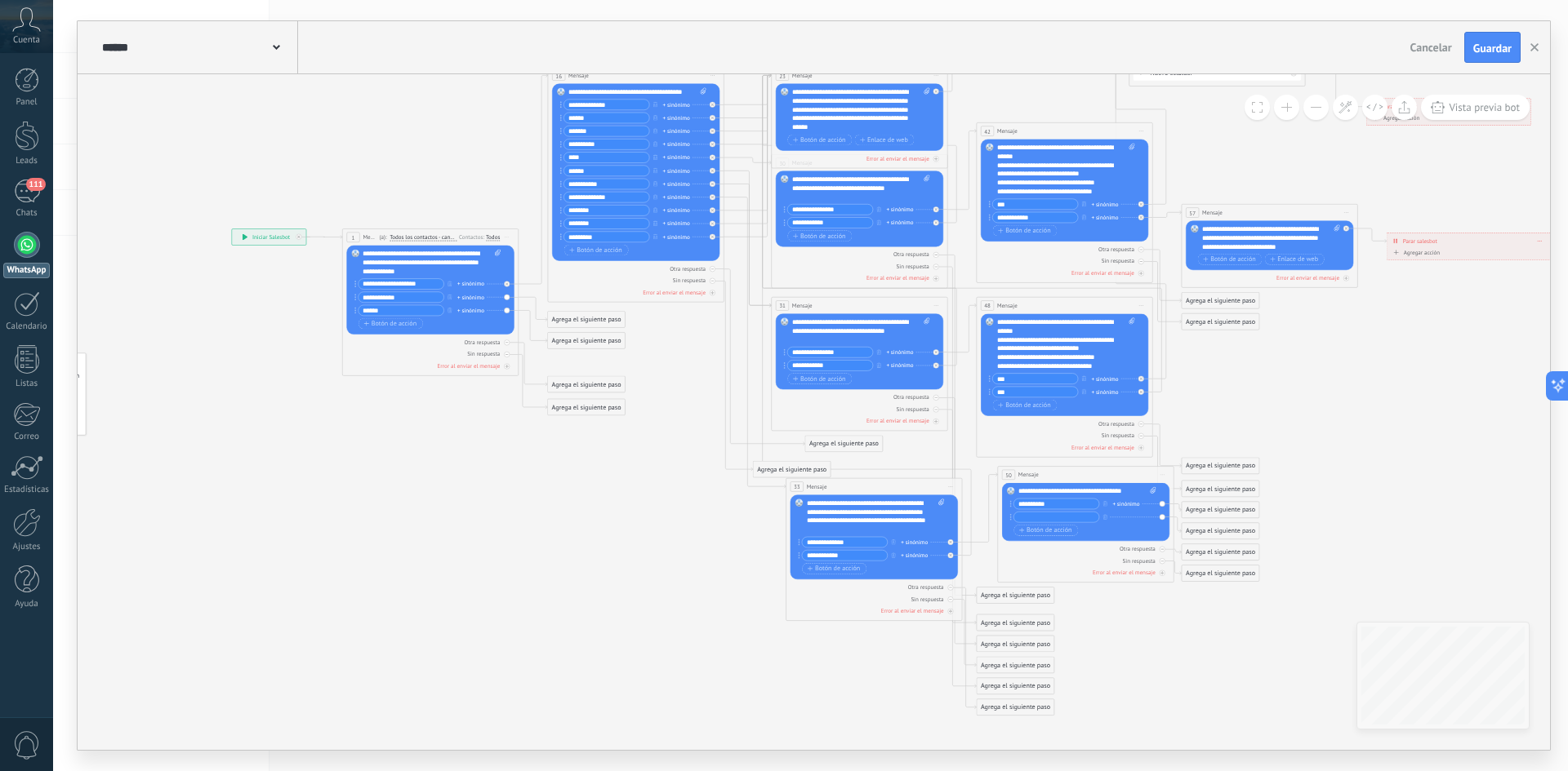
drag, startPoint x: 789, startPoint y: 453, endPoint x: 842, endPoint y: 450, distance: 53.1
click at [842, 450] on div "Agrega el siguiente paso" at bounding box center [844, 444] width 78 height 14
click at [796, 443] on icon at bounding box center [892, 349] width 1761 height 1175
click at [897, 453] on div "Agrega el siguiente paso" at bounding box center [900, 449] width 78 height 14
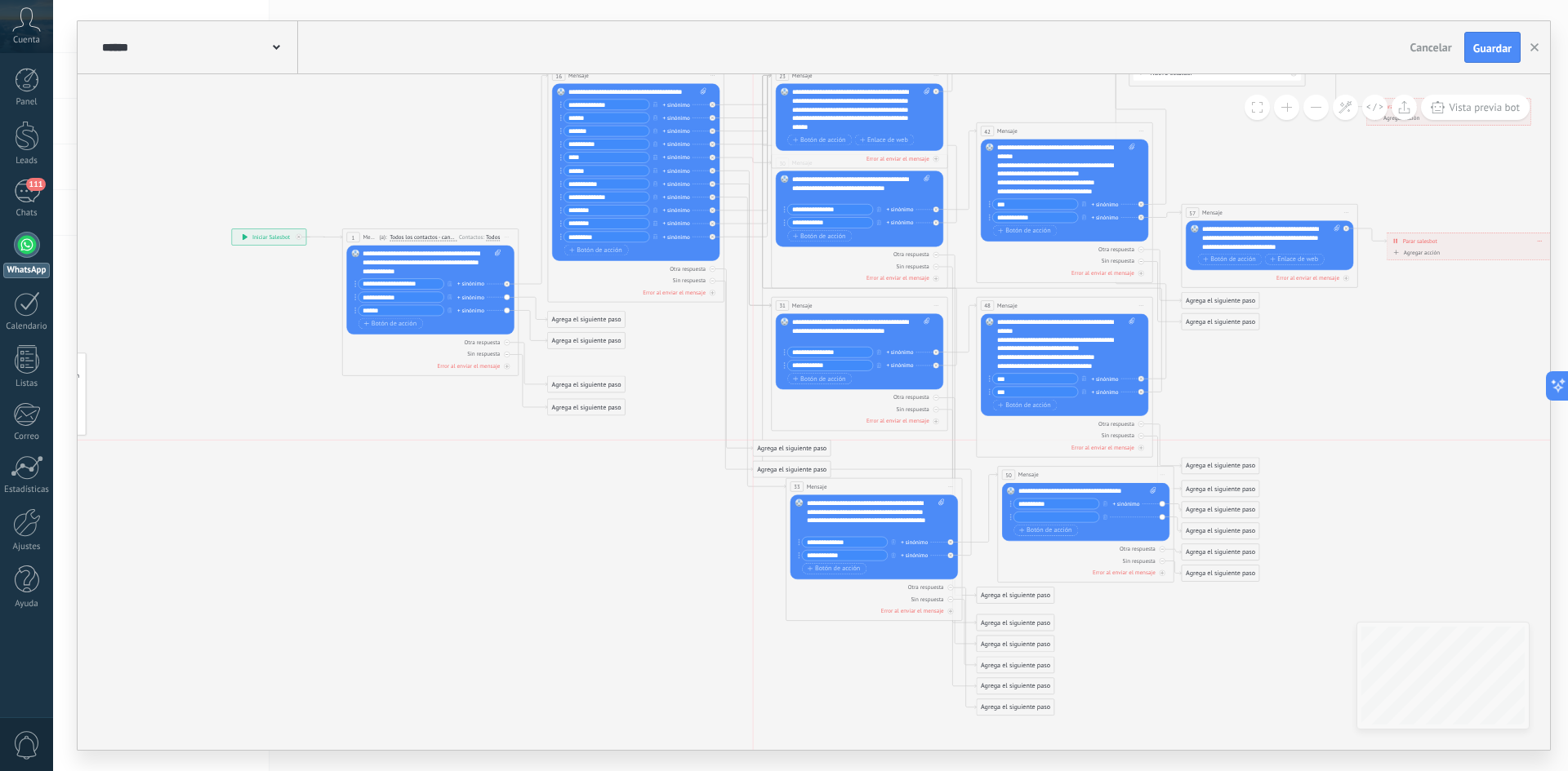
click at [788, 450] on div "Agrega el siguiente paso" at bounding box center [792, 449] width 78 height 14
click at [797, 440] on div "Agrega el siguiente paso" at bounding box center [801, 437] width 78 height 14
click at [779, 458] on div "Agrega el siguiente paso" at bounding box center [783, 459] width 78 height 14
click at [779, 457] on div "Agrega el siguiente paso" at bounding box center [783, 458] width 78 height 14
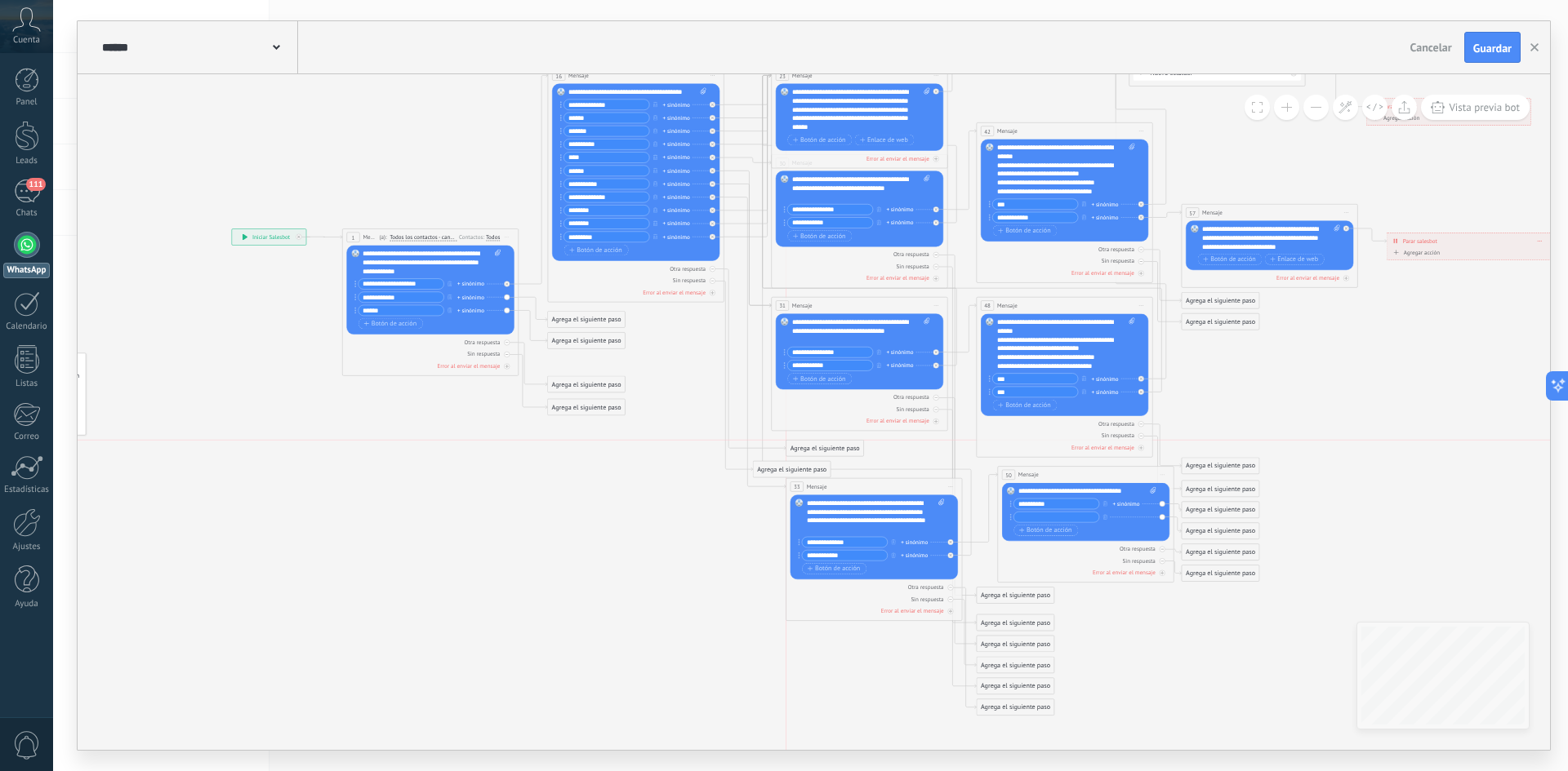
drag, startPoint x: 817, startPoint y: 452, endPoint x: 650, endPoint y: 487, distance: 170.6
click at [483, 289] on div "1 Message ******* (a): Todos los contactos - canales seleccionados Todos los co…" at bounding box center [483, 289] width 0 height 0
click at [678, 500] on div "Agrega el siguiente paso Mensaje Mensaje Mensaje Reacción Comentario Enviar men…" at bounding box center [676, 491] width 79 height 17
click at [679, 548] on div "Agrega el siguiente paso" at bounding box center [687, 544] width 78 height 14
click at [681, 546] on div "Agrega el siguiente paso" at bounding box center [687, 541] width 78 height 14
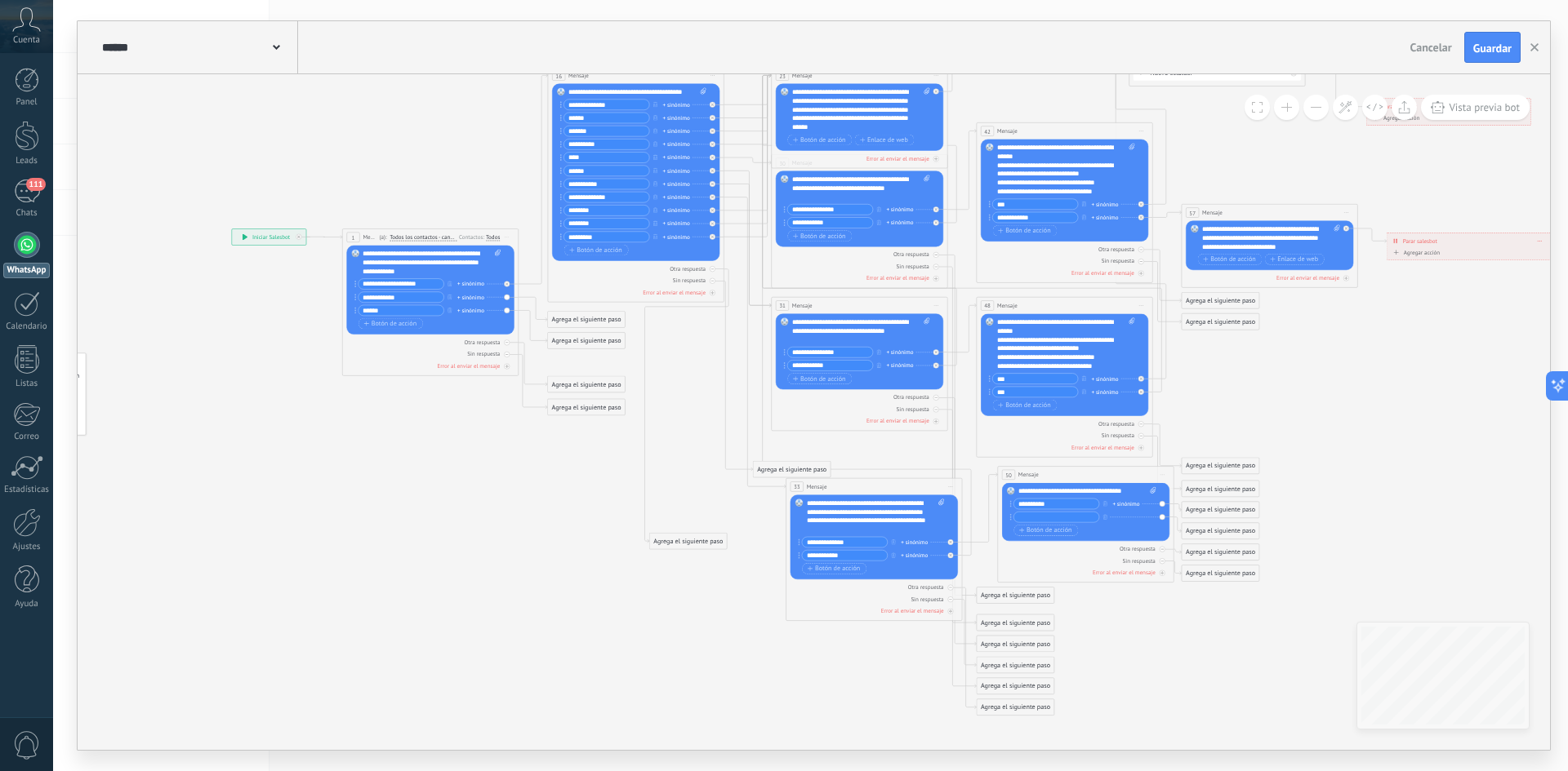
click at [682, 546] on div "Agrega el siguiente paso" at bounding box center [688, 541] width 78 height 14
click at [552, 595] on div "Agrega el siguiente paso" at bounding box center [559, 591] width 78 height 14
click at [642, 598] on div "Agrega el siguiente paso" at bounding box center [645, 595] width 78 height 14
drag, startPoint x: 531, startPoint y: 499, endPoint x: 524, endPoint y: 473, distance: 26.9
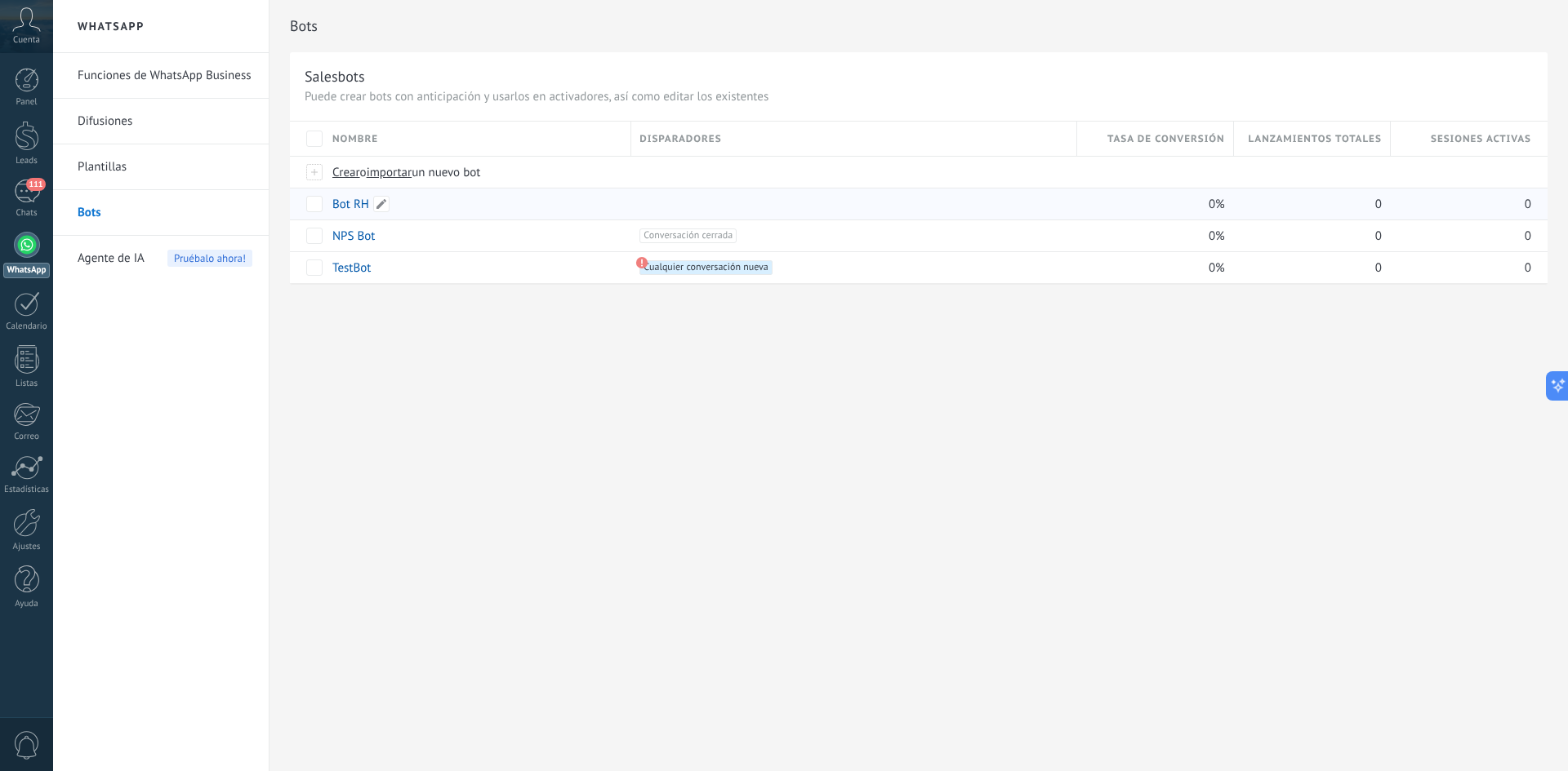
click at [357, 196] on link "Bot RH" at bounding box center [350, 204] width 37 height 15
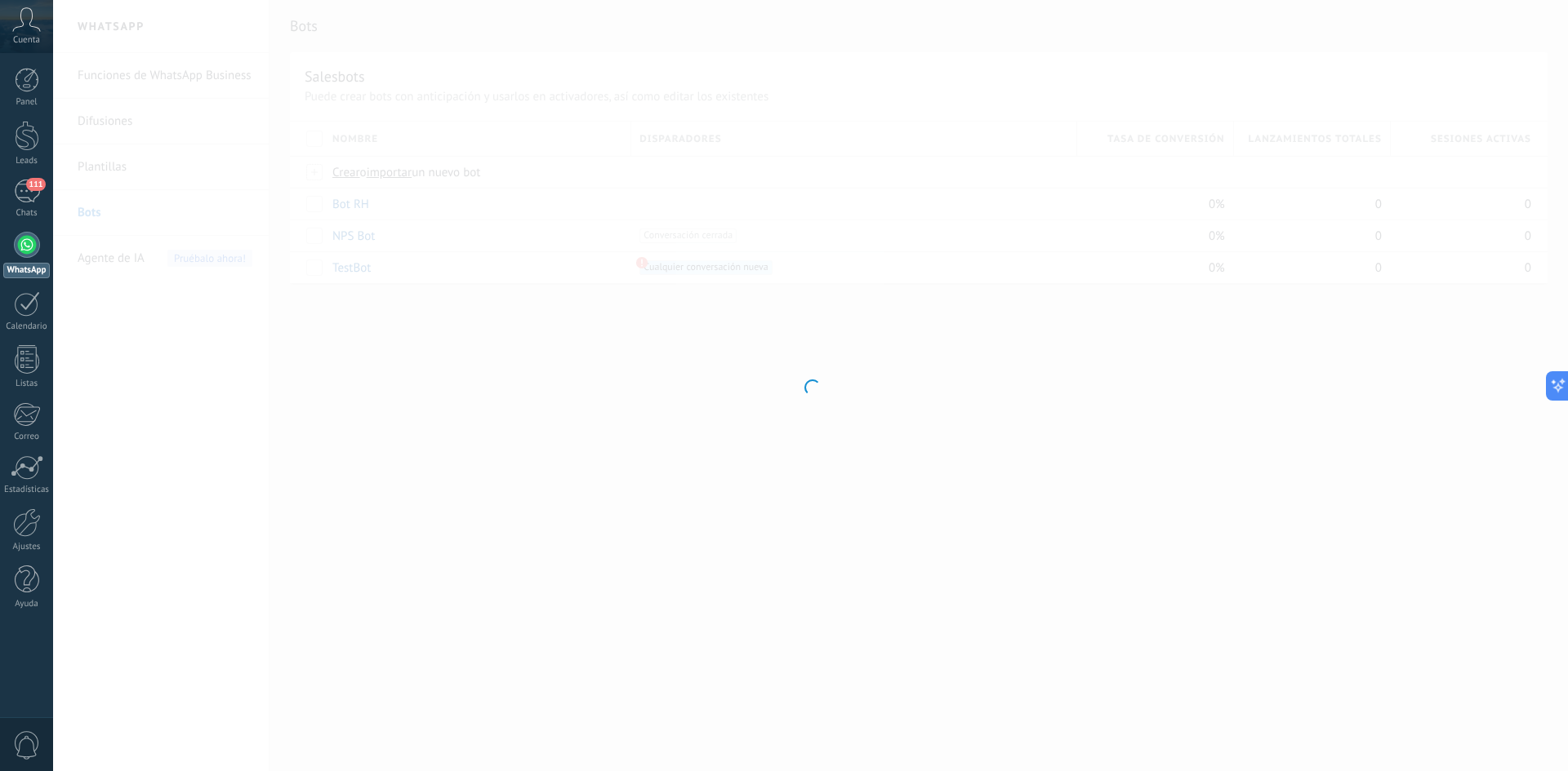
type input "******"
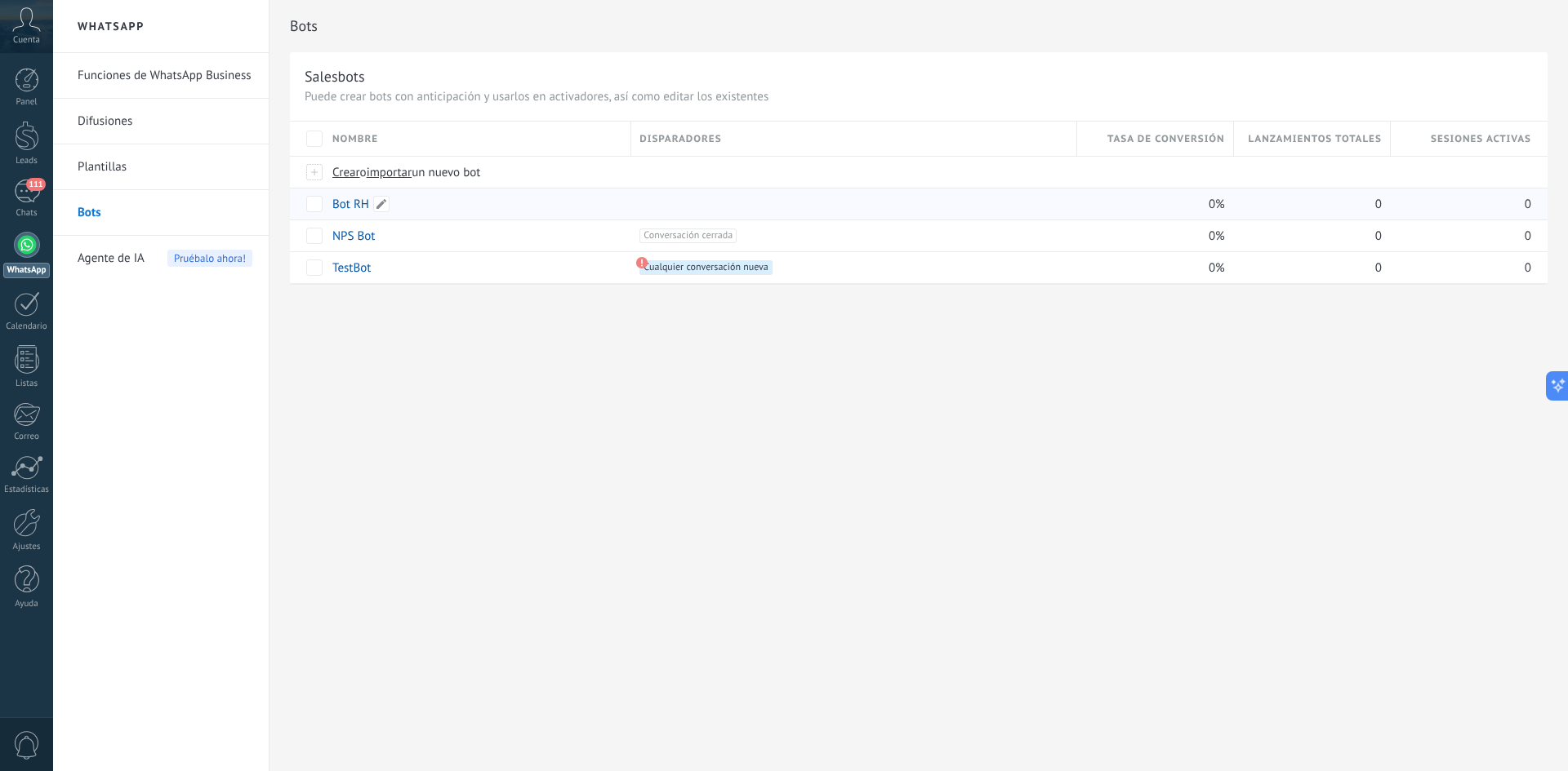
click at [341, 201] on link "Bot RH" at bounding box center [350, 204] width 37 height 15
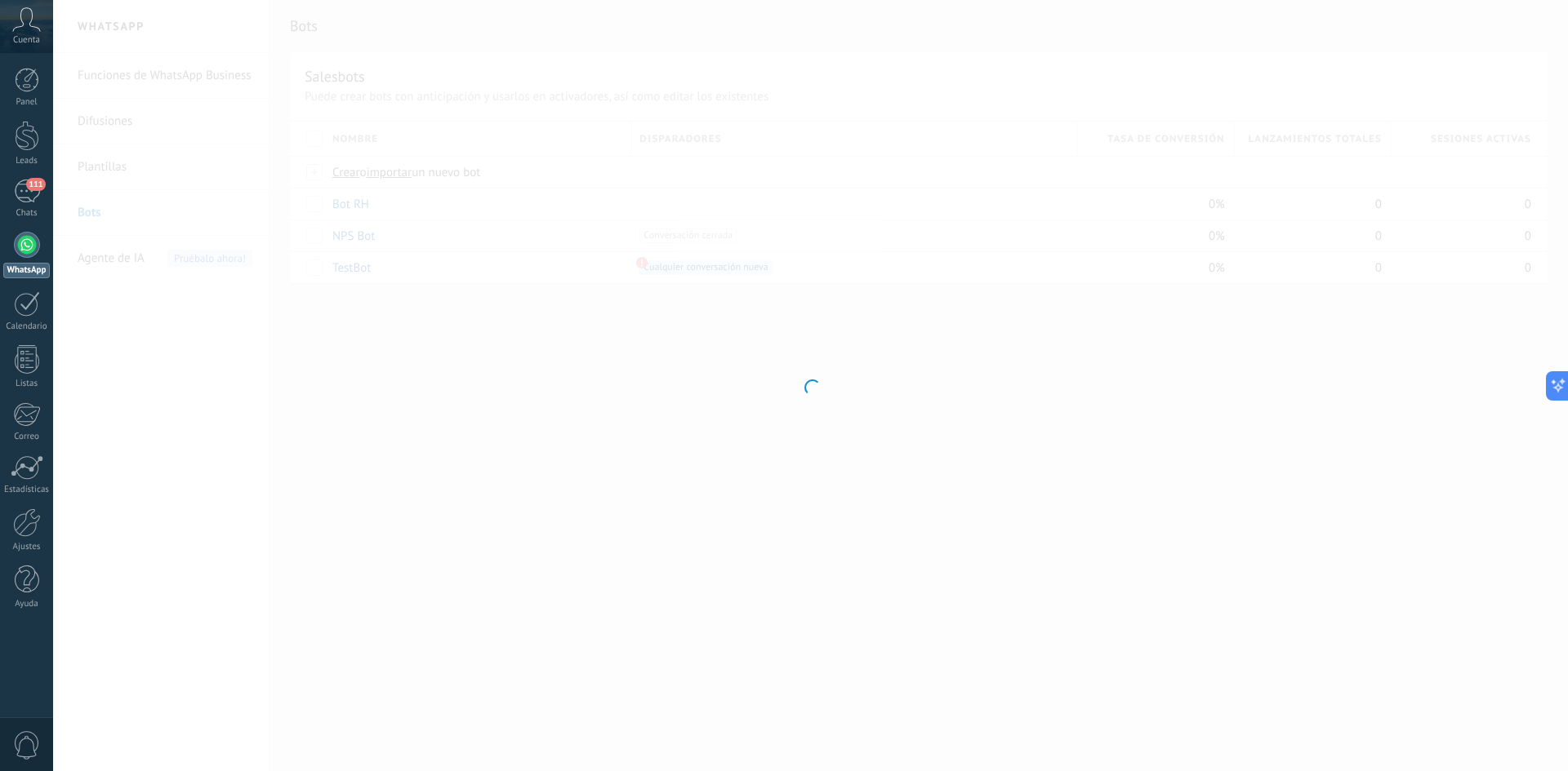
type input "******"
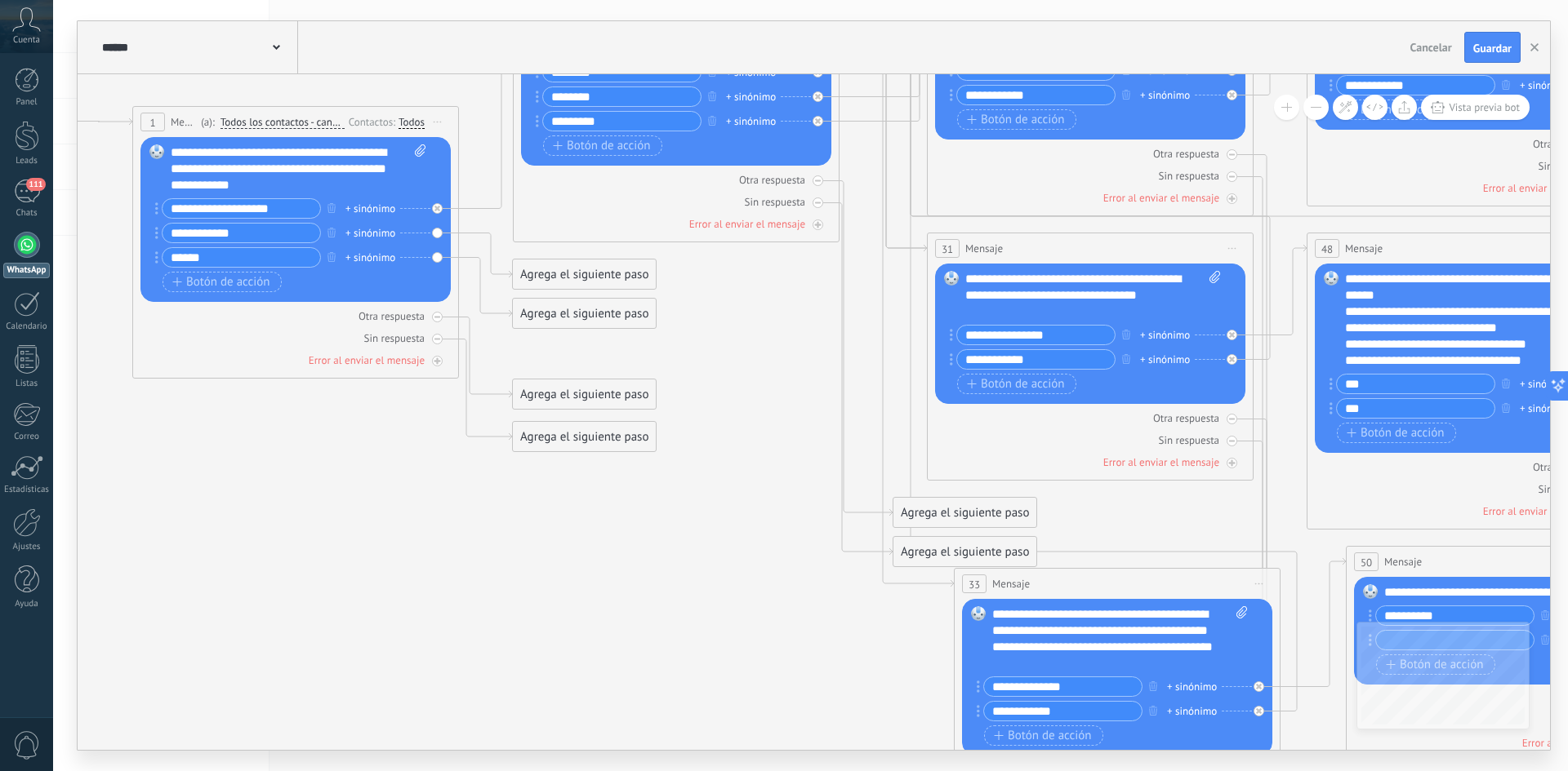
drag, startPoint x: 719, startPoint y: 520, endPoint x: 499, endPoint y: 652, distance: 256.6
click at [500, 652] on icon at bounding box center [1149, 328] width 3260 height 2175
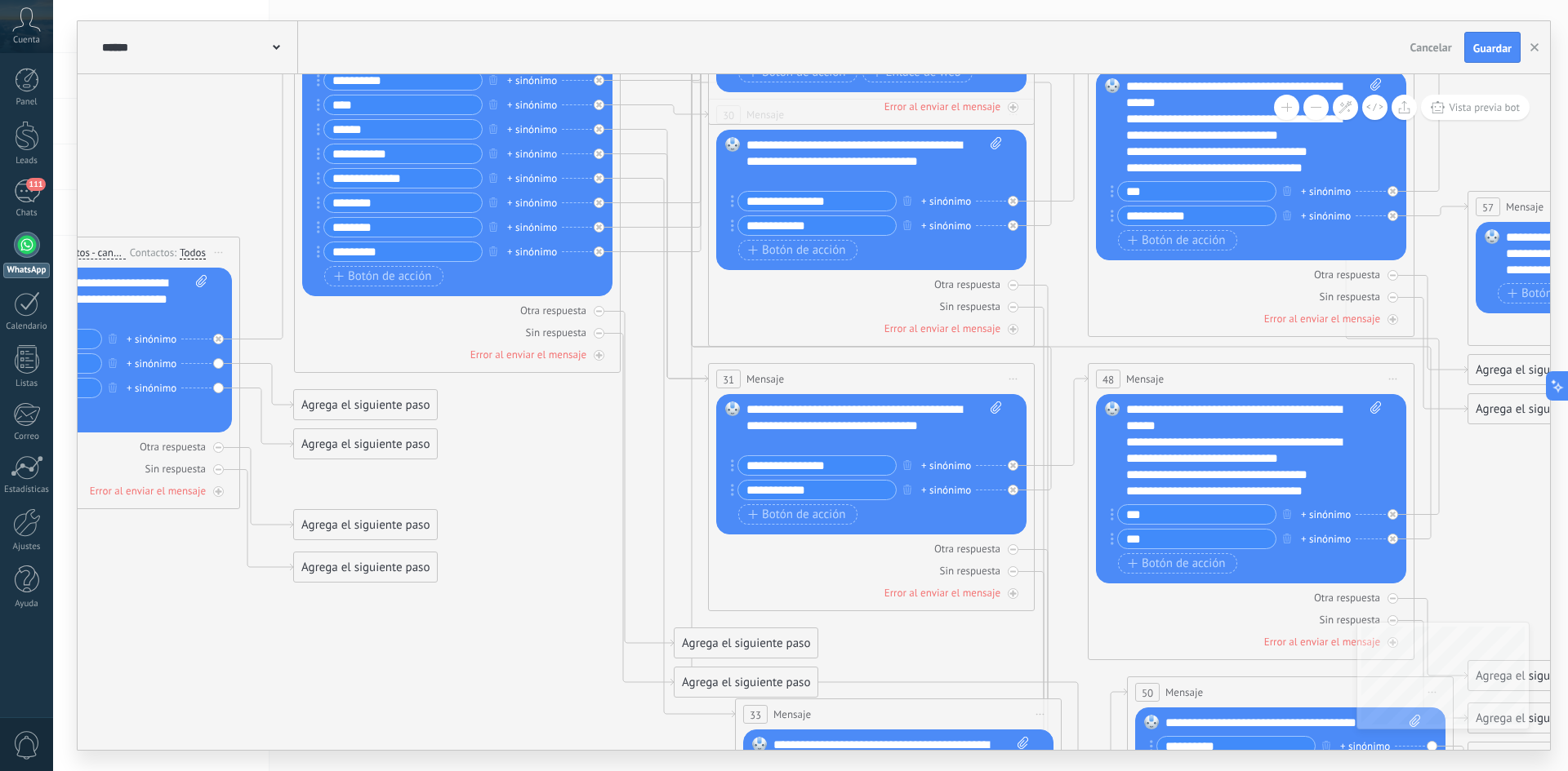
click at [1311, 103] on button at bounding box center [1315, 108] width 25 height 25
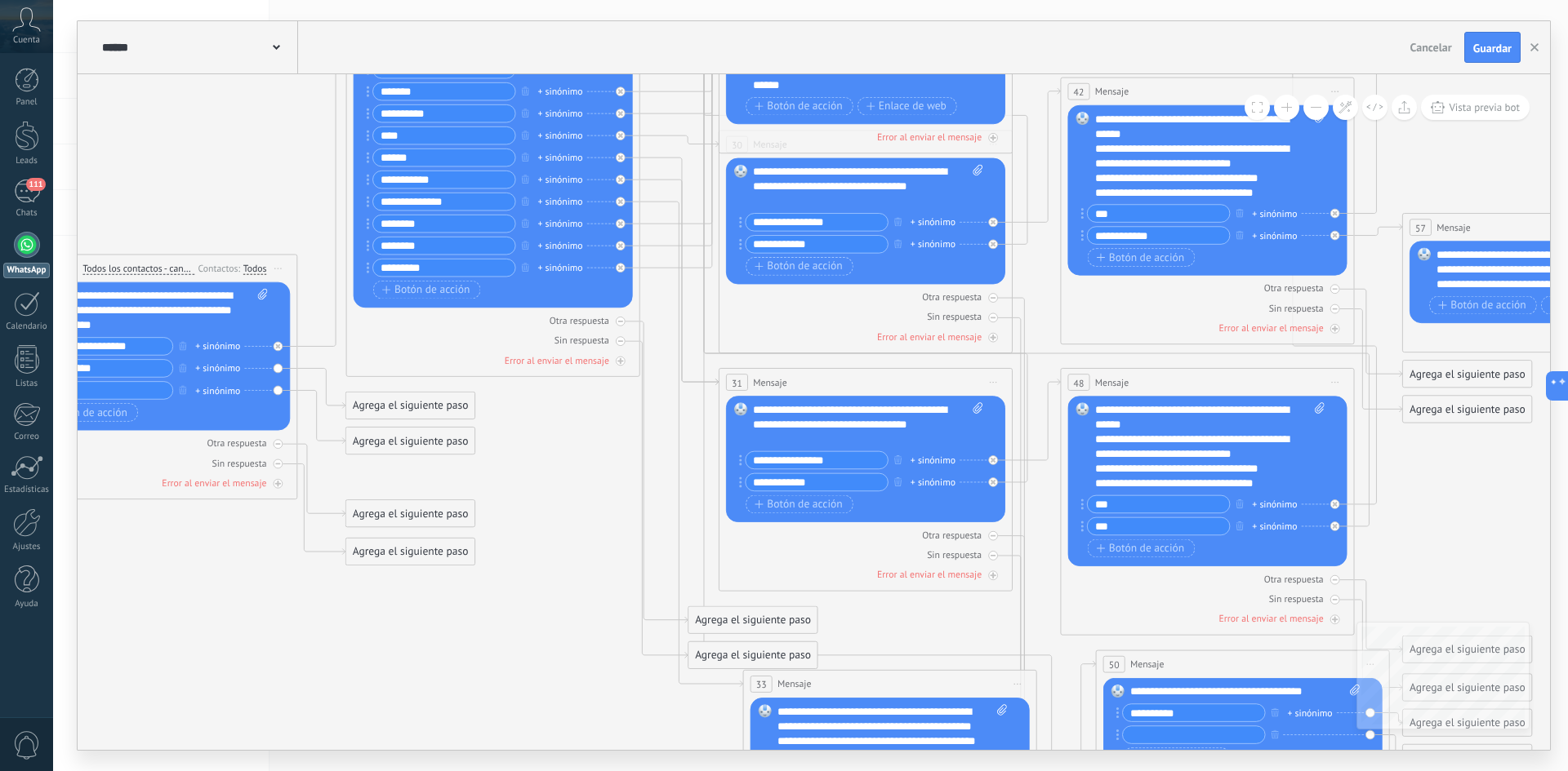
click at [1311, 103] on button at bounding box center [1315, 108] width 25 height 25
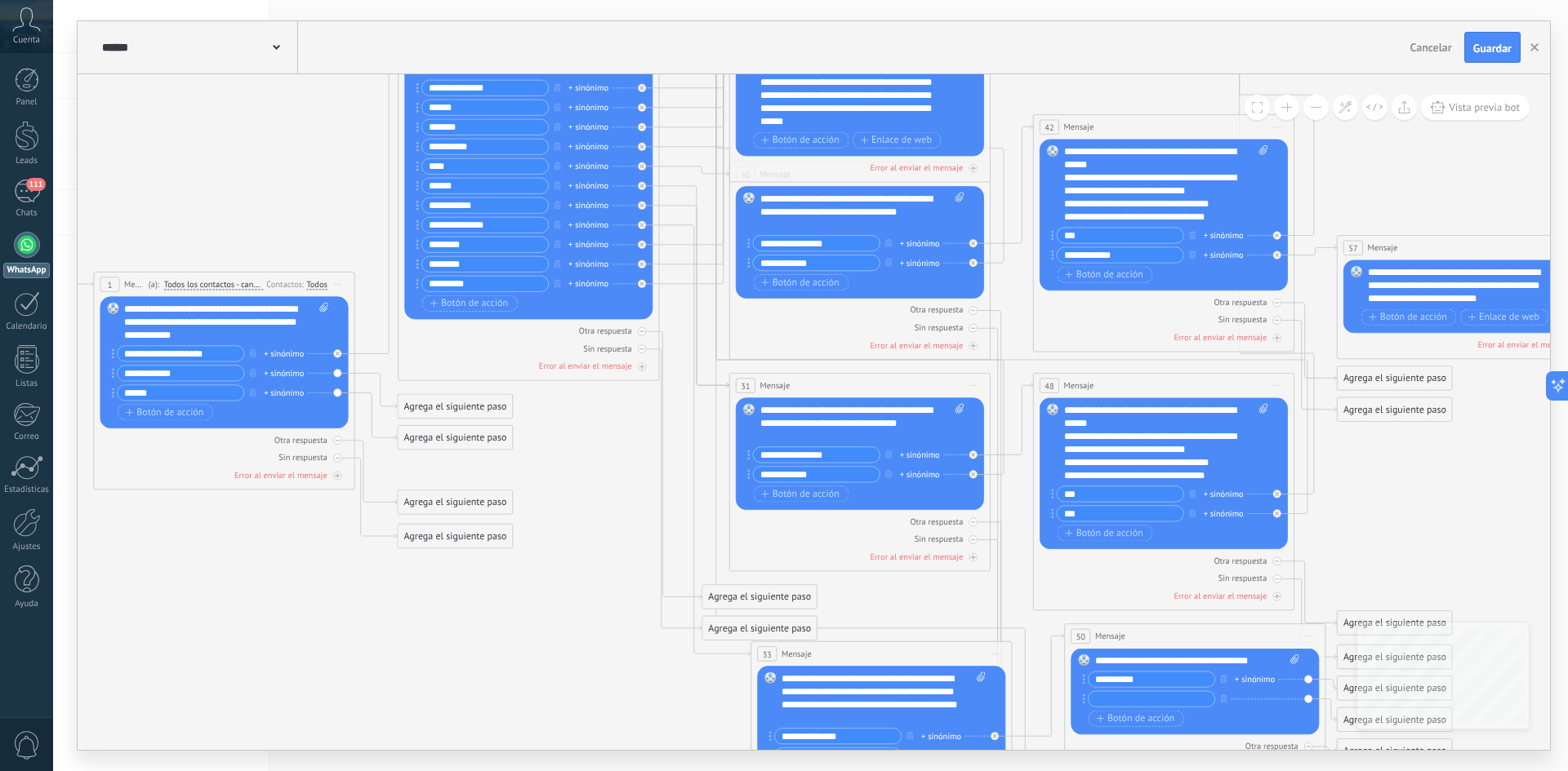
click at [1311, 103] on button at bounding box center [1315, 108] width 25 height 25
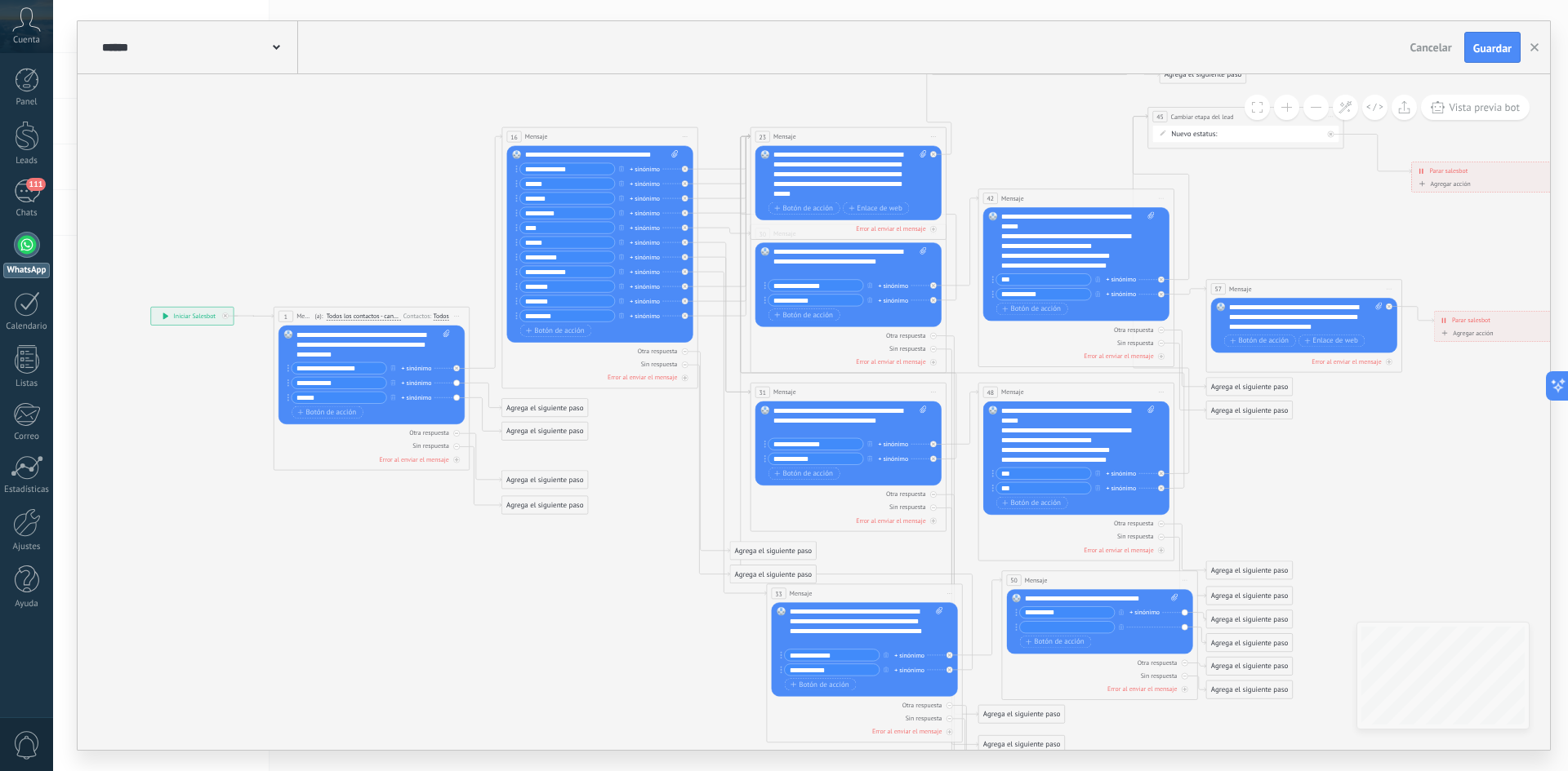
click at [1311, 103] on button at bounding box center [1315, 108] width 25 height 25
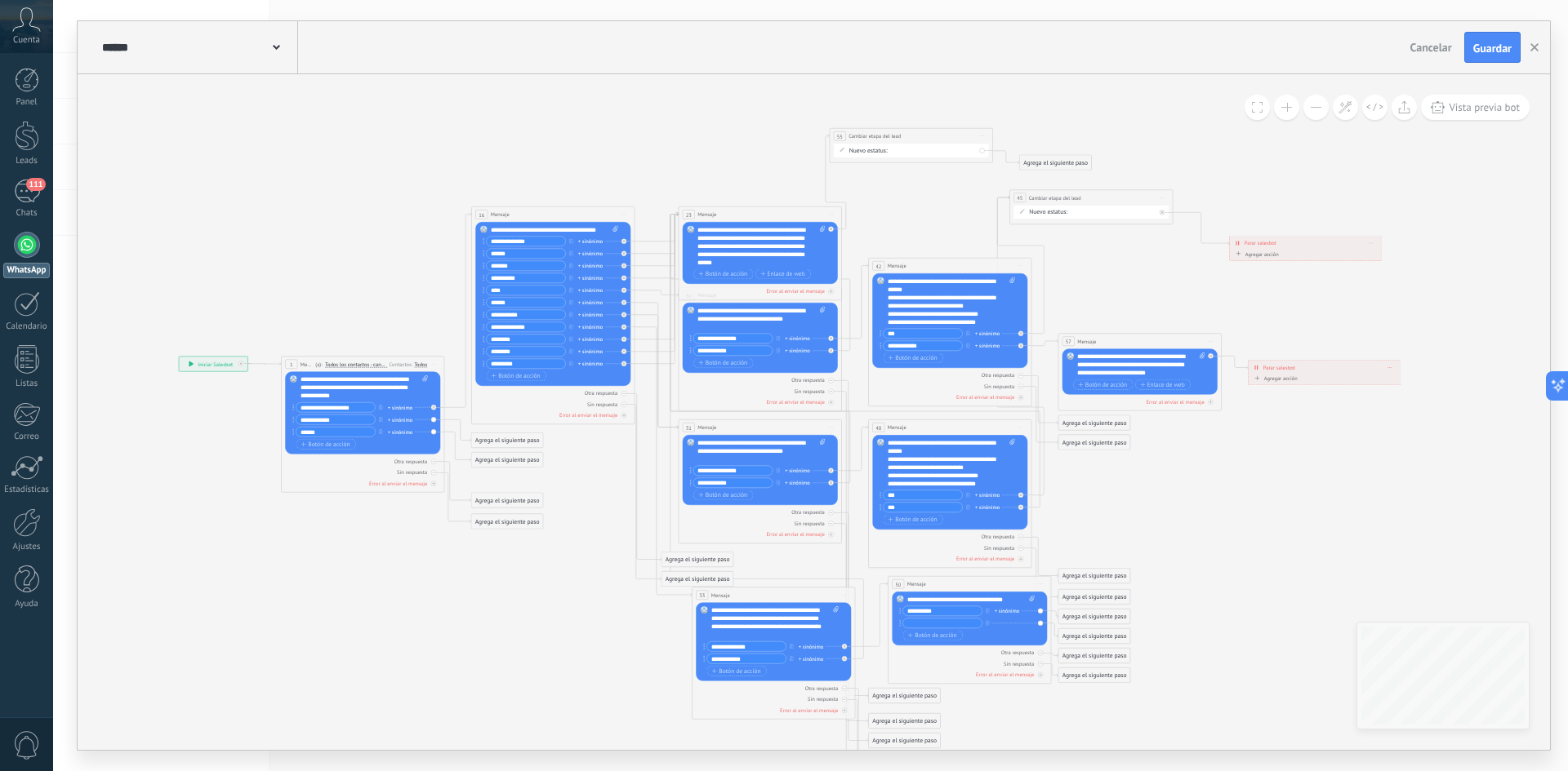
drag, startPoint x: 1336, startPoint y: 507, endPoint x: 1171, endPoint y: 570, distance: 176.6
click at [1171, 570] on icon at bounding box center [789, 460] width 1630 height 1071
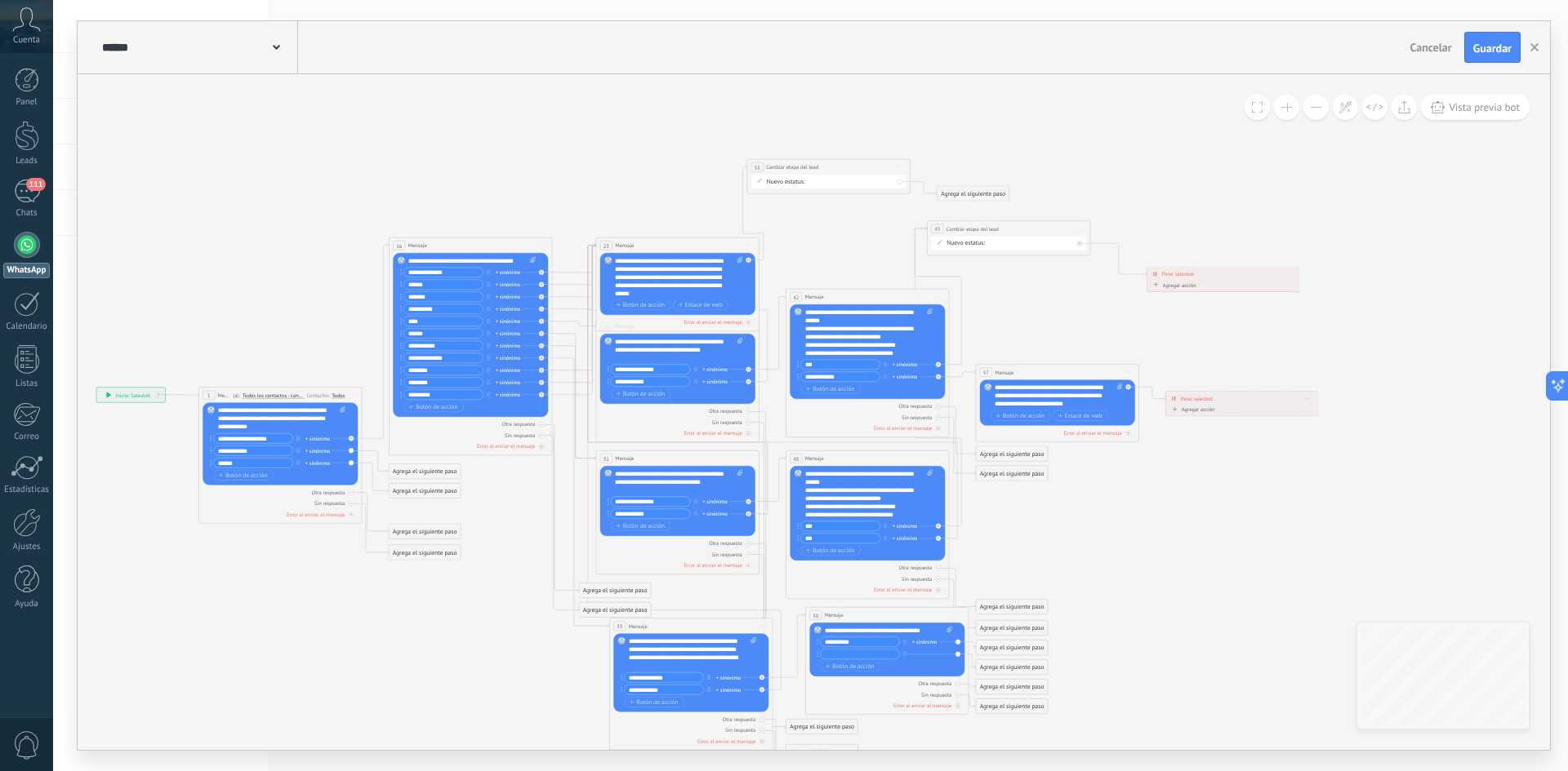
click at [0, 0] on div "Contacto inicial VACANTES AGENDA ENTREVISTADO TEST Logrado con éxito Venta Perd…" at bounding box center [0, 0] width 0 height 0
click at [0, 0] on label "VACANTES" at bounding box center [0, 0] width 0 height 0
click at [993, 189] on div "Agrega el siguiente paso" at bounding box center [972, 194] width 72 height 14
click at [963, 474] on span "Parar Salesbot" at bounding box center [977, 476] width 37 height 8
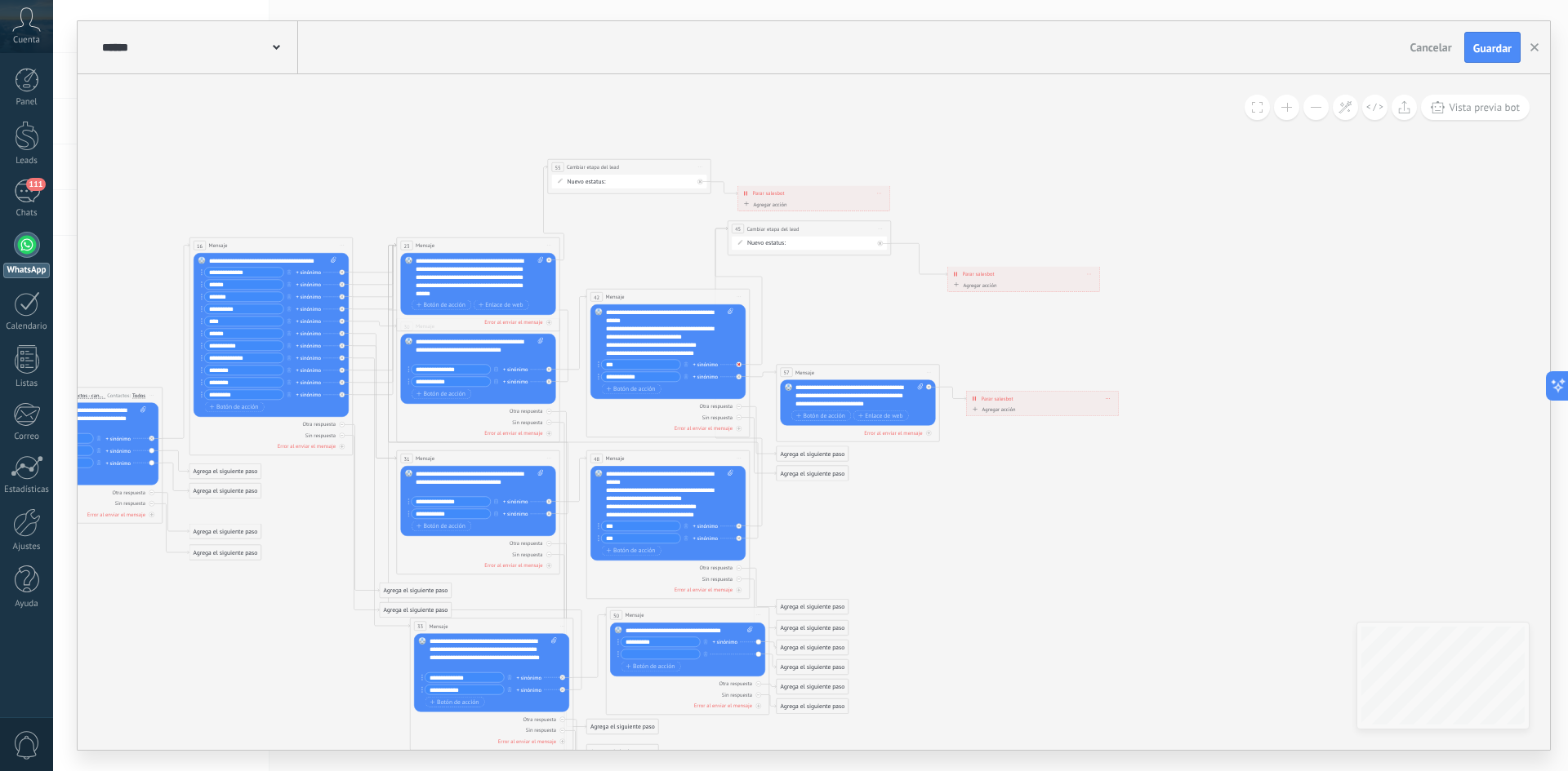
click at [739, 362] on div at bounding box center [740, 365] width 5 height 5
drag, startPoint x: 798, startPoint y: 243, endPoint x: 1018, endPoint y: 243, distance: 220.0
click at [129, 443] on div "1 Message ******* (a): Todos los contactos - canales seleccionados Todos los co…" at bounding box center [129, 443] width 0 height 0
click at [154, 441] on icon at bounding box center [152, 439] width 4 height 4
click at [878, 225] on span "Iniciar vista previa aquí Cambiar nombre Duplicar Borrar" at bounding box center [880, 229] width 13 height 13
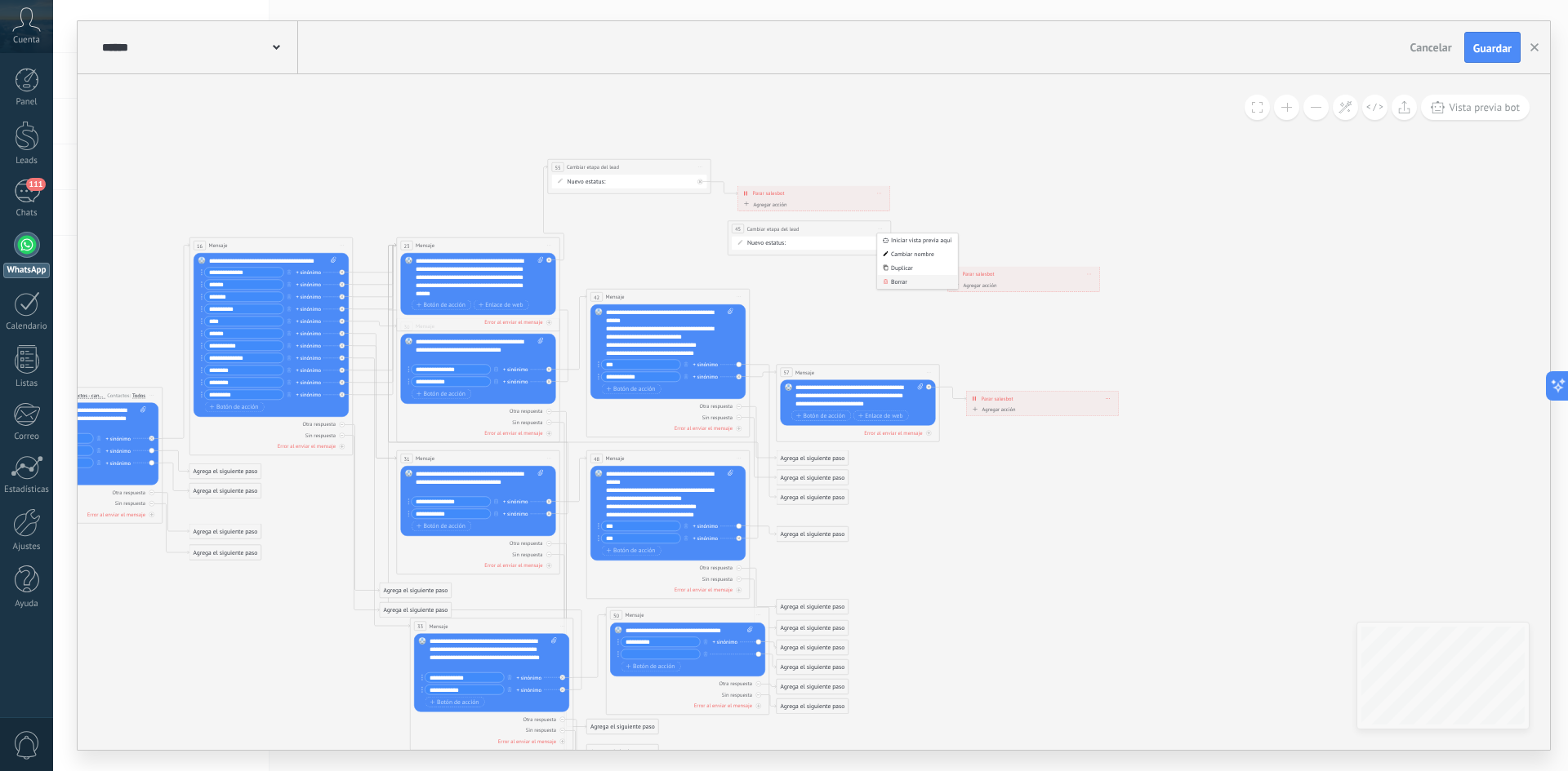
click at [905, 279] on div "Borrar" at bounding box center [917, 281] width 81 height 14
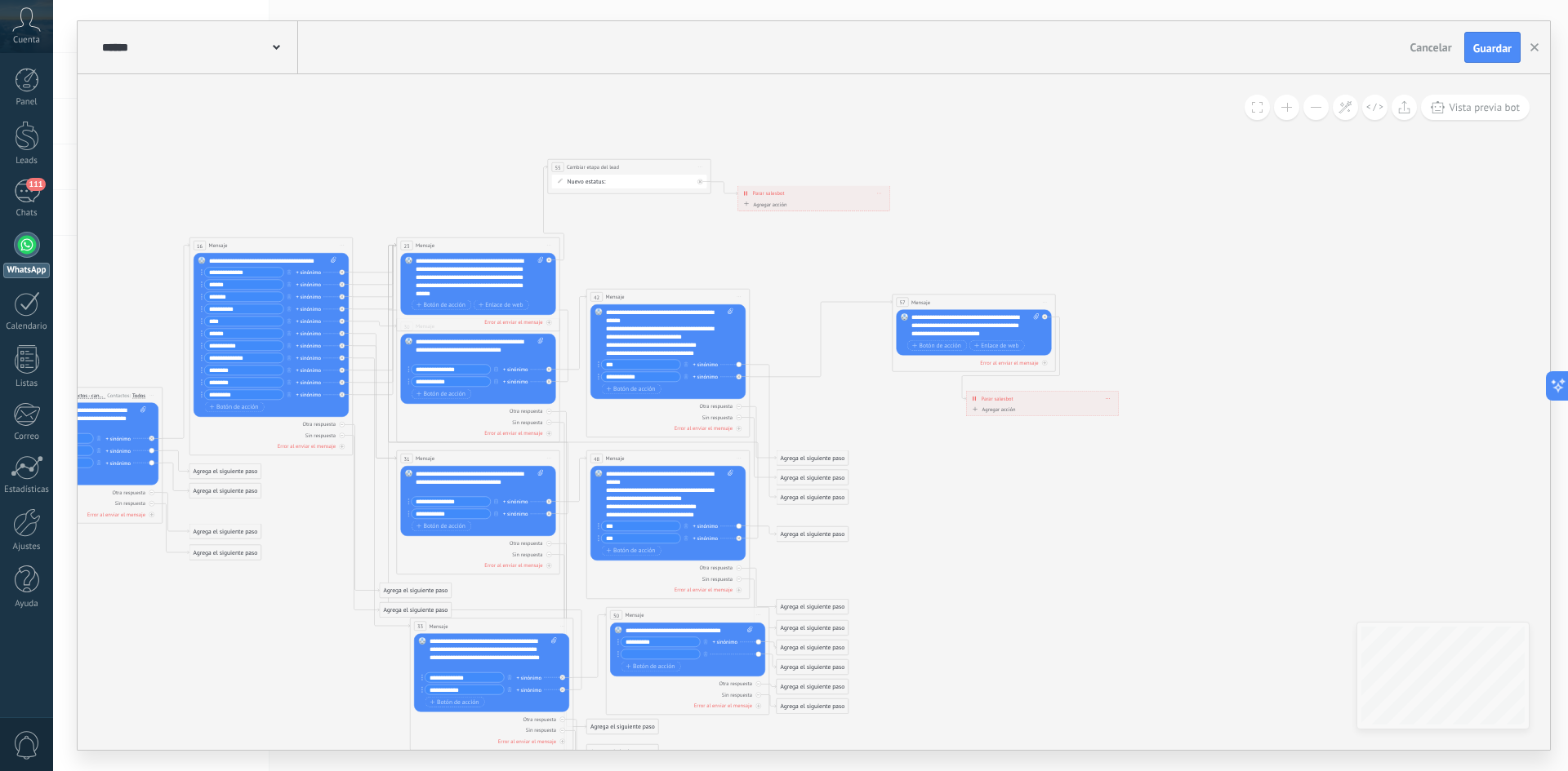
drag, startPoint x: 862, startPoint y: 375, endPoint x: 978, endPoint y: 304, distance: 136.0
click at [978, 304] on div "57 Mensaje ******* (a): Todos los contactos - canales seleccionados Todos los c…" at bounding box center [973, 302] width 162 height 15
click at [154, 441] on icon at bounding box center [152, 439] width 4 height 4
click at [804, 555] on div "Agrega el siguiente paso" at bounding box center [812, 556] width 72 height 14
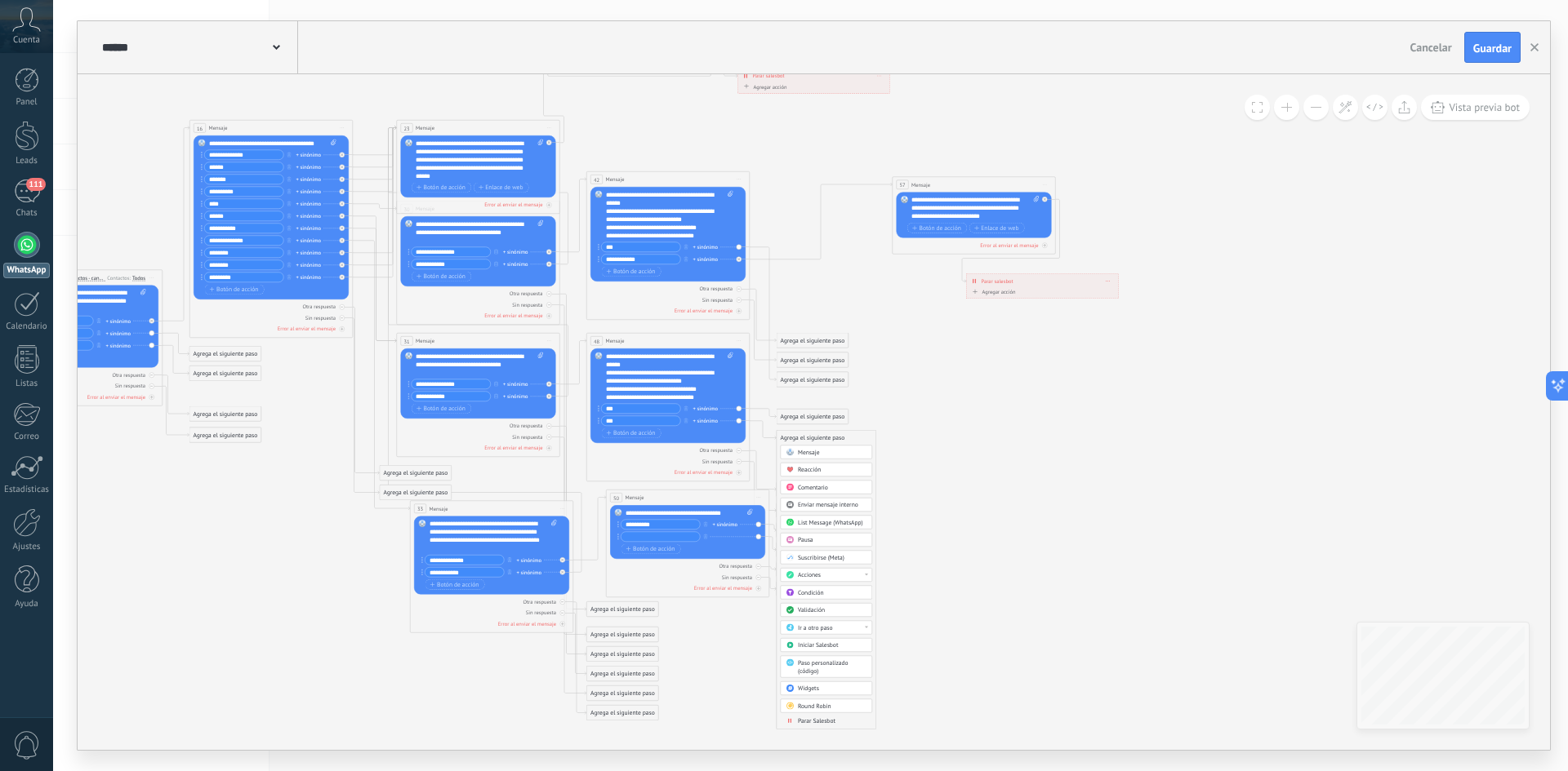
click at [845, 624] on div "Ir a otro paso" at bounding box center [832, 628] width 69 height 8
click at [815, 683] on div "57: Mensaje" at bounding box center [826, 682] width 91 height 14
click at [667, 537] on input "text" at bounding box center [660, 537] width 79 height 10
type input "**********"
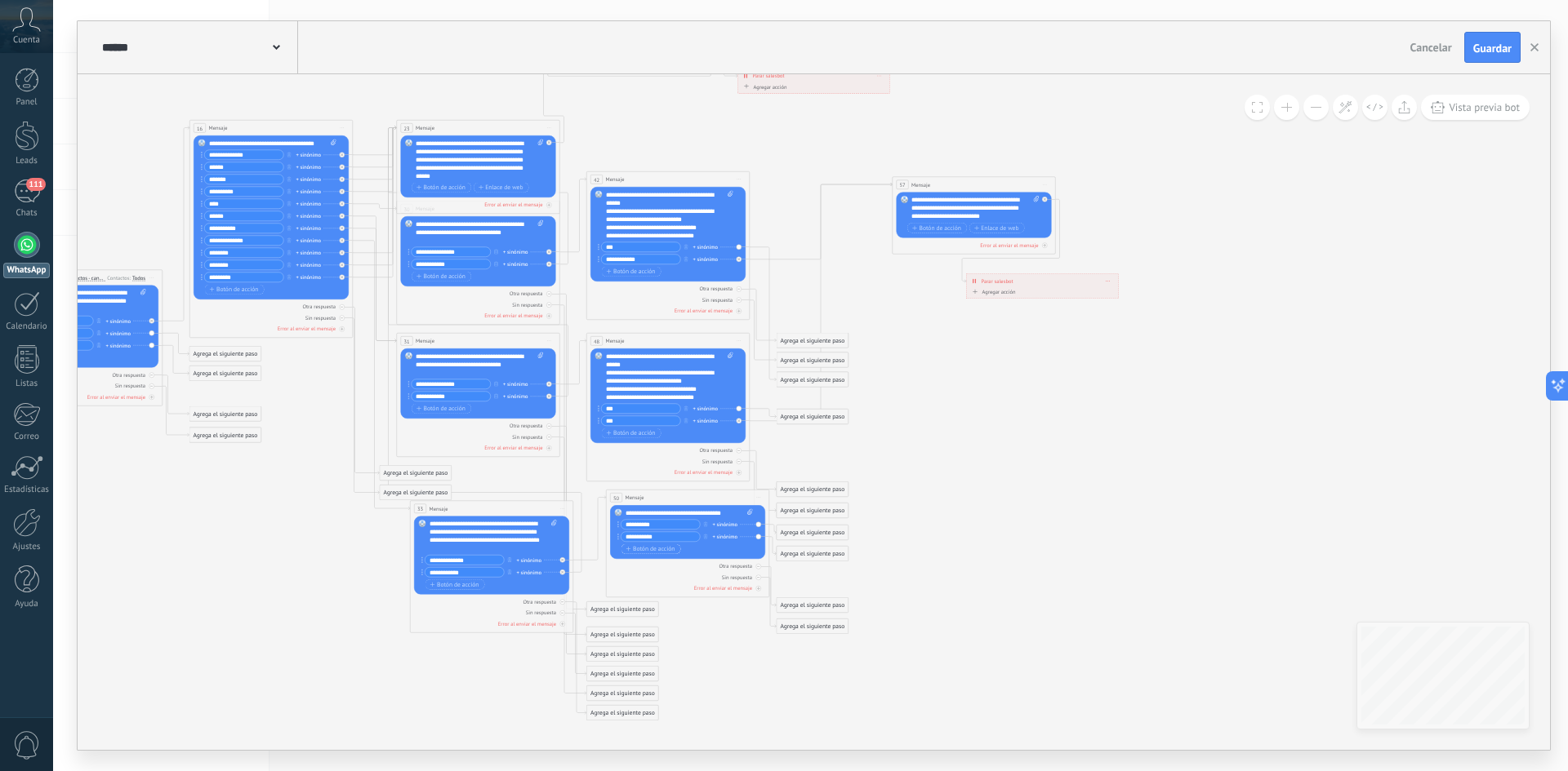
click at [658, 547] on span "Botón de acción" at bounding box center [651, 548] width 49 height 6
type input "**********"
click at [759, 586] on div "Sin respuesta" at bounding box center [687, 590] width 155 height 8
click at [154, 376] on icon at bounding box center [152, 375] width 4 height 1
click at [740, 463] on div at bounding box center [740, 462] width 5 height 5
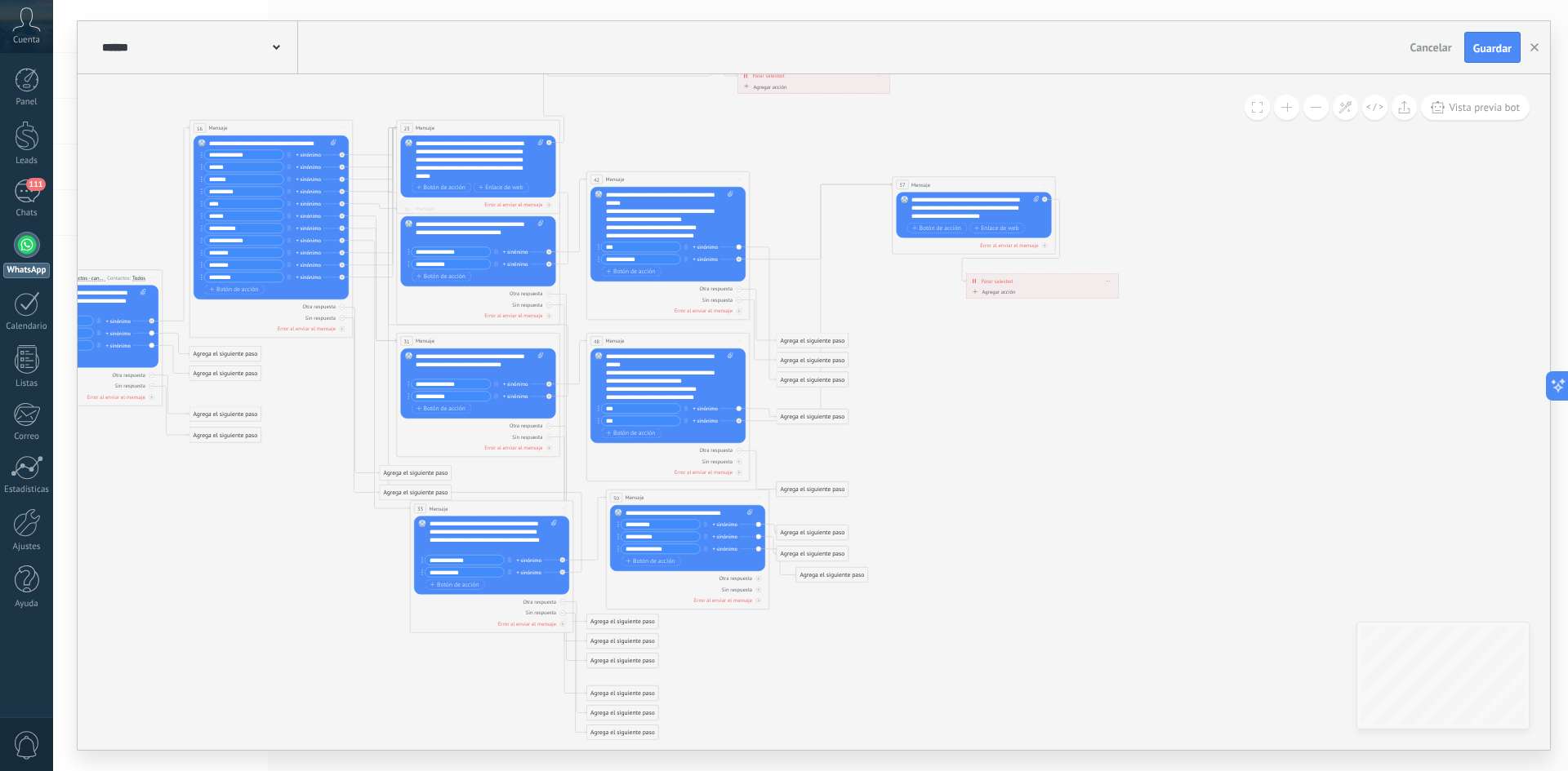
click at [741, 454] on div "Otra respuesta Sin respuesta Error al enviar el mensaje" at bounding box center [667, 460] width 155 height 33
click at [741, 451] on div at bounding box center [740, 451] width 5 height 5
click at [562, 614] on div at bounding box center [563, 614] width 5 height 5
click at [562, 604] on div at bounding box center [563, 603] width 5 height 5
click at [546, 437] on div "Sin respuesta" at bounding box center [478, 437] width 155 height 8
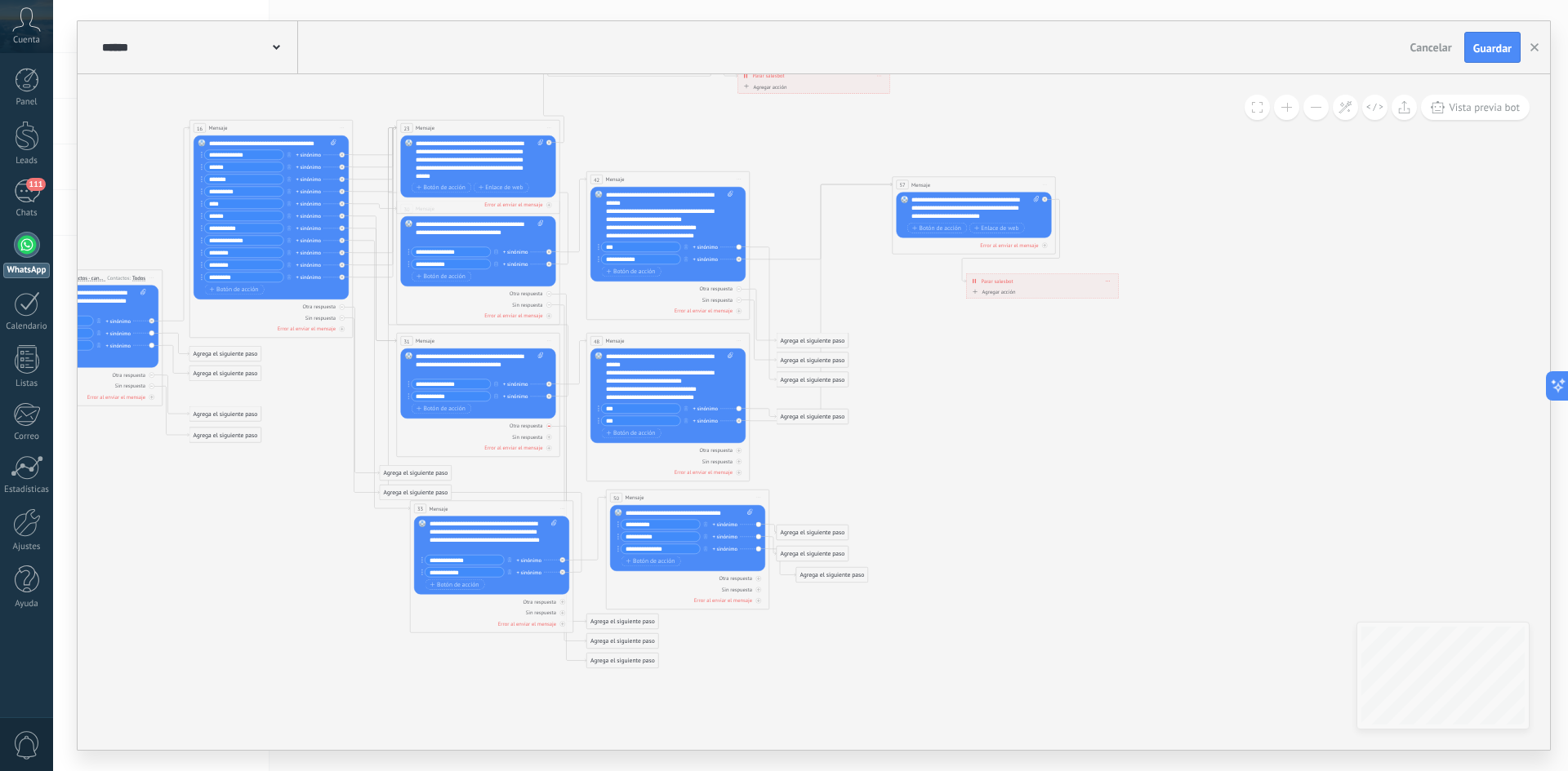
click at [550, 425] on div at bounding box center [549, 426] width 5 height 5
click at [0, 0] on icon at bounding box center [0, 0] width 0 height 0
click at [154, 375] on icon at bounding box center [152, 375] width 4 height 1
click at [1290, 114] on button at bounding box center [1286, 108] width 25 height 25
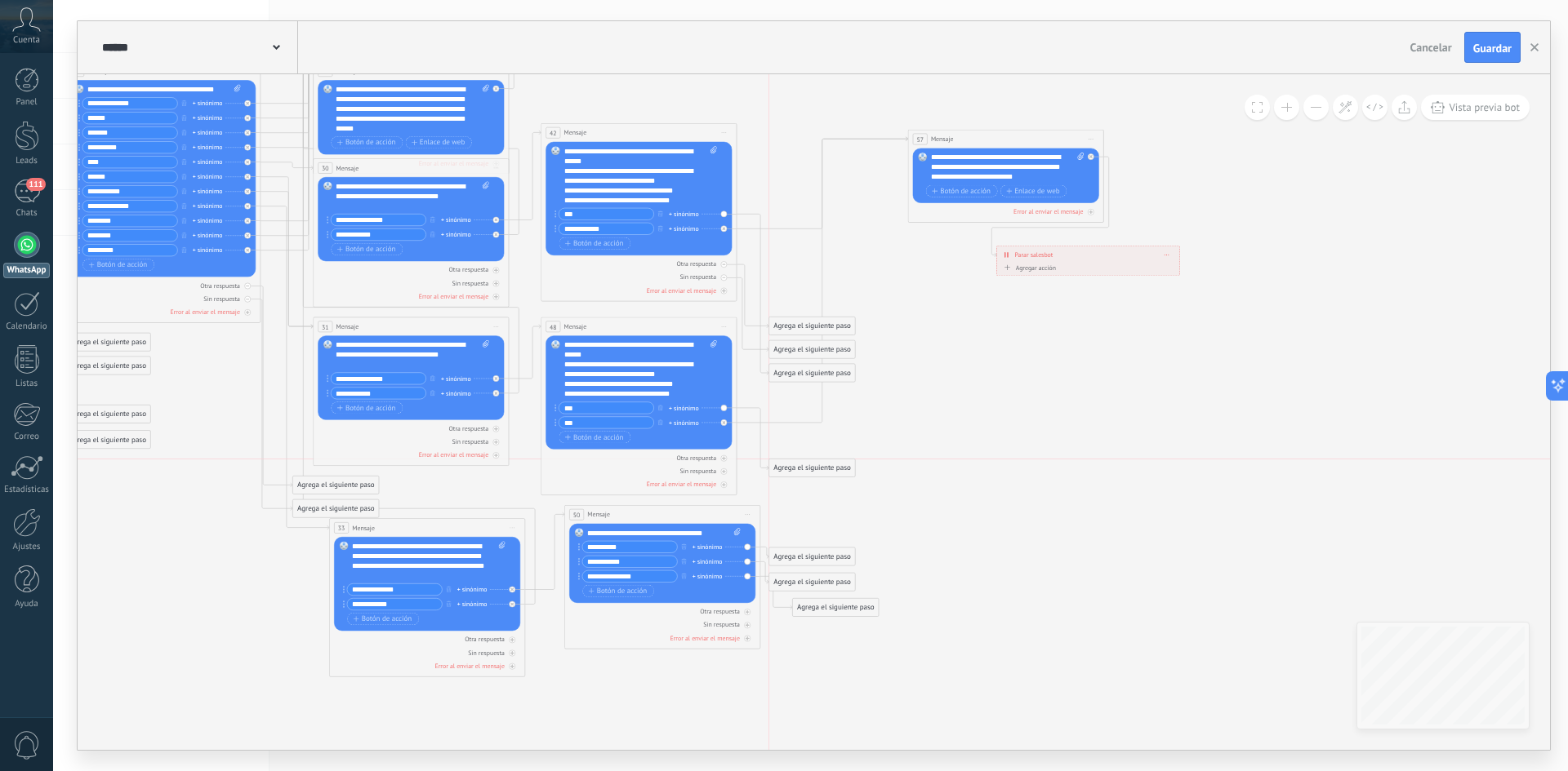
drag, startPoint x: 785, startPoint y: 420, endPoint x: 787, endPoint y: 473, distance: 53.0
click at [787, 473] on div "Agrega el siguiente paso" at bounding box center [812, 469] width 86 height 16
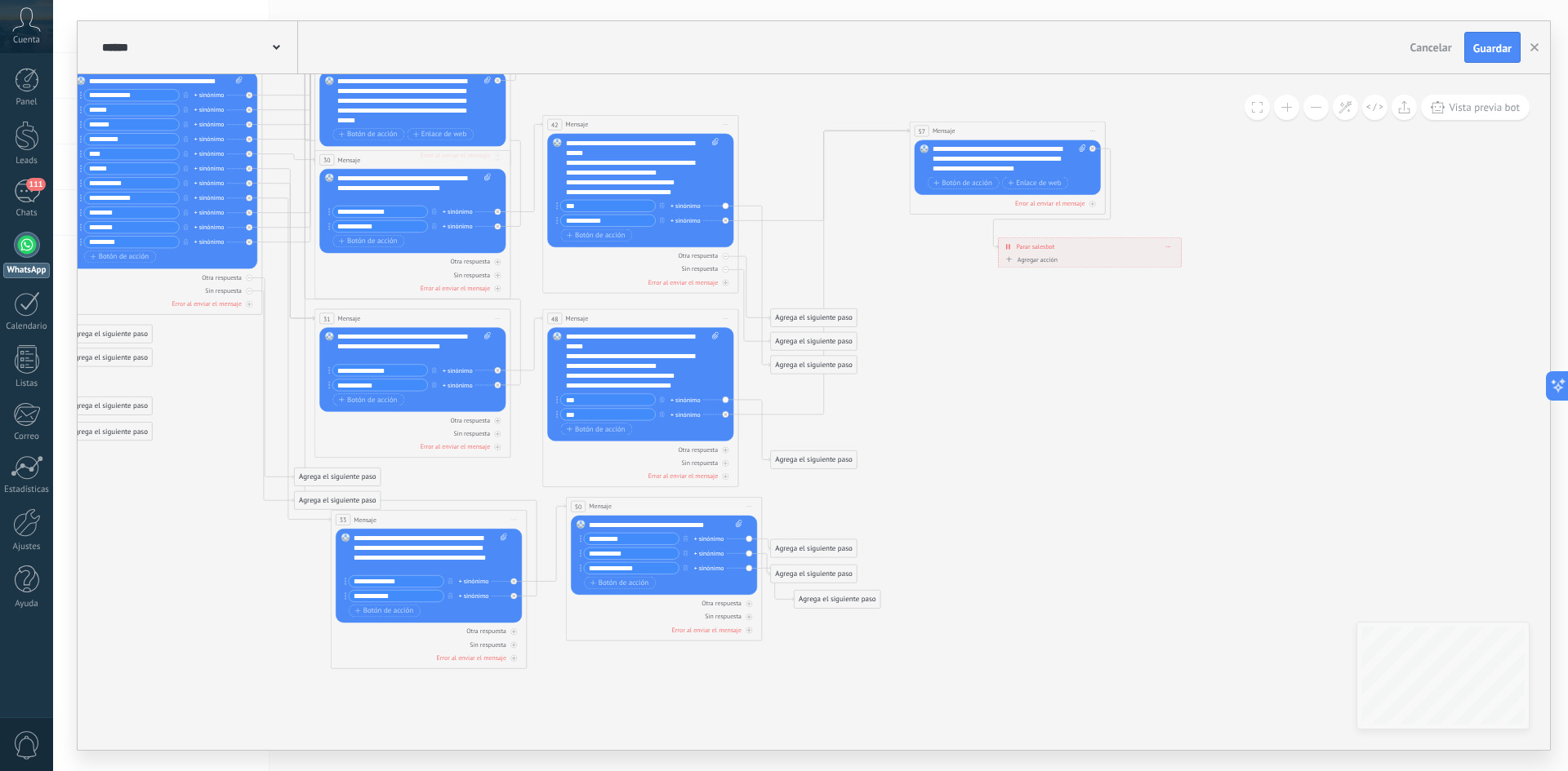
click at [795, 434] on icon at bounding box center [448, 313] width 1956 height 1199
click at [800, 456] on div "Agrega el siguiente paso" at bounding box center [813, 461] width 86 height 16
click at [922, 409] on icon at bounding box center [448, 313] width 1956 height 1199
drag, startPoint x: 812, startPoint y: 547, endPoint x: 910, endPoint y: 495, distance: 110.9
click at [910, 495] on div "Agrega el siguiente paso" at bounding box center [911, 501] width 86 height 16
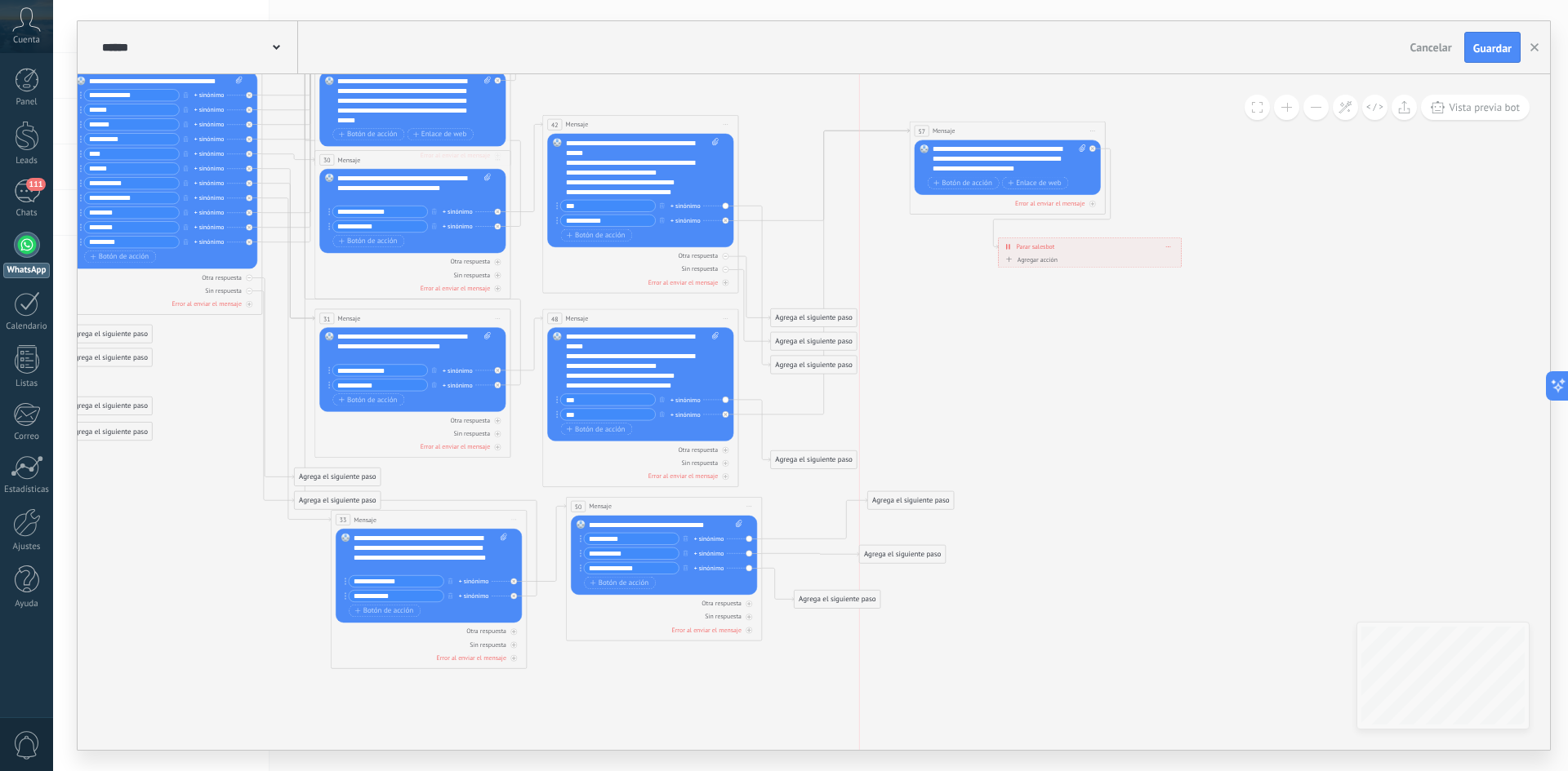
drag, startPoint x: 829, startPoint y: 578, endPoint x: 921, endPoint y: 559, distance: 93.9
click at [921, 559] on div "Agrega el siguiente paso" at bounding box center [903, 555] width 86 height 16
drag, startPoint x: 855, startPoint y: 600, endPoint x: 923, endPoint y: 600, distance: 68.0
click at [923, 600] on div "Agrega el siguiente paso" at bounding box center [903, 599] width 86 height 16
drag, startPoint x: 905, startPoint y: 506, endPoint x: 895, endPoint y: 505, distance: 10.0
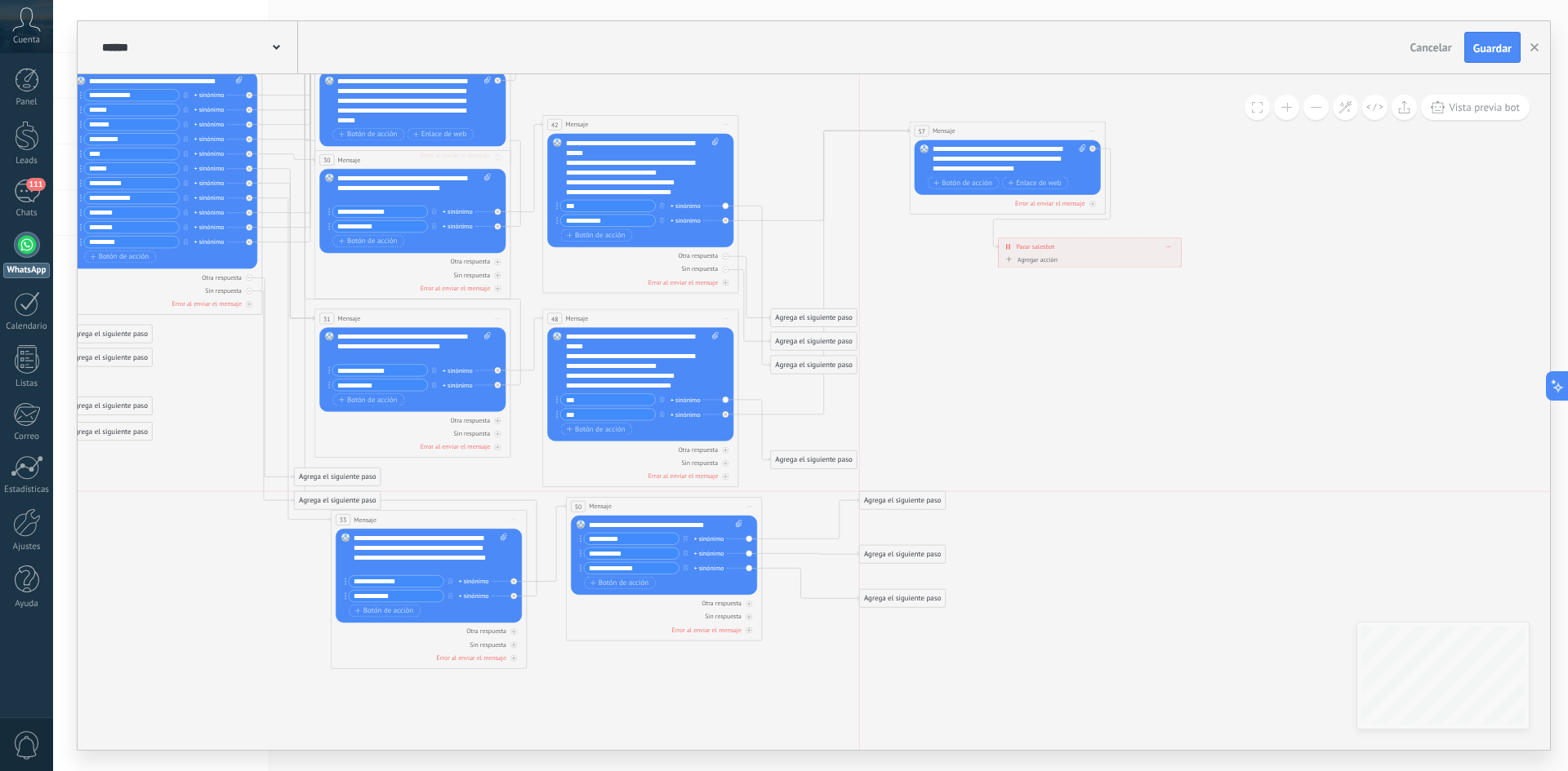
click at [895, 505] on div "Agrega el siguiente paso" at bounding box center [903, 501] width 86 height 16
drag, startPoint x: 576, startPoint y: 680, endPoint x: 1260, endPoint y: 493, distance: 709.1
click at [1260, 493] on icon at bounding box center [448, 313] width 1956 height 1199
click at [22, 296] on icon at bounding box center [21, 295] width 4 height 4
click at [595, 649] on div "Agrega el siguiente paso" at bounding box center [602, 655] width 86 height 16
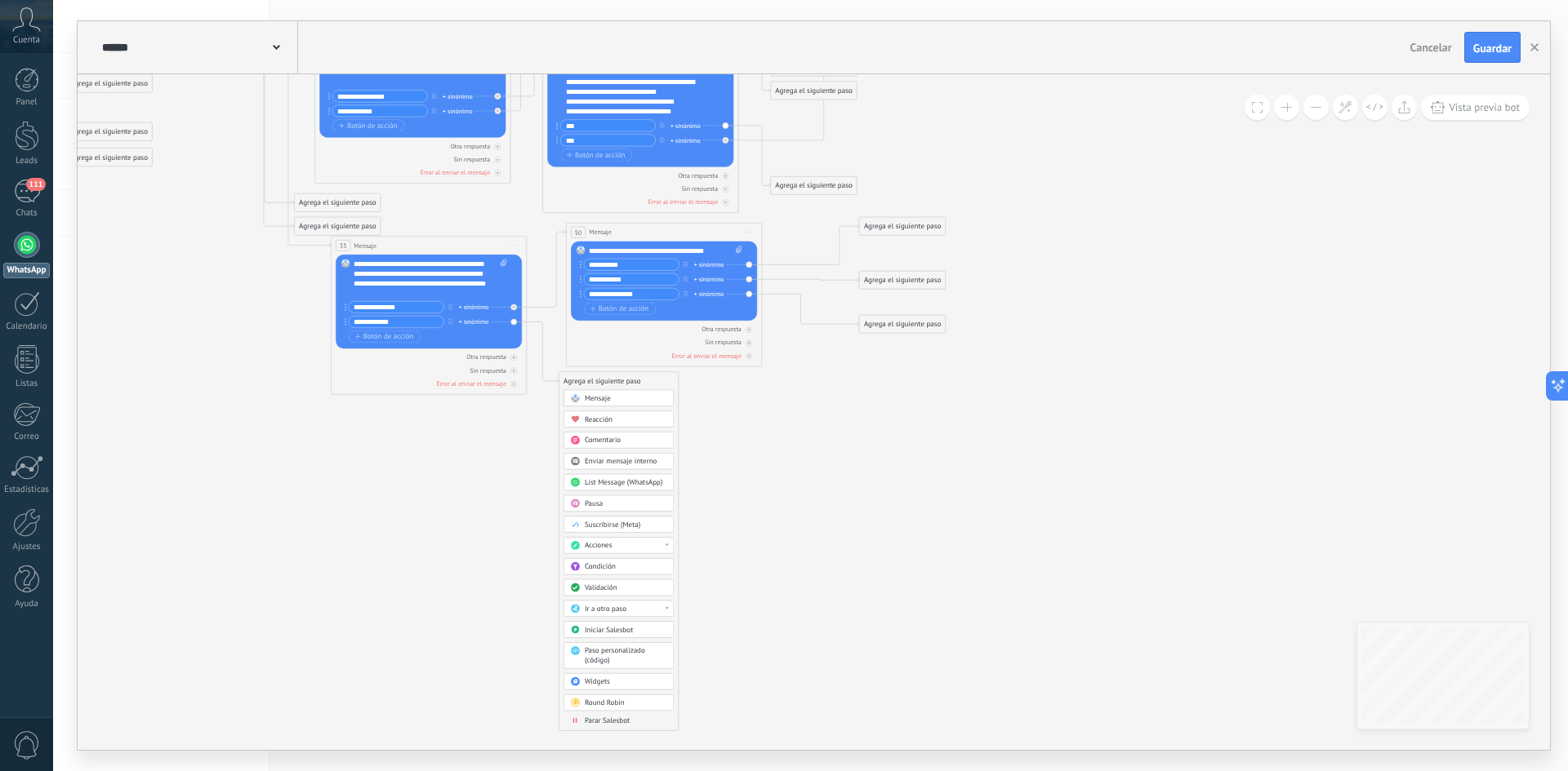
click at [636, 609] on div "Ir a otro paso" at bounding box center [626, 608] width 82 height 10
click at [594, 686] on div "57: Mensaje" at bounding box center [618, 686] width 110 height 16
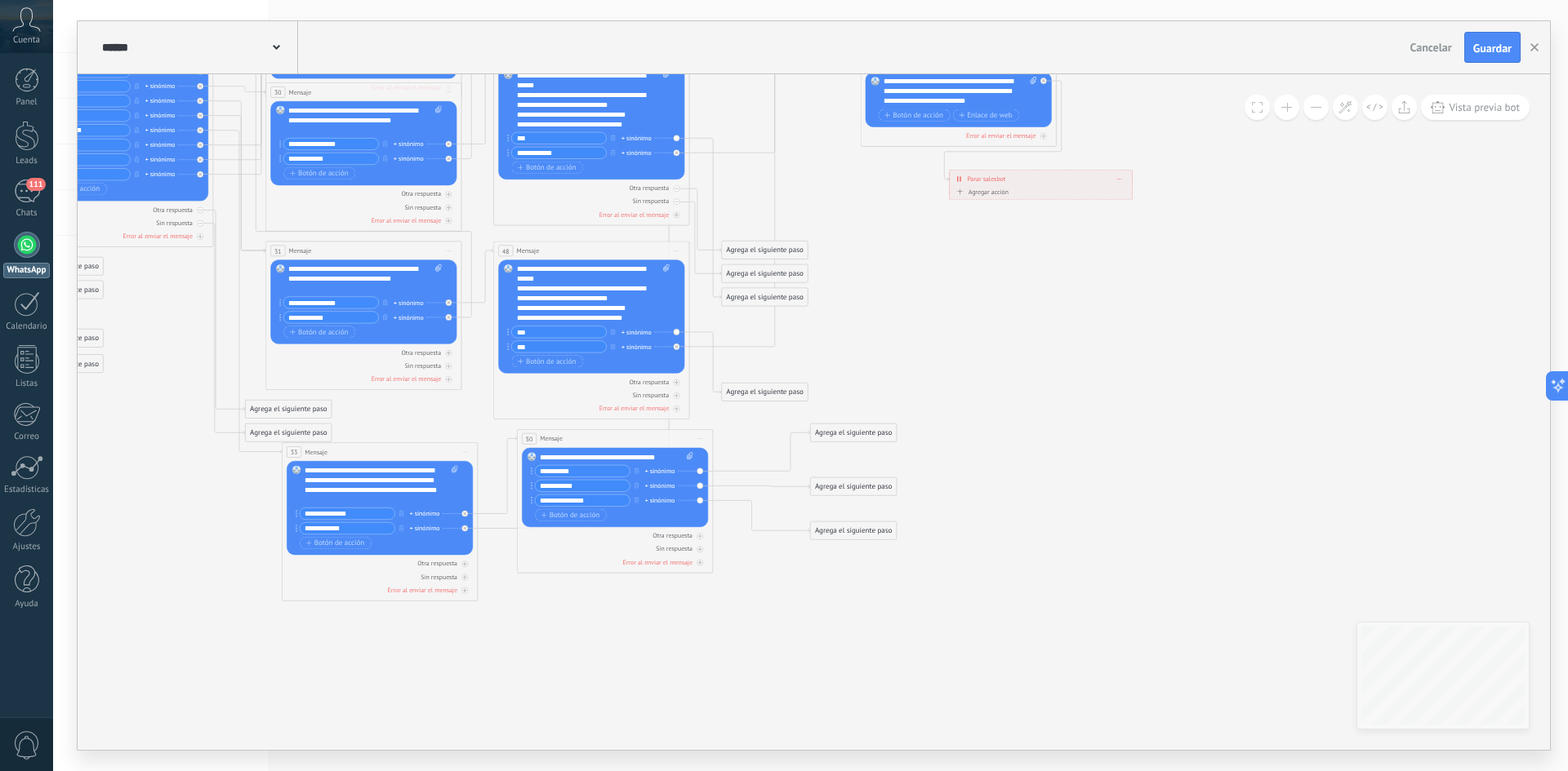
drag, startPoint x: 837, startPoint y: 457, endPoint x: 788, endPoint y: 663, distance: 211.7
click at [788, 663] on icon at bounding box center [399, 245] width 1956 height 1199
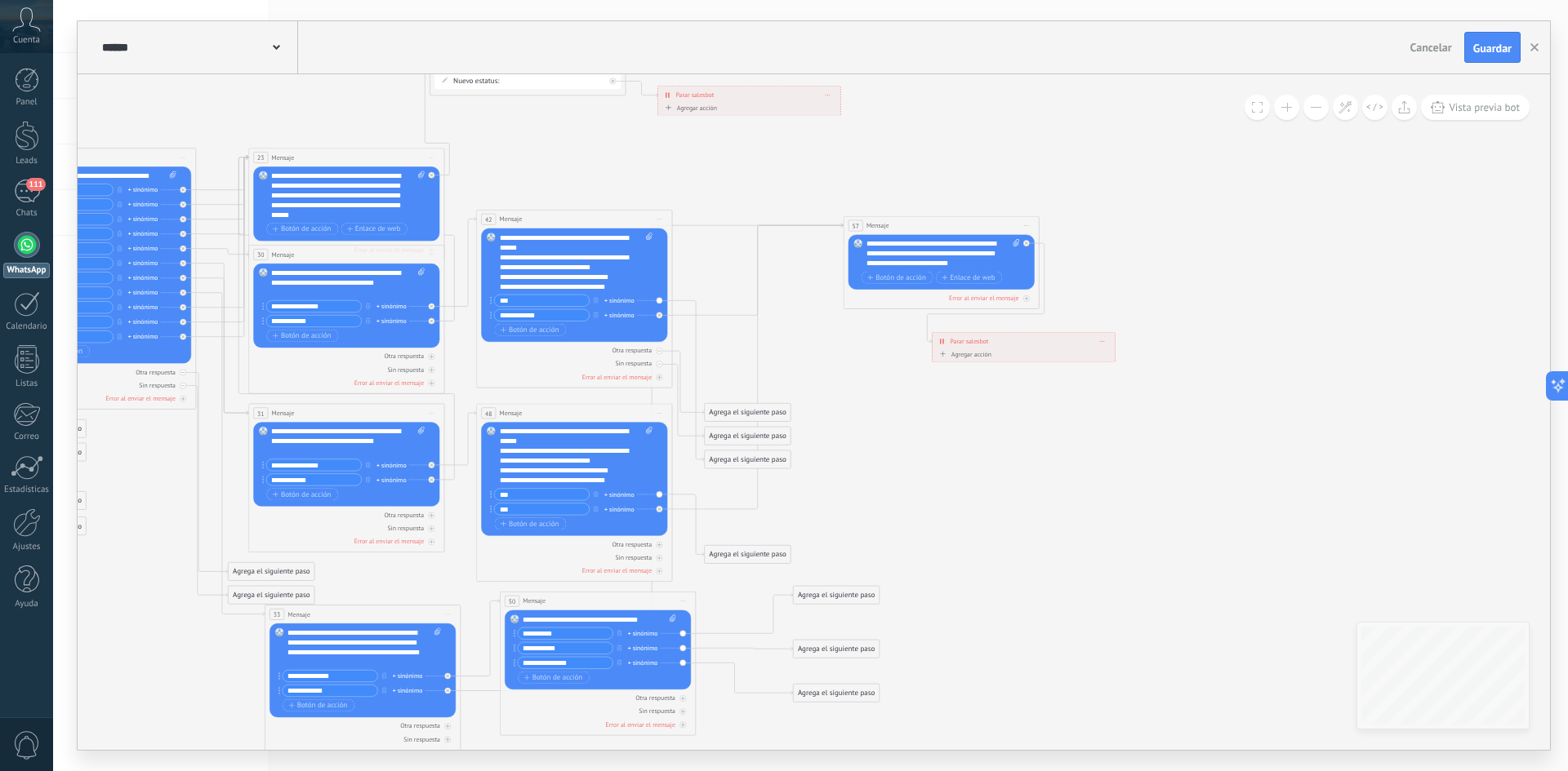
drag, startPoint x: 1203, startPoint y: 414, endPoint x: 1163, endPoint y: 652, distance: 241.3
click at [1163, 652] on icon at bounding box center [382, 408] width 1956 height 1199
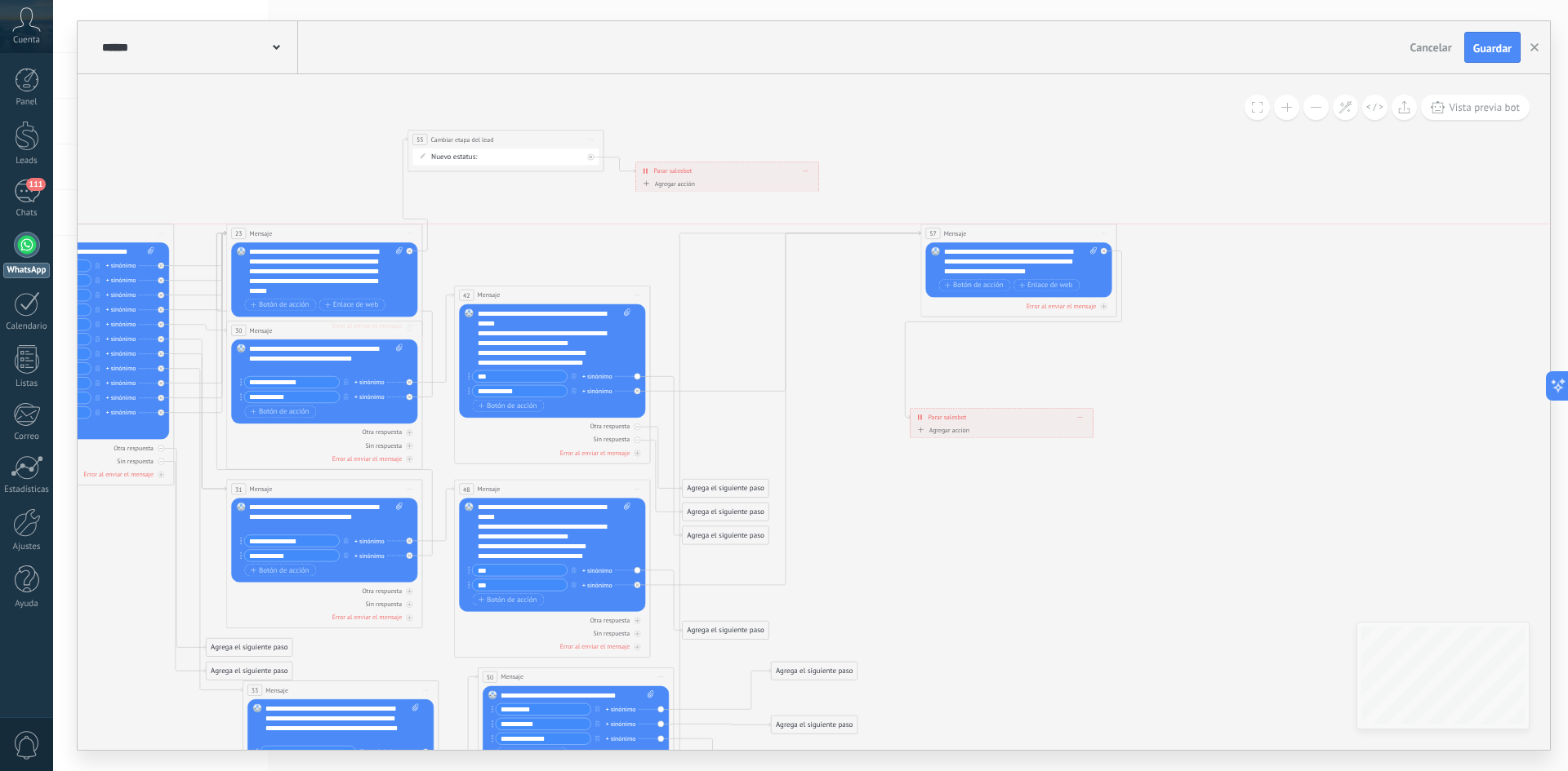
drag, startPoint x: 885, startPoint y: 298, endPoint x: 985, endPoint y: 231, distance: 120.4
click at [985, 231] on div "57 Mensaje ******* (a): Todos los contactos - canales seleccionados Todos los c…" at bounding box center [1018, 233] width 196 height 18
drag, startPoint x: 1007, startPoint y: 422, endPoint x: 1252, endPoint y: 193, distance: 335.4
click at [1252, 193] on div "**********" at bounding box center [1246, 190] width 182 height 17
drag, startPoint x: 1252, startPoint y: 186, endPoint x: 1251, endPoint y: 166, distance: 20.0
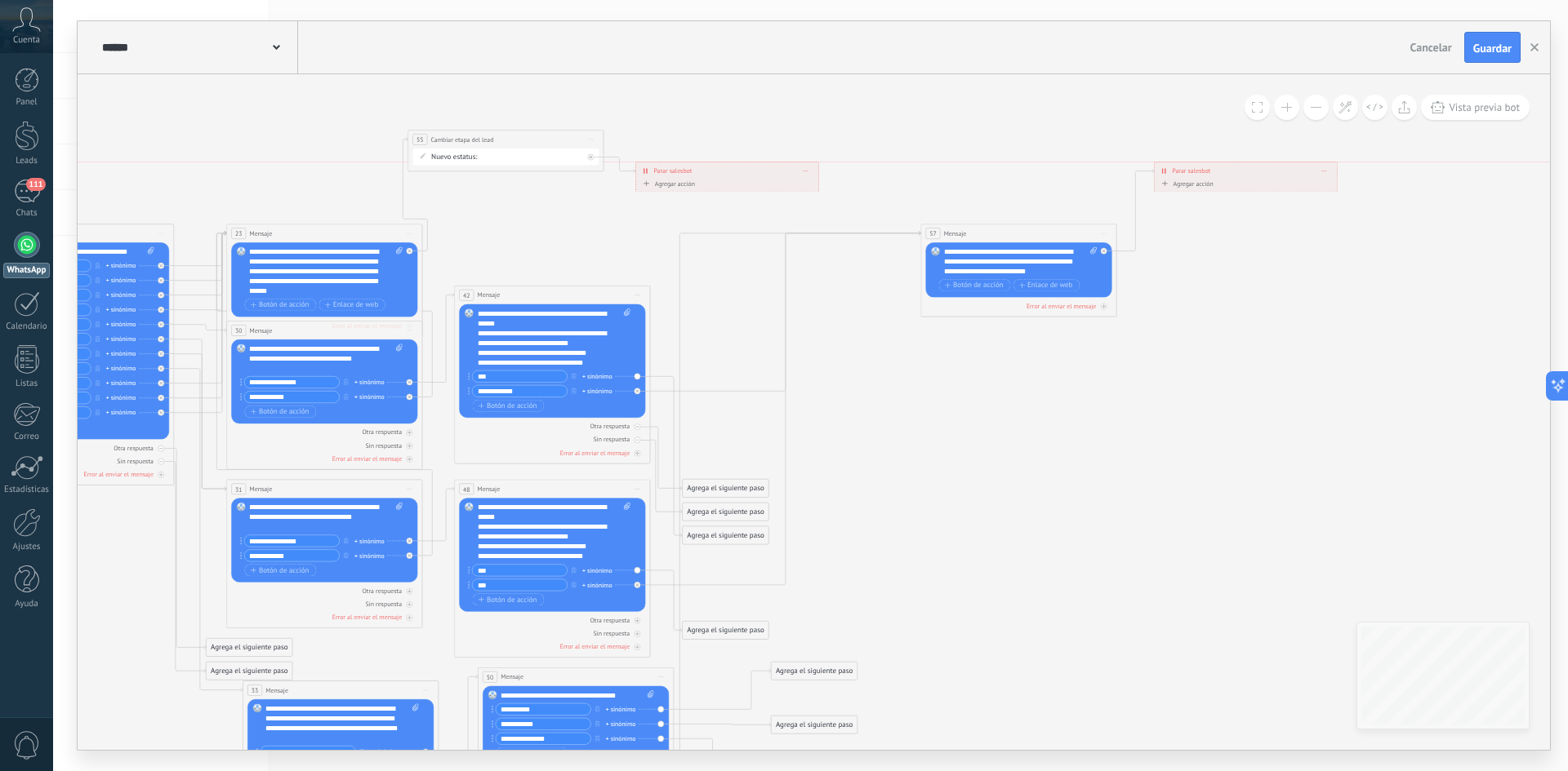
click at [1251, 166] on div "**********" at bounding box center [1245, 170] width 182 height 17
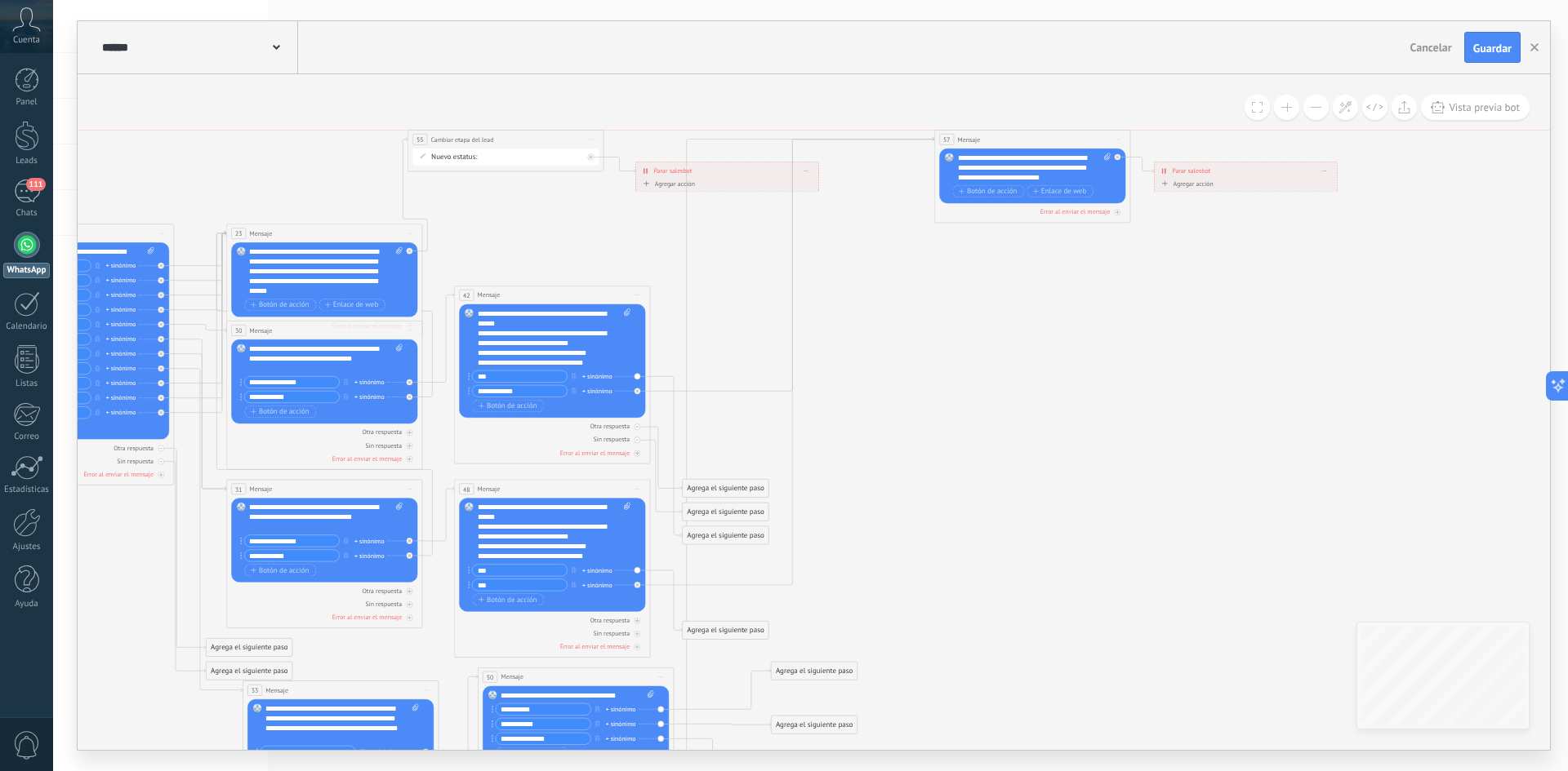
drag, startPoint x: 1034, startPoint y: 233, endPoint x: 1047, endPoint y: 137, distance: 96.9
click at [1047, 137] on div "57 Mensaje ******* (a): Todos los contactos - canales seleccionados Todos los c…" at bounding box center [1033, 139] width 196 height 18
click at [1011, 331] on icon at bounding box center [482, 484] width 2201 height 1199
click at [636, 429] on div at bounding box center [637, 426] width 6 height 6
click at [0, 0] on icon at bounding box center [0, 0] width 0 height 0
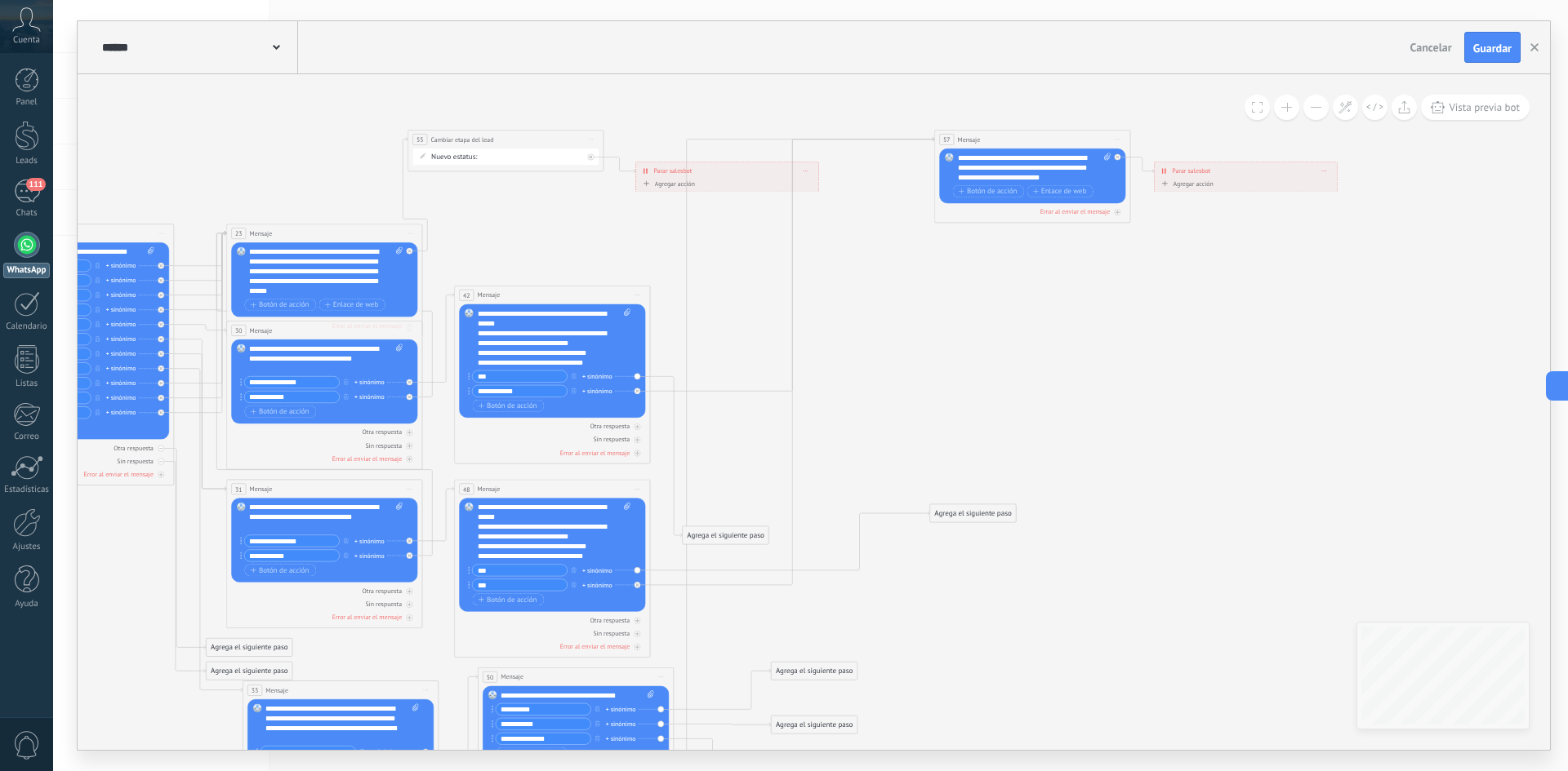
drag, startPoint x: 731, startPoint y: 628, endPoint x: 983, endPoint y: 510, distance: 278.3
click at [983, 510] on div "Agrega el siguiente paso" at bounding box center [972, 513] width 86 height 16
drag, startPoint x: 705, startPoint y: 526, endPoint x: 856, endPoint y: 425, distance: 181.7
drag, startPoint x: 711, startPoint y: 533, endPoint x: 885, endPoint y: 290, distance: 298.9
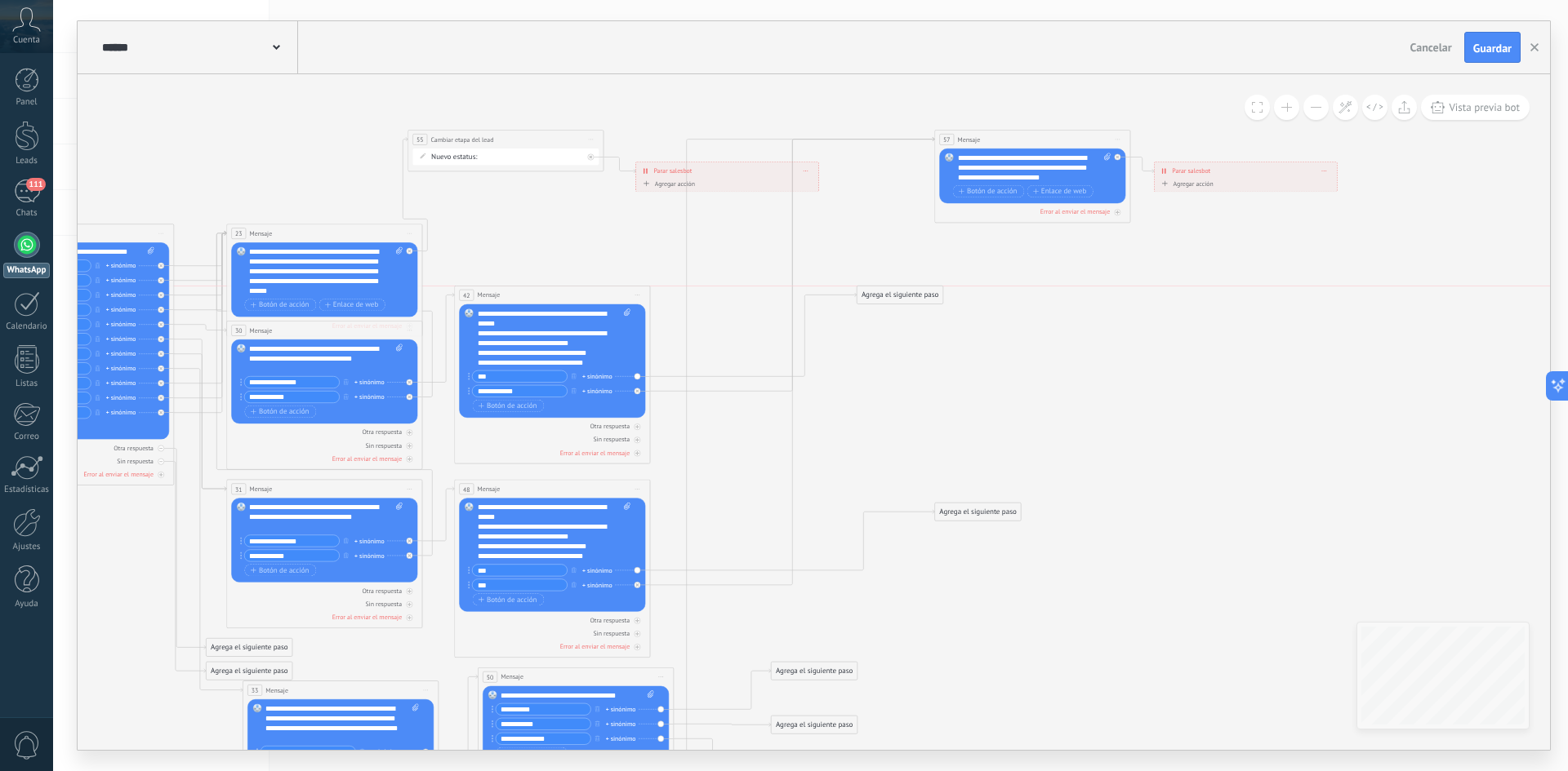
click at [885, 290] on div "Agrega el siguiente paso" at bounding box center [900, 295] width 86 height 16
drag, startPoint x: 969, startPoint y: 511, endPoint x: 889, endPoint y: 487, distance: 83.5
click at [889, 487] on div "Agrega el siguiente paso" at bounding box center [900, 489] width 86 height 16
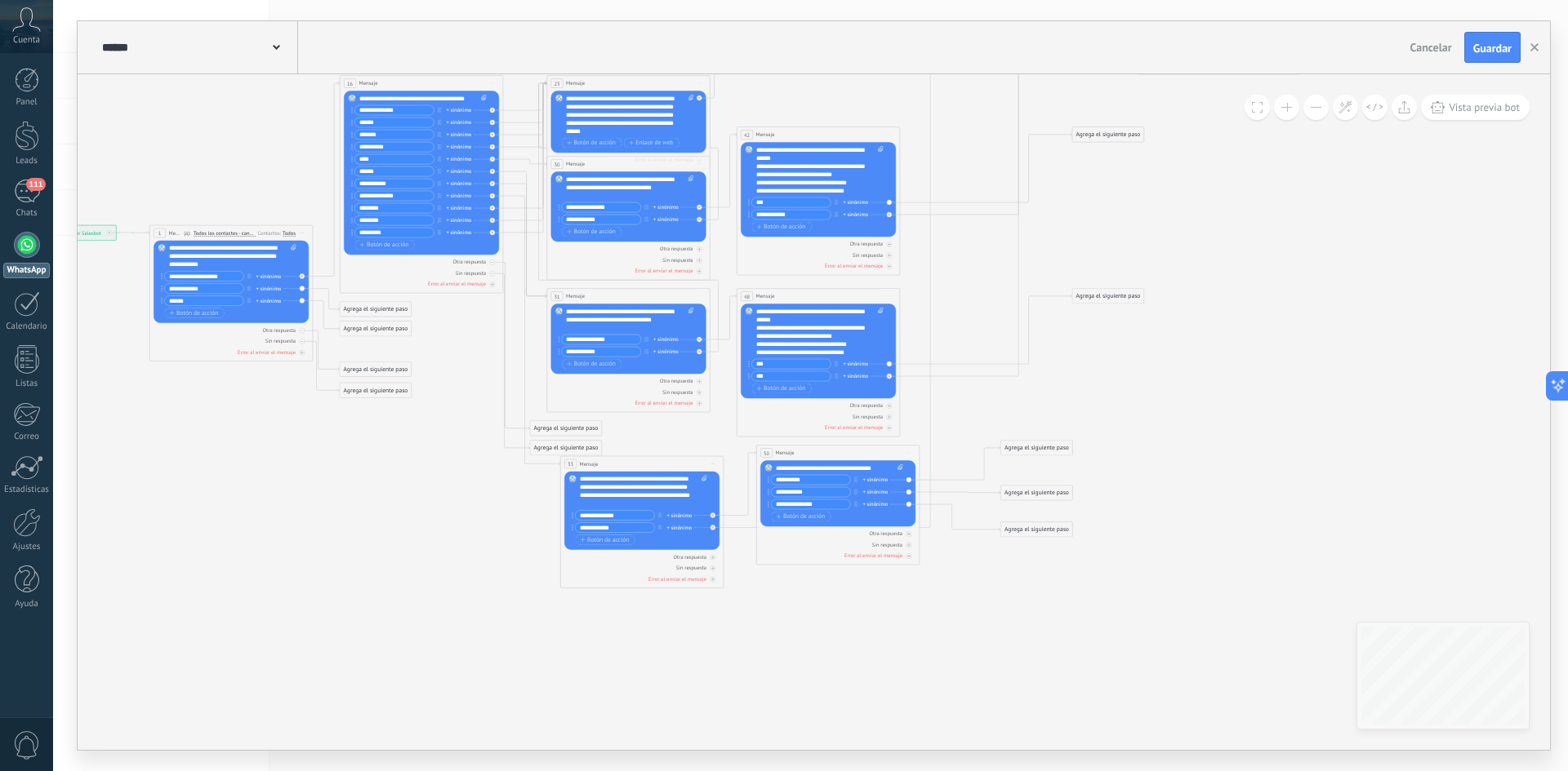
drag, startPoint x: 1106, startPoint y: 670, endPoint x: 1279, endPoint y: 452, distance: 278.3
click at [1279, 452] on icon at bounding box center [760, 292] width 1834 height 1000
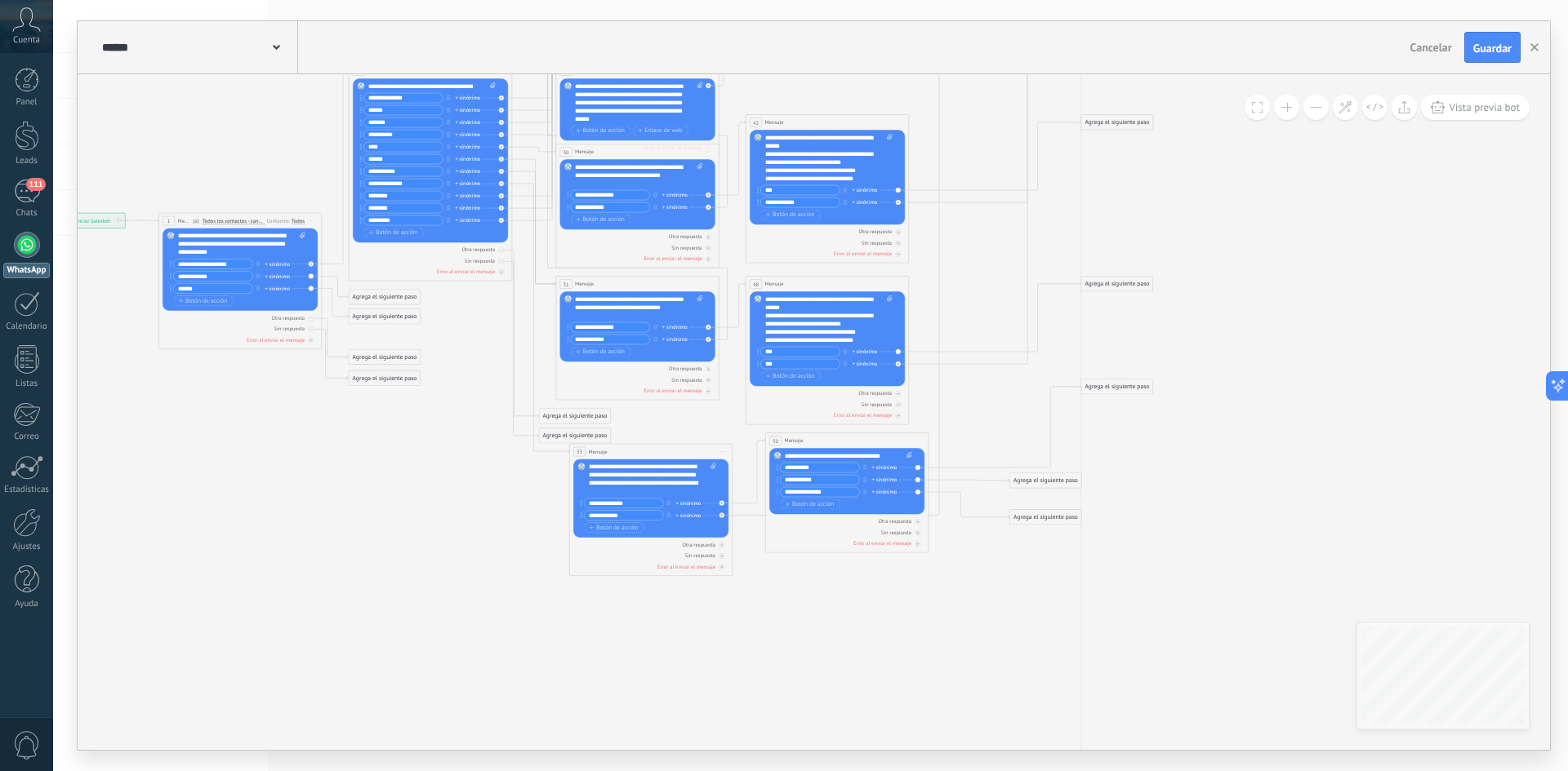
drag, startPoint x: 1049, startPoint y: 434, endPoint x: 1123, endPoint y: 386, distance: 88.2
click at [1123, 386] on div "Agrega el siguiente paso" at bounding box center [1116, 386] width 72 height 14
drag, startPoint x: 1069, startPoint y: 480, endPoint x: 1133, endPoint y: 479, distance: 64.0
click at [1133, 479] on div "Agrega el siguiente paso" at bounding box center [1116, 478] width 72 height 14
drag, startPoint x: 1056, startPoint y: 517, endPoint x: 1124, endPoint y: 603, distance: 109.6
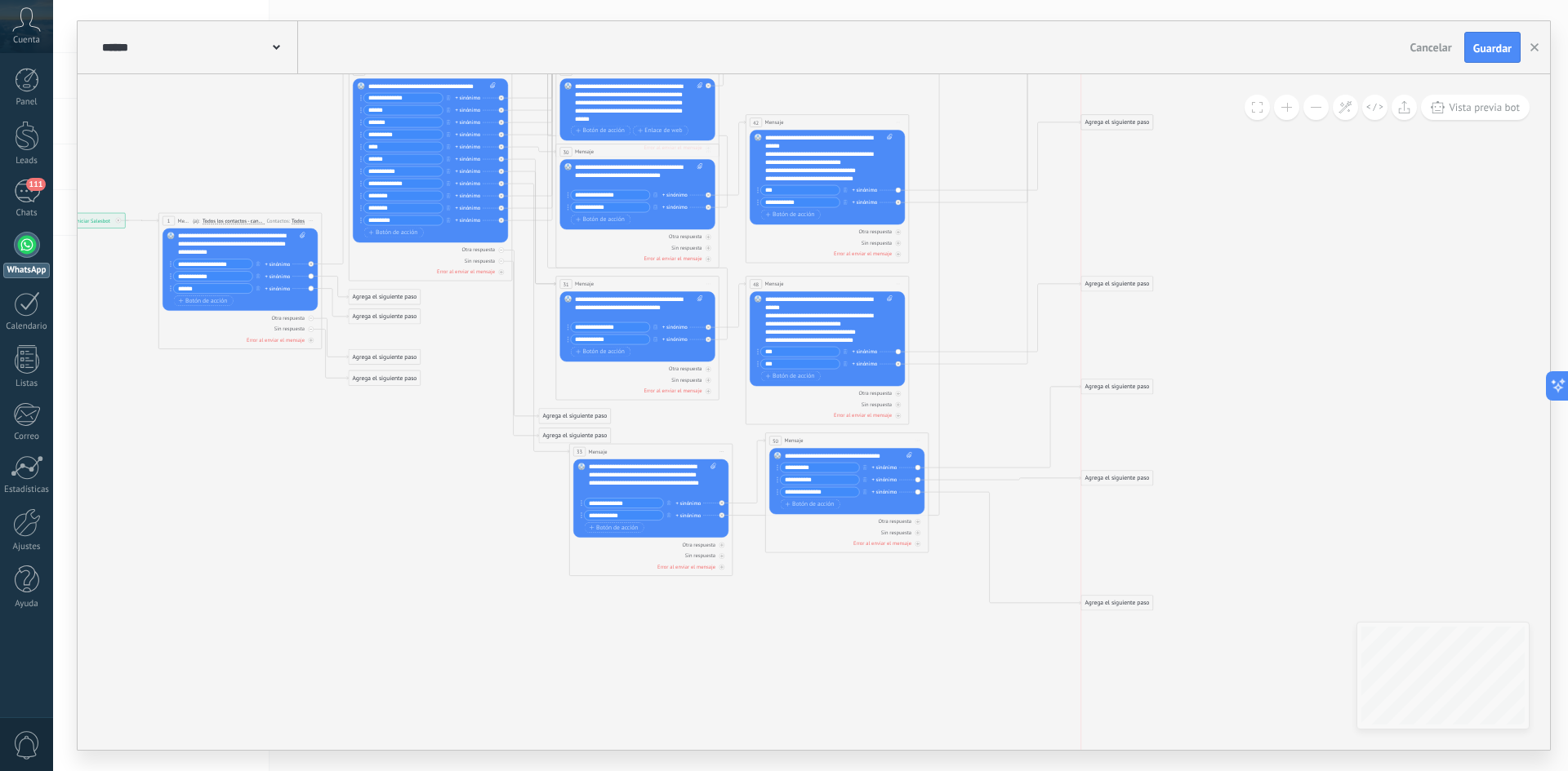
click at [1124, 603] on div "Agrega el siguiente paso" at bounding box center [1116, 603] width 72 height 14
drag, startPoint x: 1101, startPoint y: 475, endPoint x: 1103, endPoint y: 495, distance: 20.1
click at [1103, 495] on div "Agrega el siguiente paso" at bounding box center [1116, 499] width 72 height 14
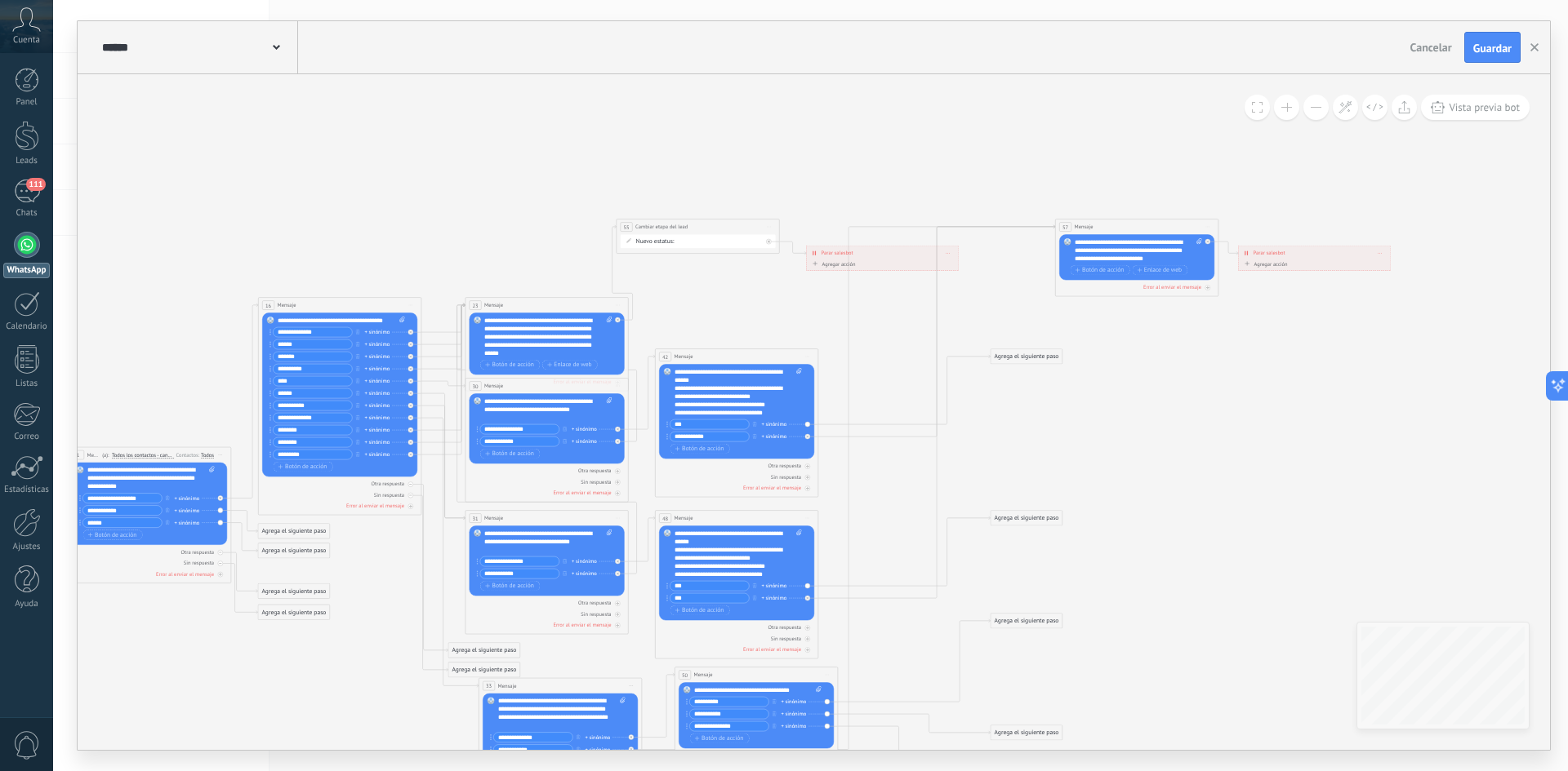
drag, startPoint x: 1206, startPoint y: 616, endPoint x: 1115, endPoint y: 696, distance: 121.2
click at [1115, 696] on icon at bounding box center [679, 531] width 1834 height 1034
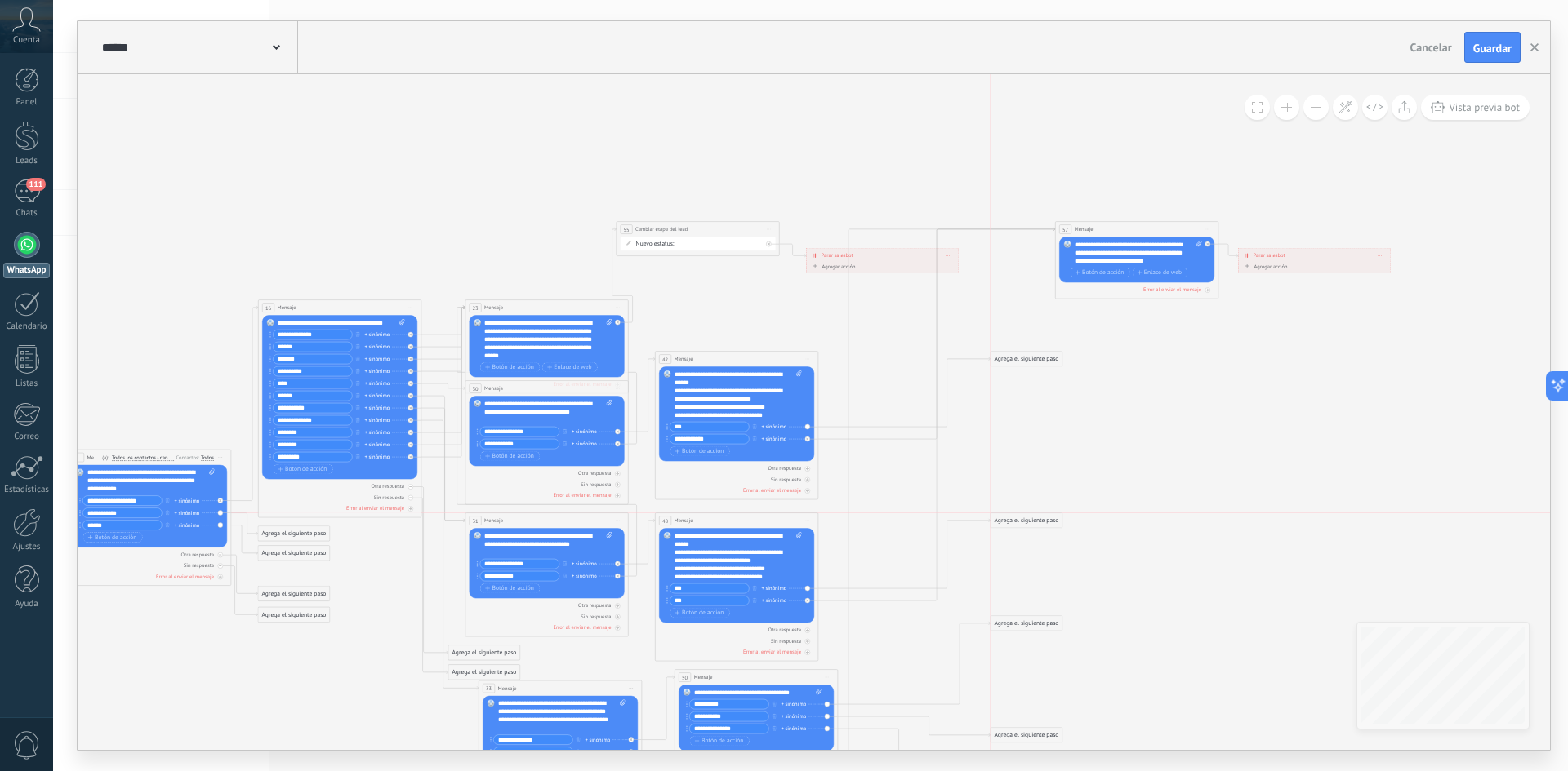
click at [1009, 519] on div "Agrega el siguiente paso" at bounding box center [1026, 520] width 72 height 14
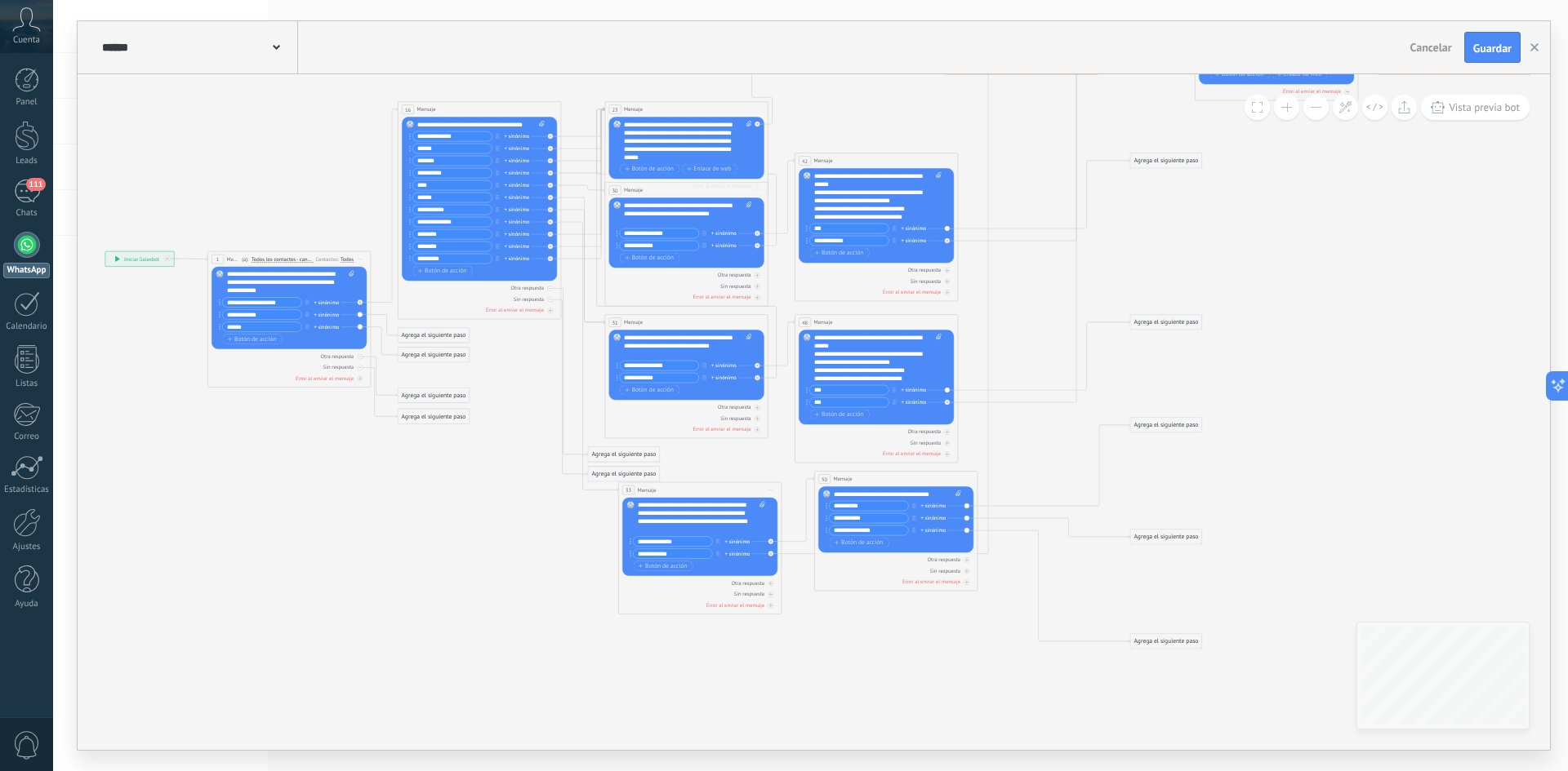
drag, startPoint x: 1142, startPoint y: 460, endPoint x: 1276, endPoint y: 254, distance: 245.7
click at [1276, 254] on icon at bounding box center [818, 336] width 1834 height 1034
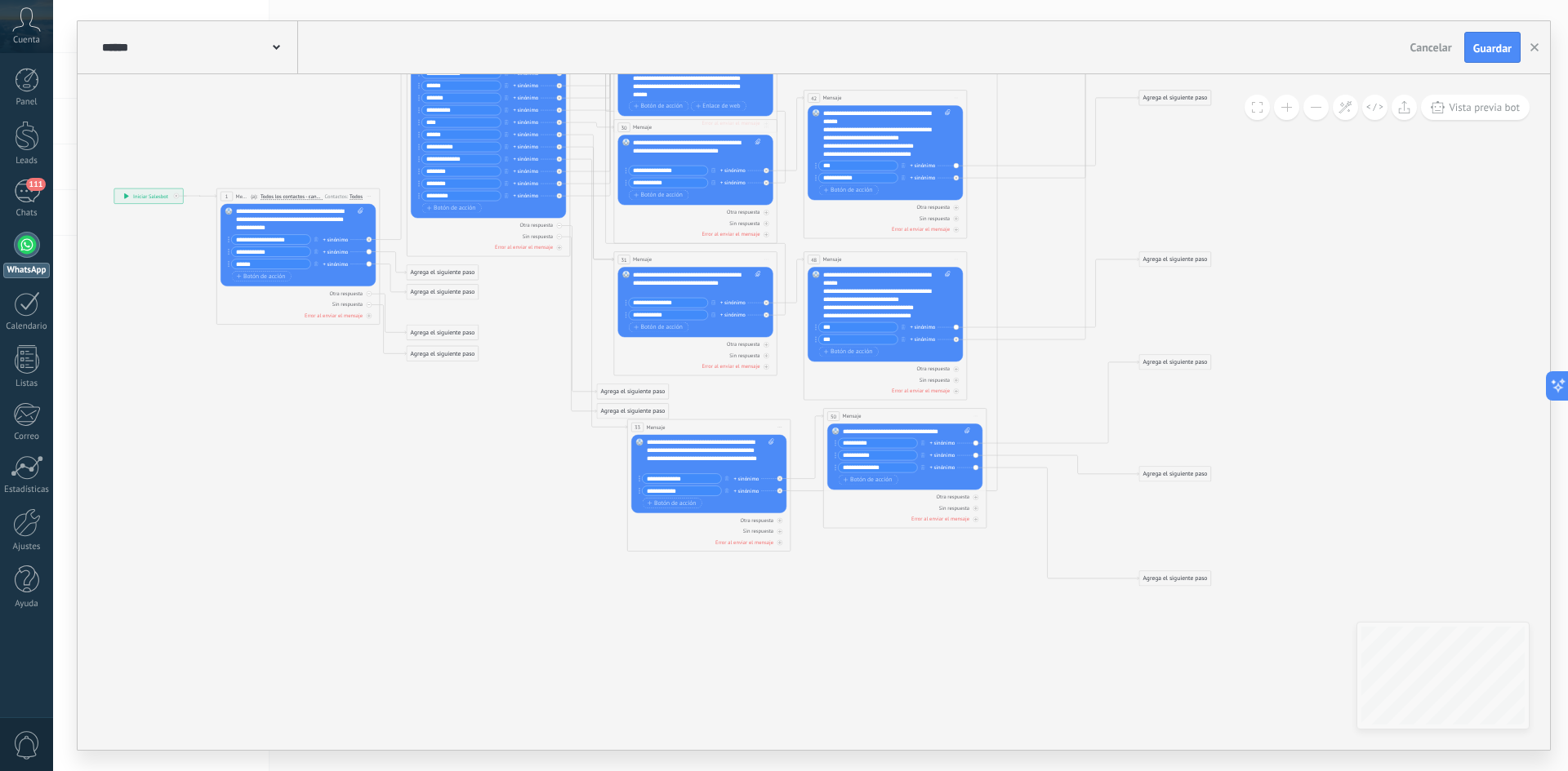
drag, startPoint x: 1283, startPoint y: 496, endPoint x: 1297, endPoint y: 440, distance: 57.7
click at [1297, 440] on icon at bounding box center [827, 272] width 1834 height 1034
click at [1181, 262] on div "Agrega el siguiente paso" at bounding box center [1174, 260] width 72 height 14
click at [1190, 398] on div "Acciones" at bounding box center [1195, 396] width 69 height 8
click at [1190, 439] on div "Cambiar etapa del lead" at bounding box center [1189, 438] width 91 height 14
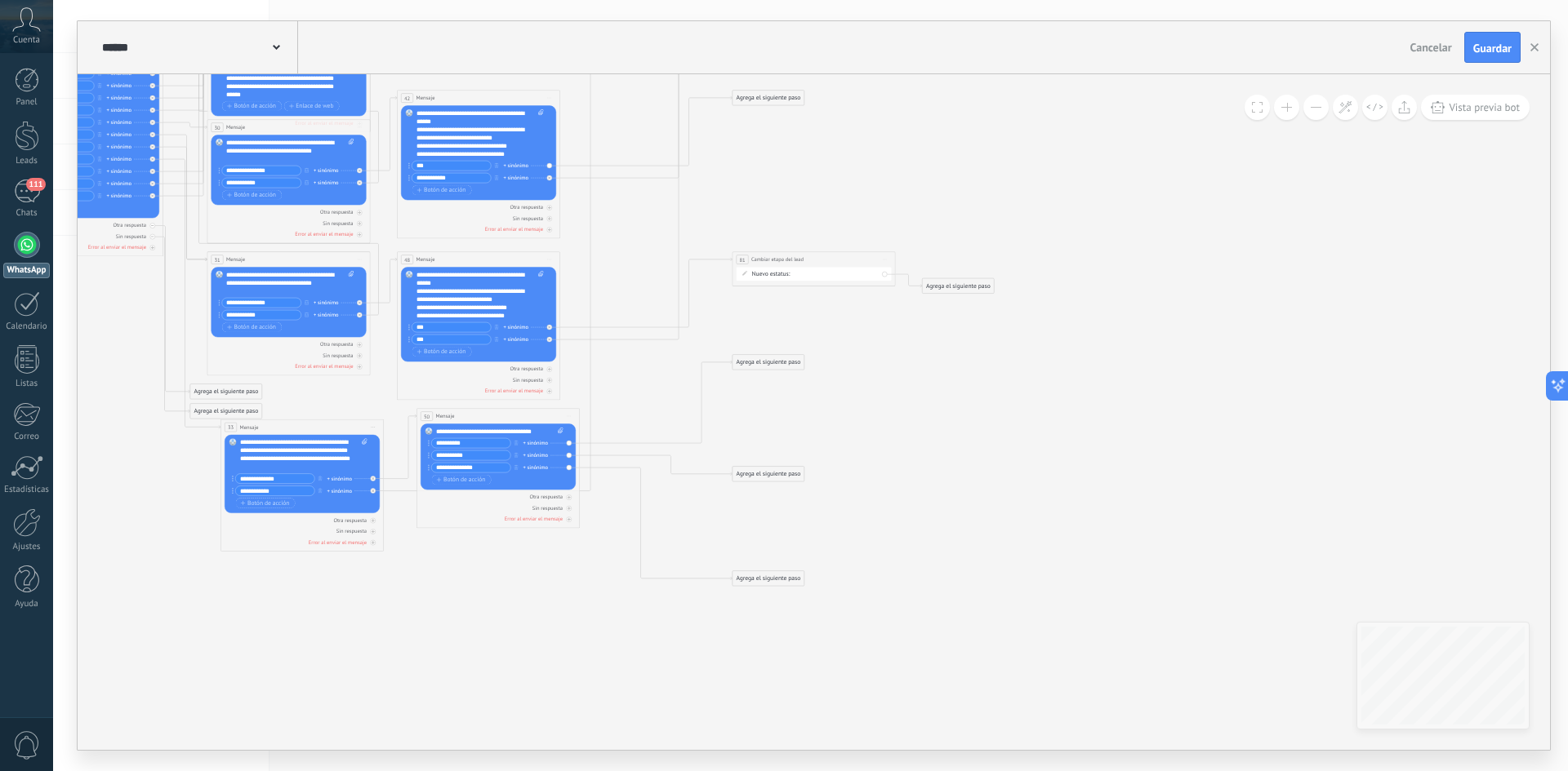
click at [0, 0] on div "Contacto inicial VACANTES AGENDA ENTREVISTADO TEST Logrado con éxito Venta Perd…" at bounding box center [0, 0] width 0 height 0
click at [0, 0] on label "AGENDA" at bounding box center [0, 0] width 0 height 0
click at [949, 287] on div "Agrega el siguiente paso" at bounding box center [958, 285] width 72 height 13
click at [968, 420] on div "Acciones" at bounding box center [979, 424] width 69 height 8
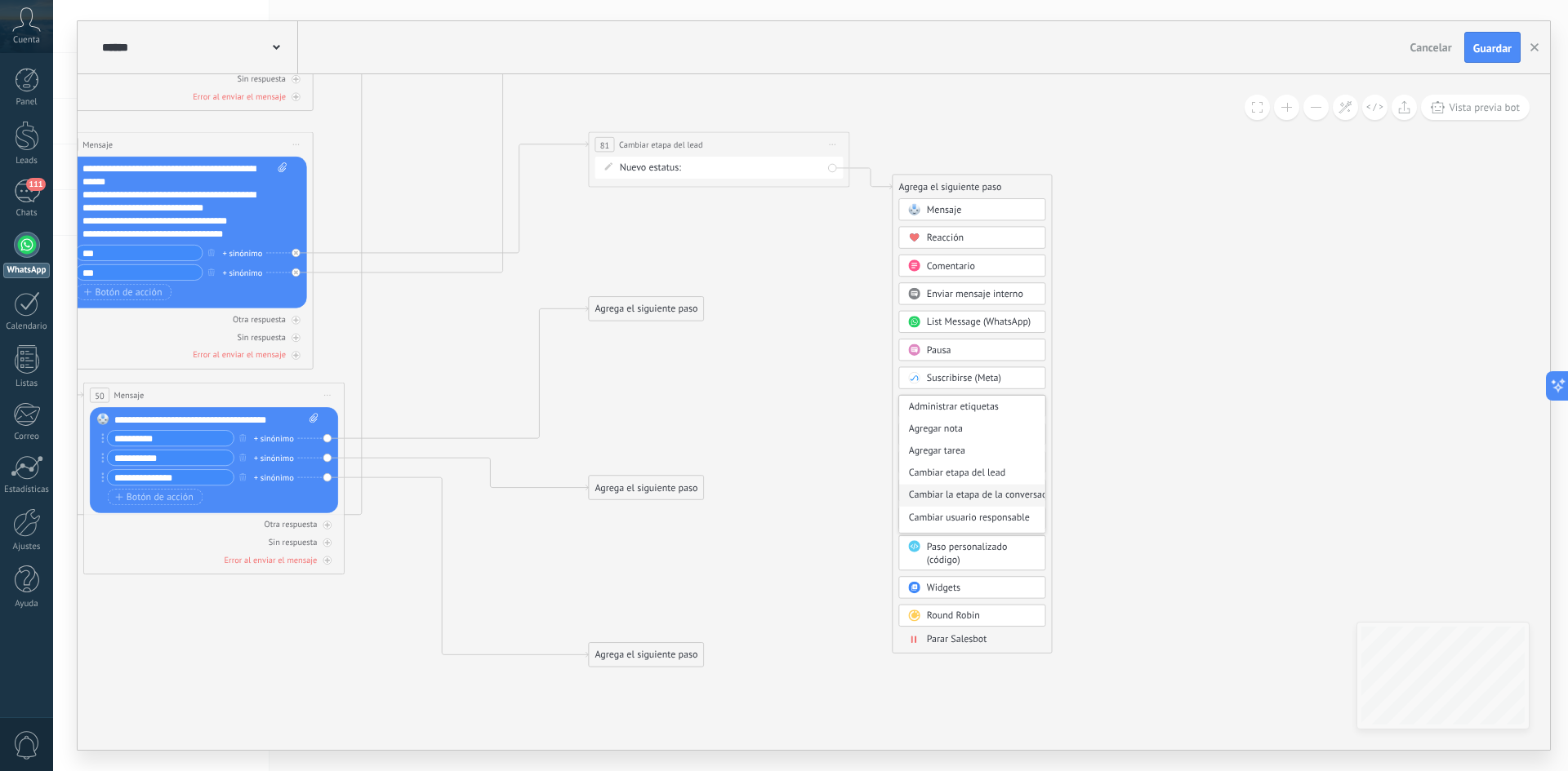
scroll to position [5, 0]
click at [972, 452] on div "Agregar tarea" at bounding box center [971, 448] width 146 height 22
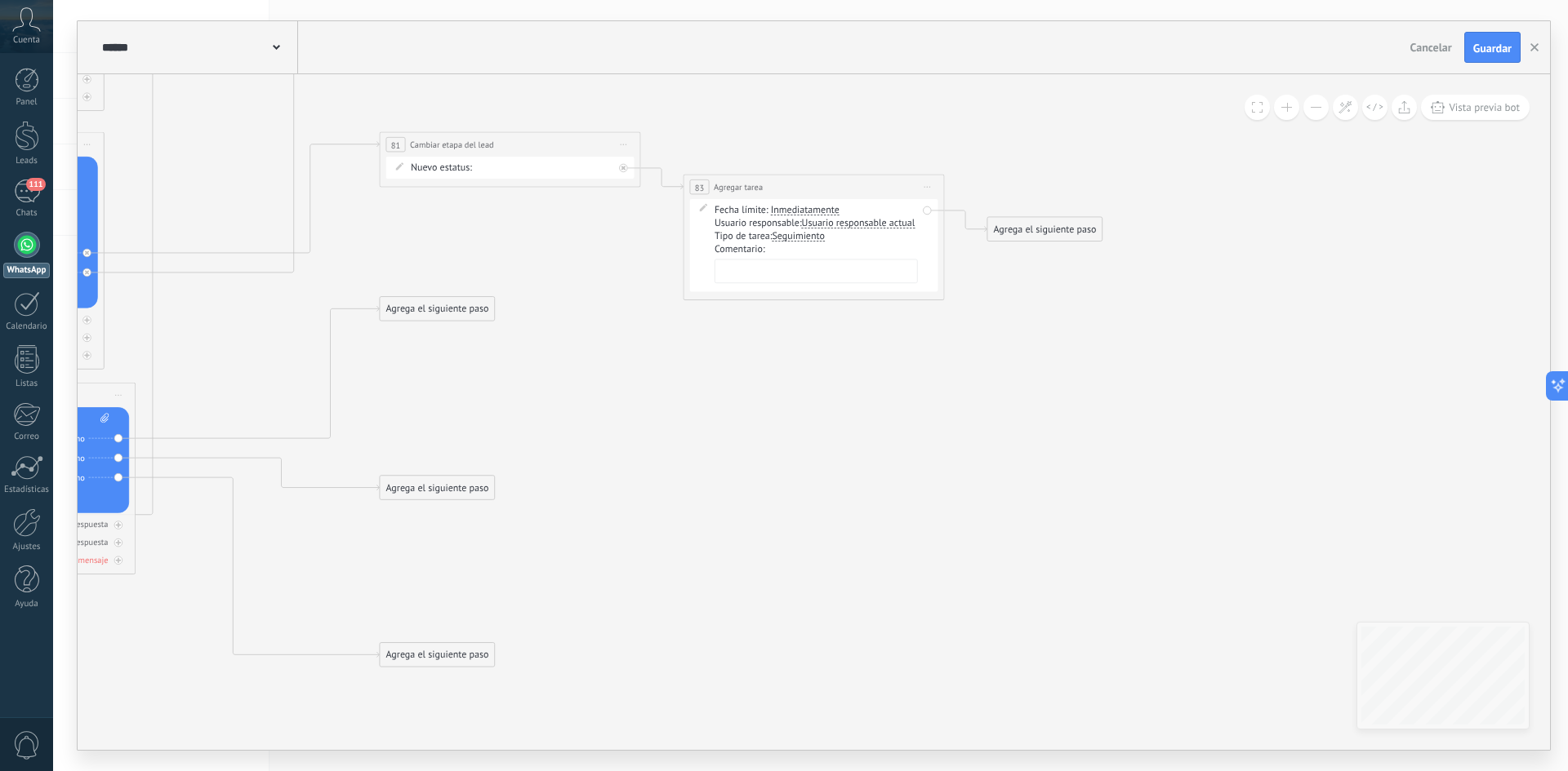
click at [818, 273] on textarea at bounding box center [816, 271] width 204 height 24
type textarea "**********"
click at [1029, 226] on div "Agrega el siguiente paso" at bounding box center [1044, 229] width 114 height 21
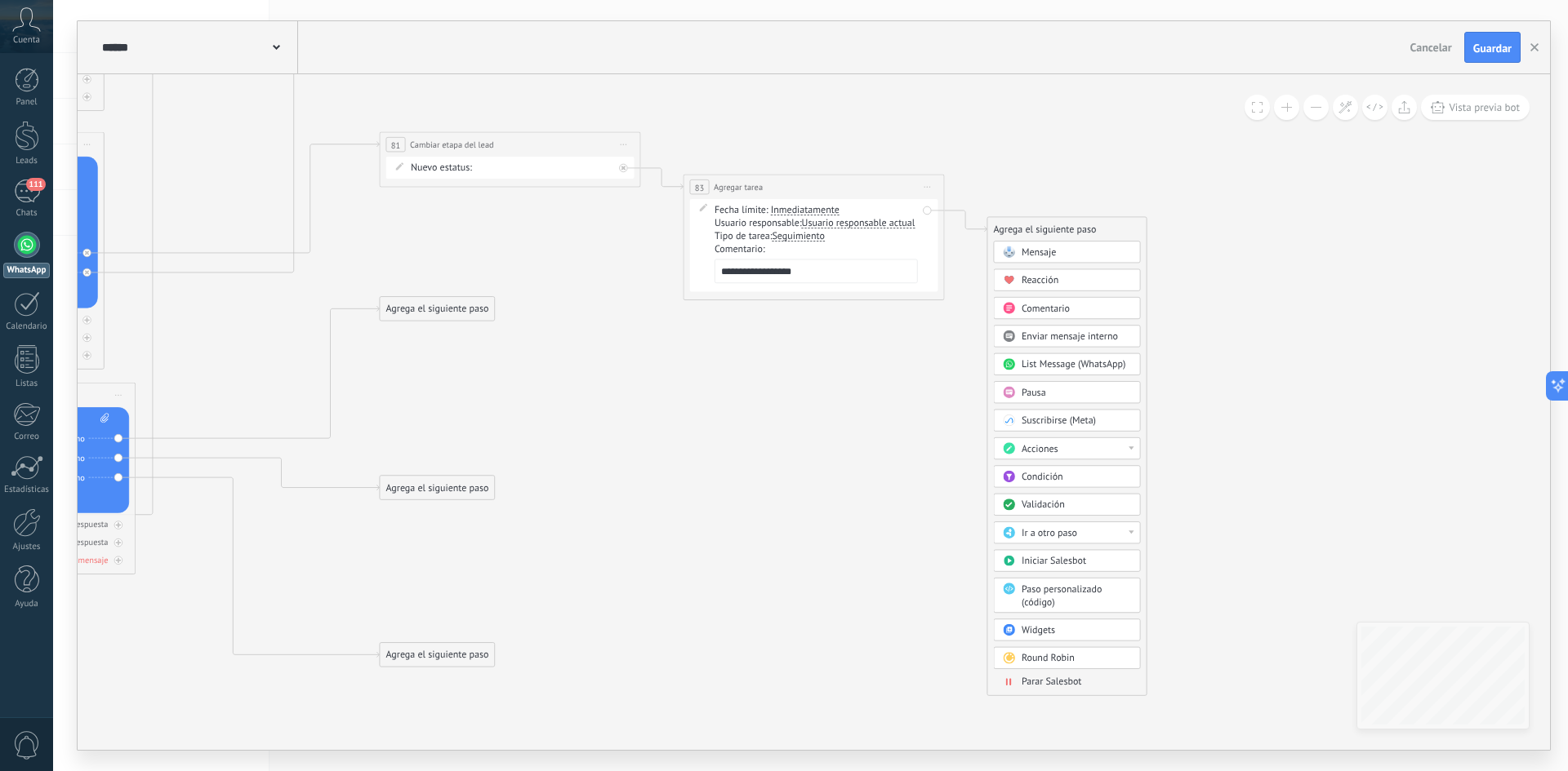
click at [1118, 449] on div "Acciones" at bounding box center [1076, 449] width 110 height 13
click at [1070, 530] on div "Completar tareas" at bounding box center [1066, 539] width 146 height 22
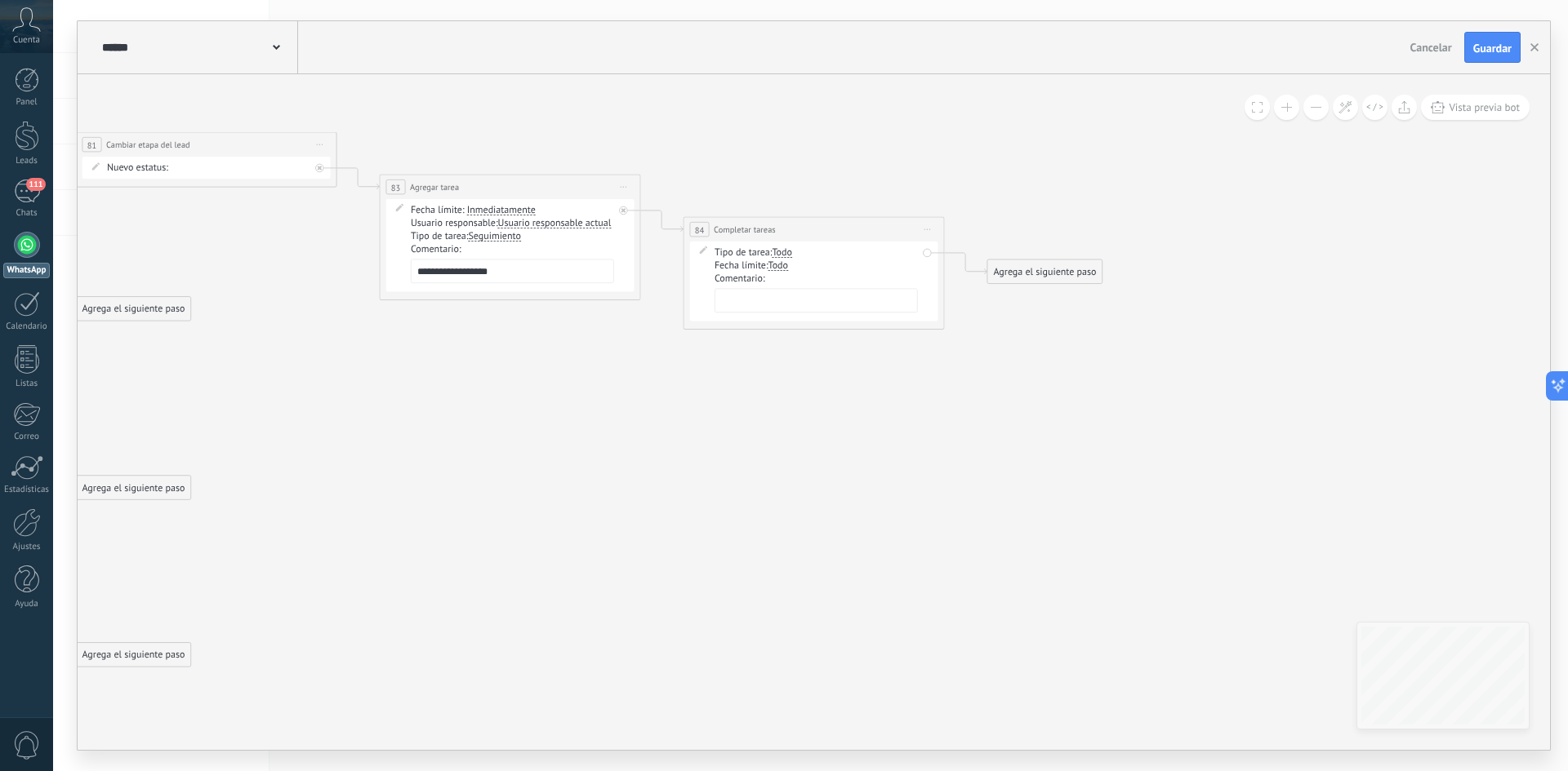
click at [770, 310] on textarea at bounding box center [816, 300] width 204 height 24
type textarea "*"
type textarea "**********"
click at [1091, 271] on div "Agrega el siguiente paso" at bounding box center [1044, 271] width 114 height 21
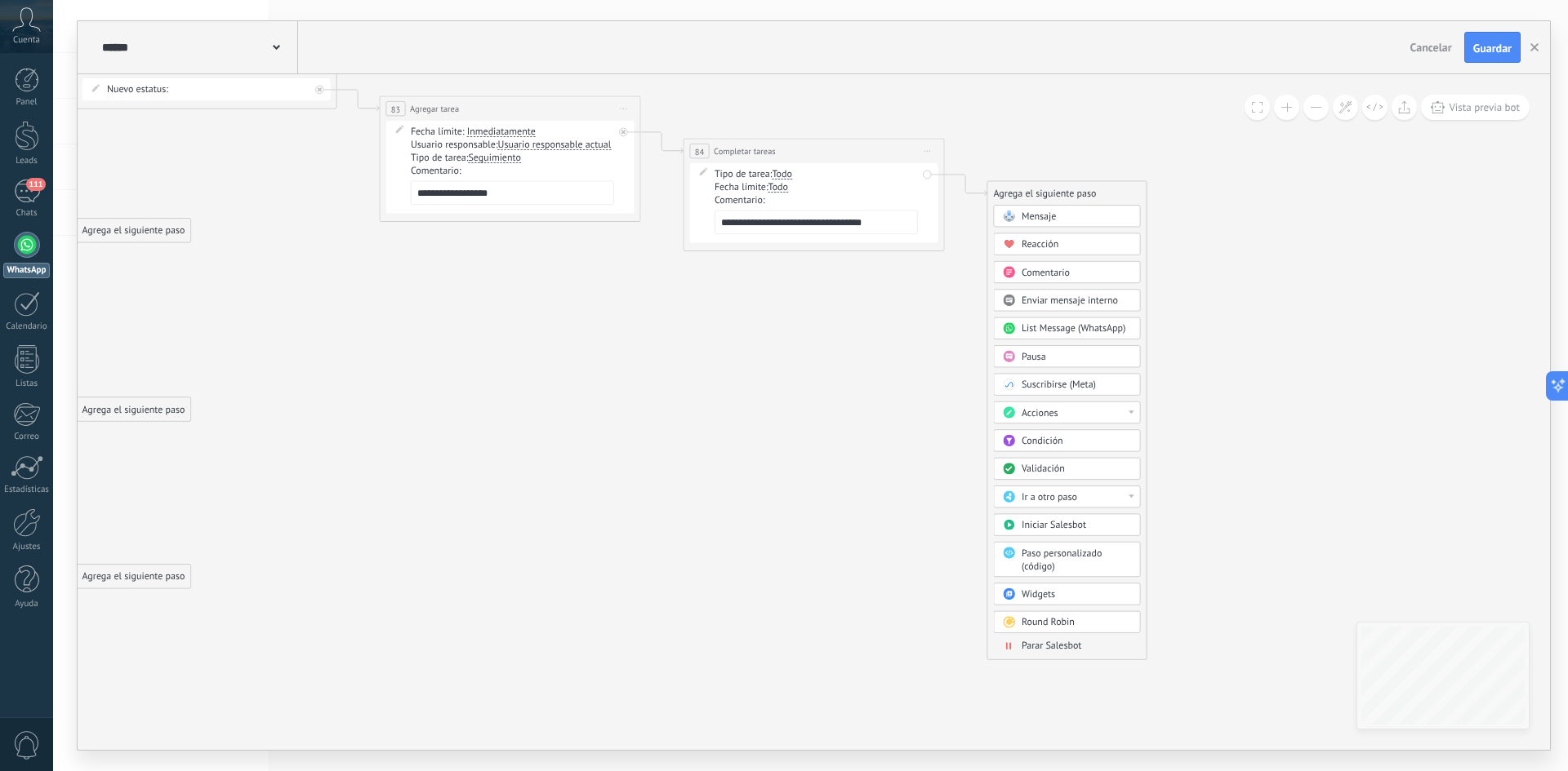
click at [1034, 649] on span "Parar Salesbot" at bounding box center [1051, 646] width 61 height 13
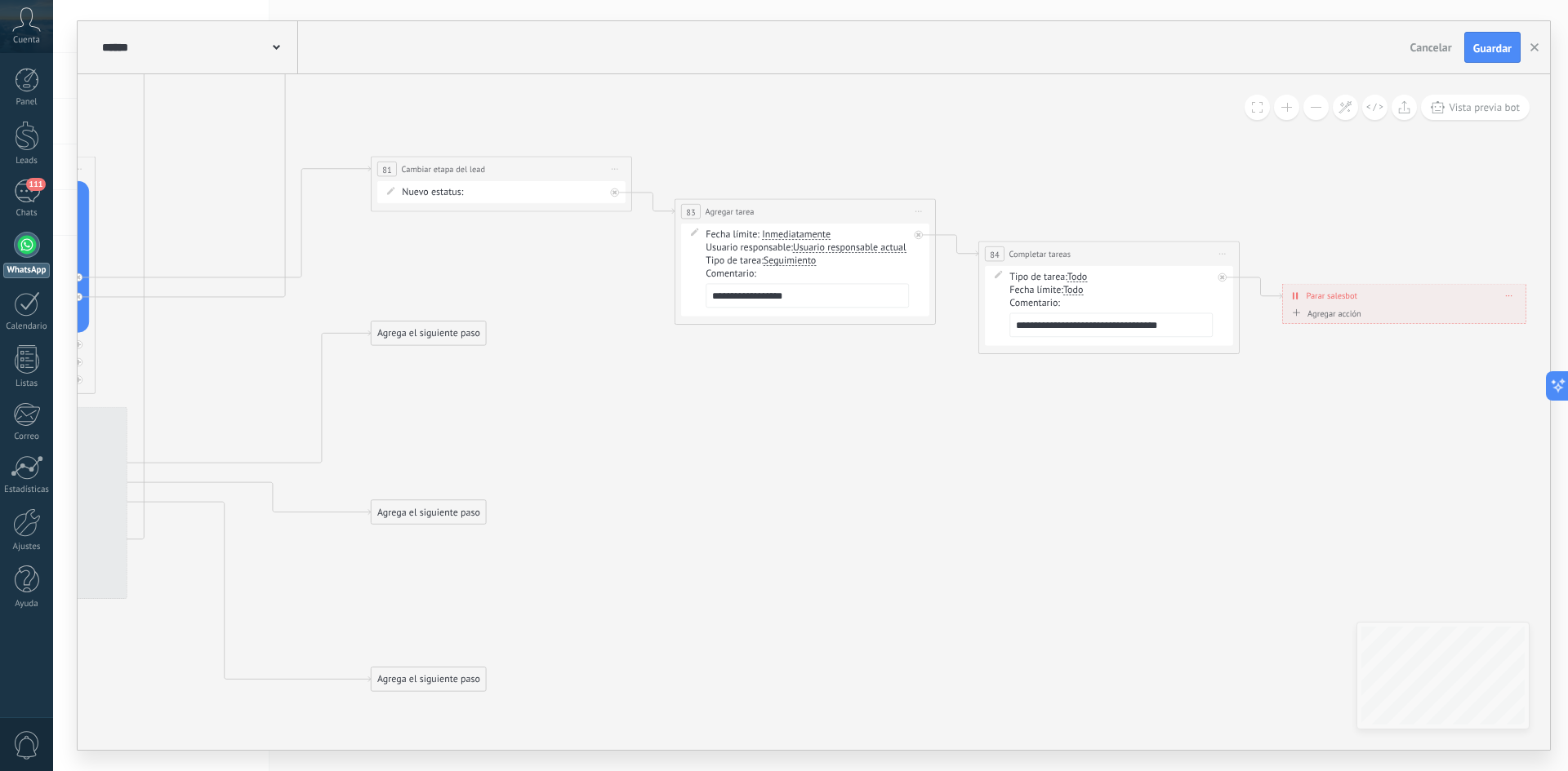
drag, startPoint x: 519, startPoint y: 417, endPoint x: 1146, endPoint y: 508, distance: 633.6
click at [1121, 520] on icon at bounding box center [43, 191] width 3275 height 1654
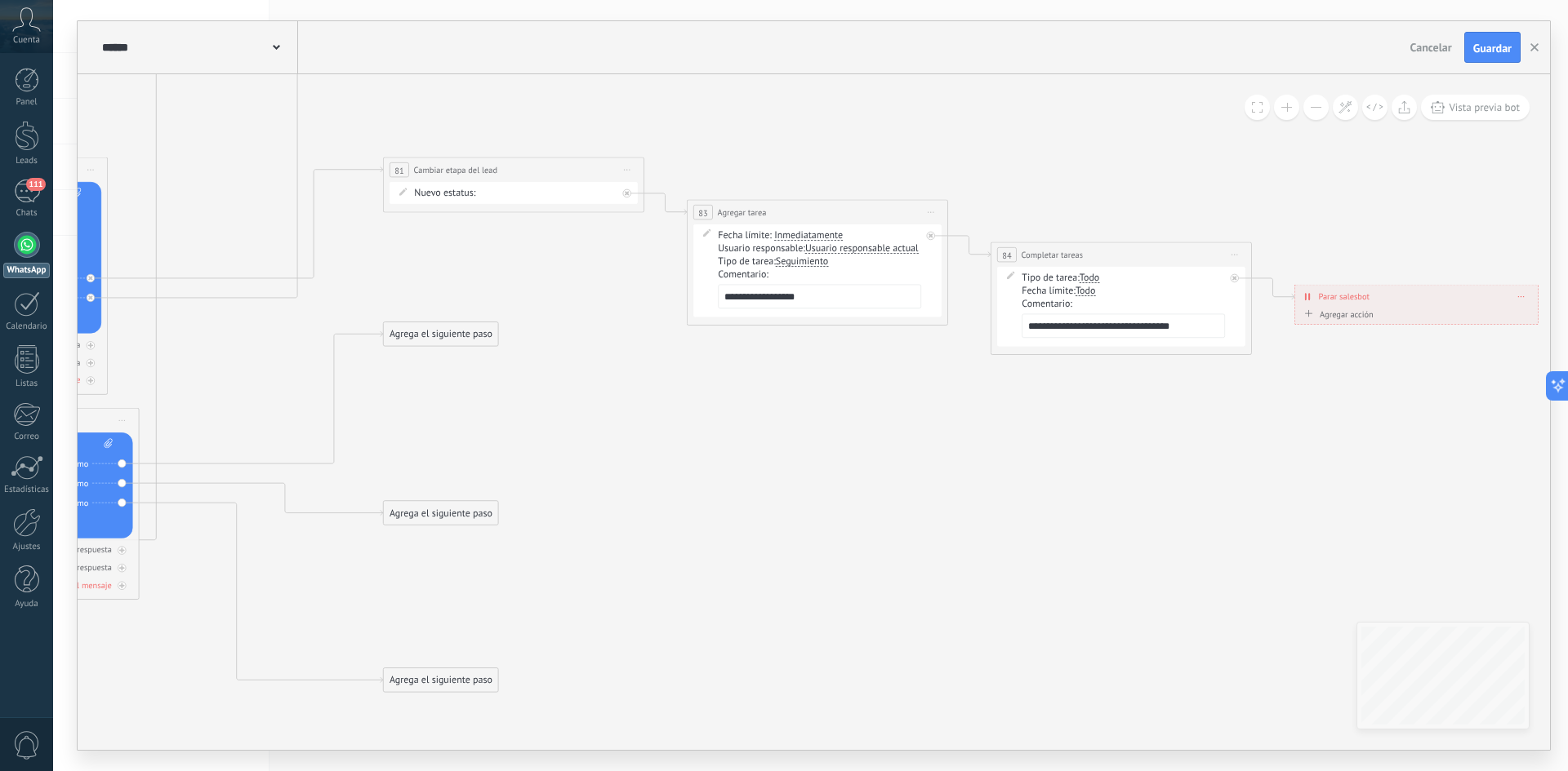
click at [1319, 109] on button at bounding box center [1315, 108] width 25 height 25
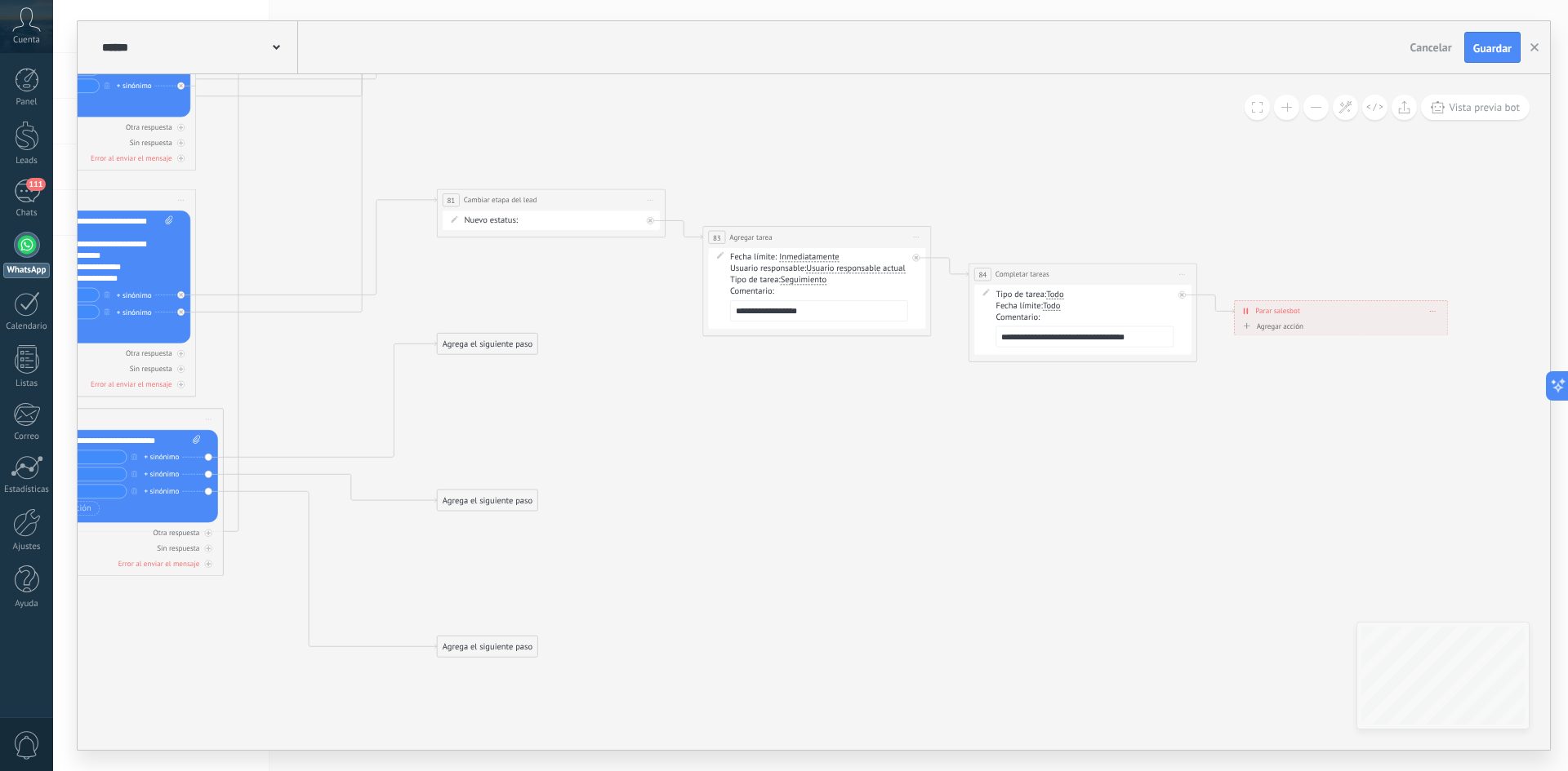
click at [1319, 109] on button at bounding box center [1315, 108] width 25 height 25
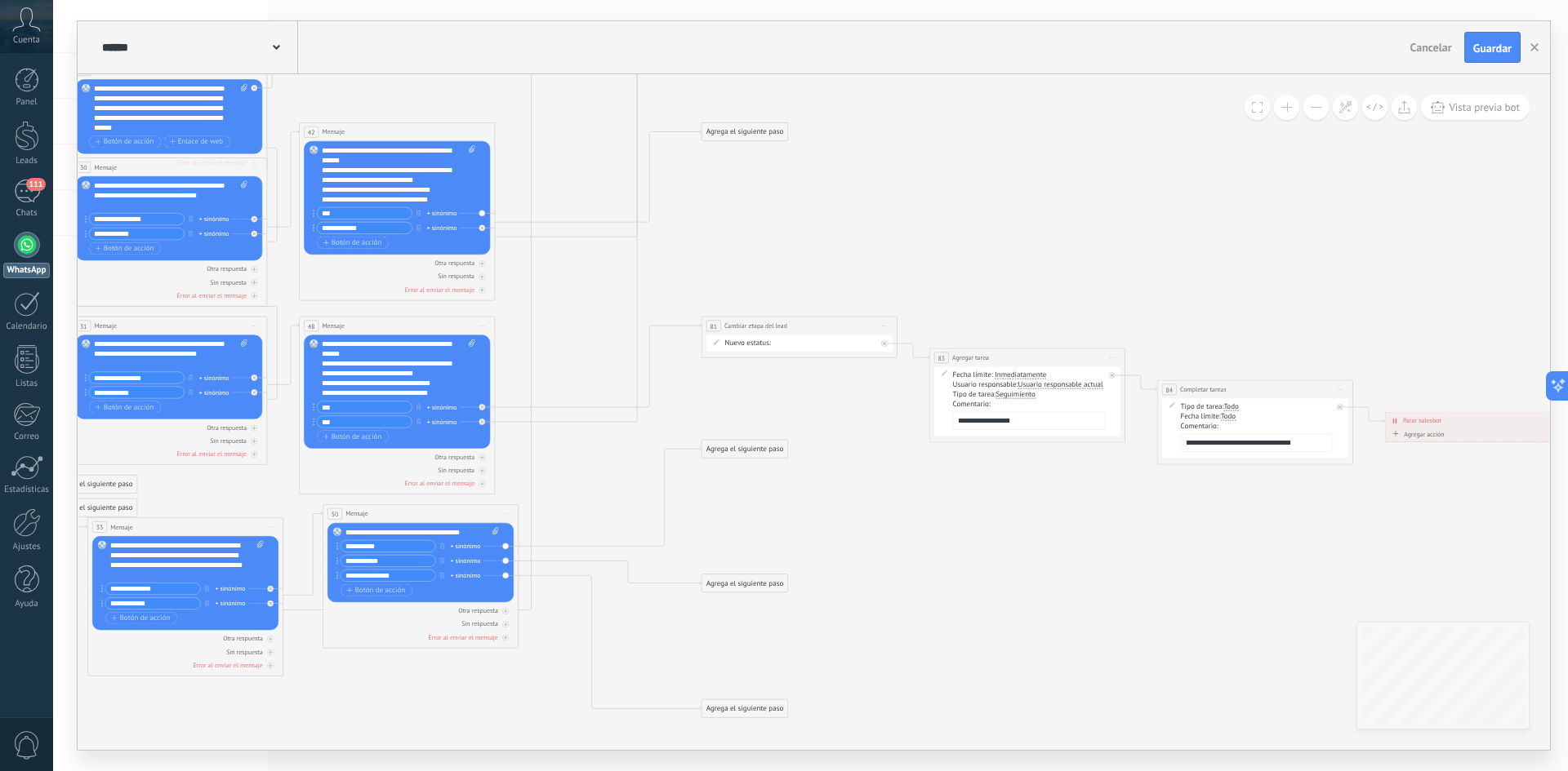
drag, startPoint x: 767, startPoint y: 531, endPoint x: 978, endPoint y: 627, distance: 231.8
click at [978, 627] on icon at bounding box center [454, 341] width 2456 height 1241
drag, startPoint x: 795, startPoint y: 327, endPoint x: 786, endPoint y: 295, distance: 33.2
click at [786, 295] on div "**********" at bounding box center [790, 294] width 196 height 18
drag, startPoint x: 1016, startPoint y: 360, endPoint x: 1001, endPoint y: 296, distance: 65.7
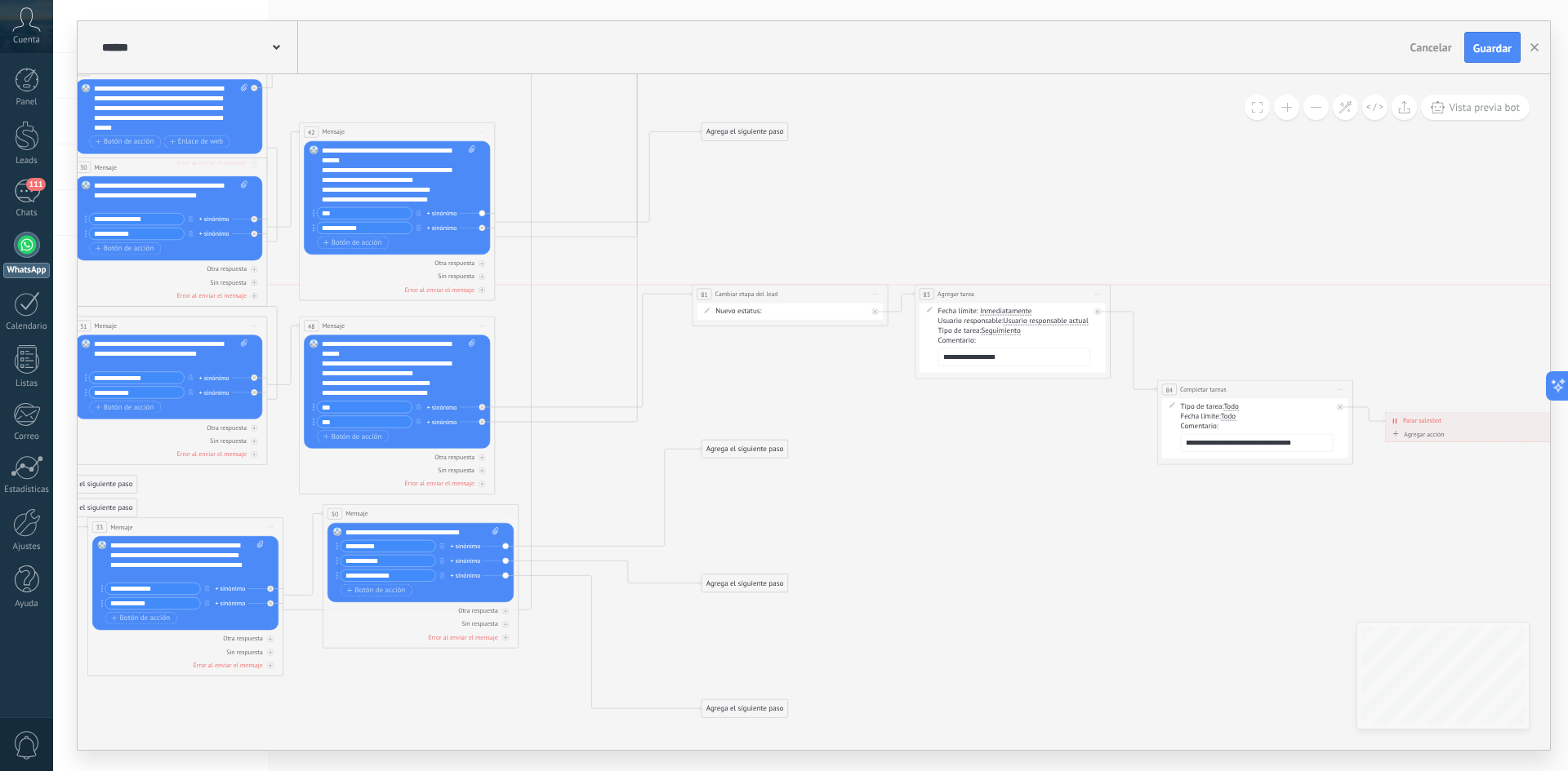
click at [1001, 296] on div "**********" at bounding box center [1012, 294] width 196 height 18
drag, startPoint x: 1271, startPoint y: 387, endPoint x: 1276, endPoint y: 295, distance: 92.1
click at [1276, 295] on div "**********" at bounding box center [1259, 294] width 196 height 18
drag, startPoint x: 1486, startPoint y: 420, endPoint x: 1475, endPoint y: 301, distance: 119.5
click at [1475, 301] on div "**********" at bounding box center [1460, 293] width 182 height 17
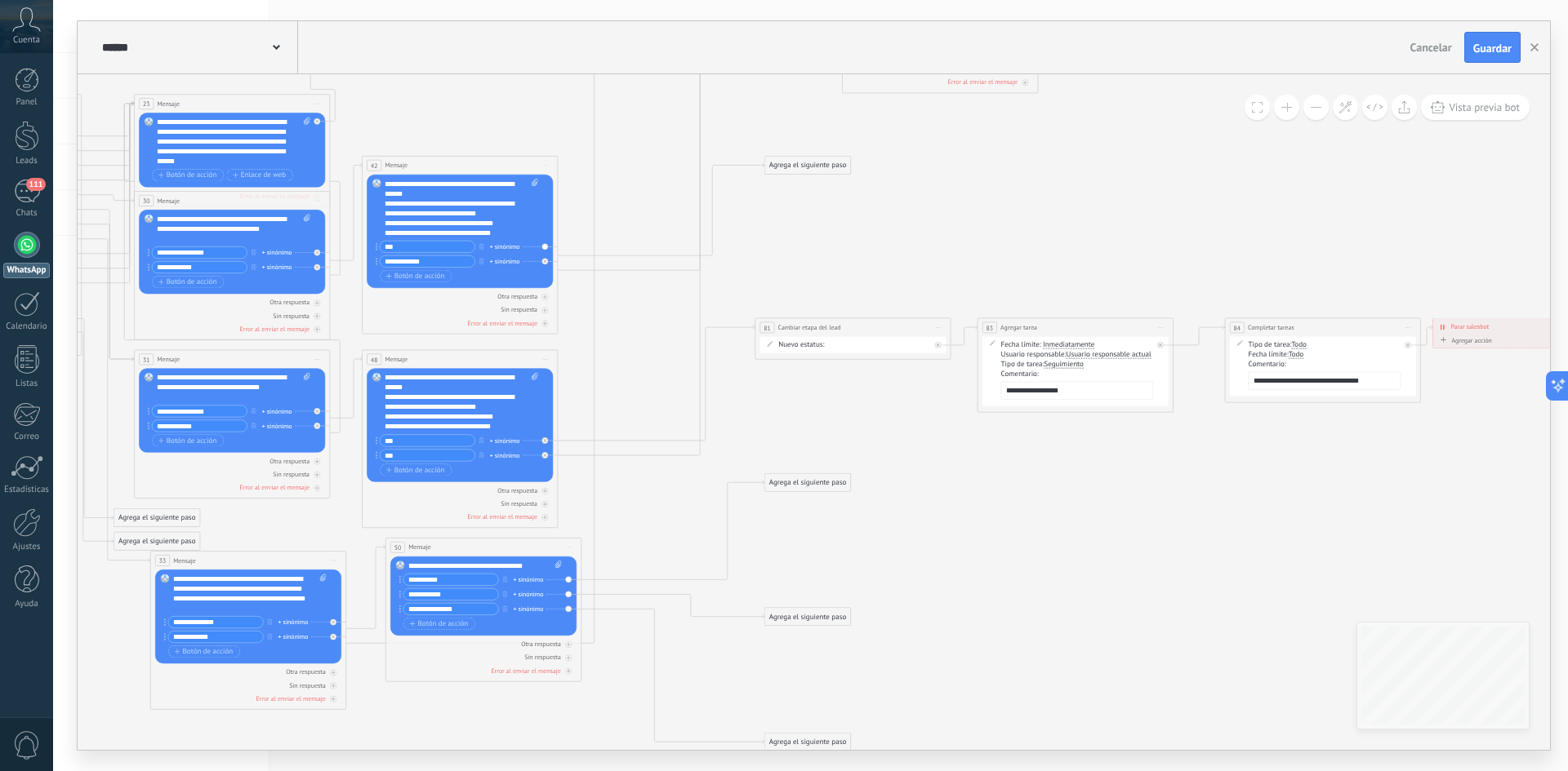
drag, startPoint x: 978, startPoint y: 553, endPoint x: 1046, endPoint y: 584, distance: 74.7
click at [1045, 586] on icon at bounding box center [575, 375] width 2571 height 1241
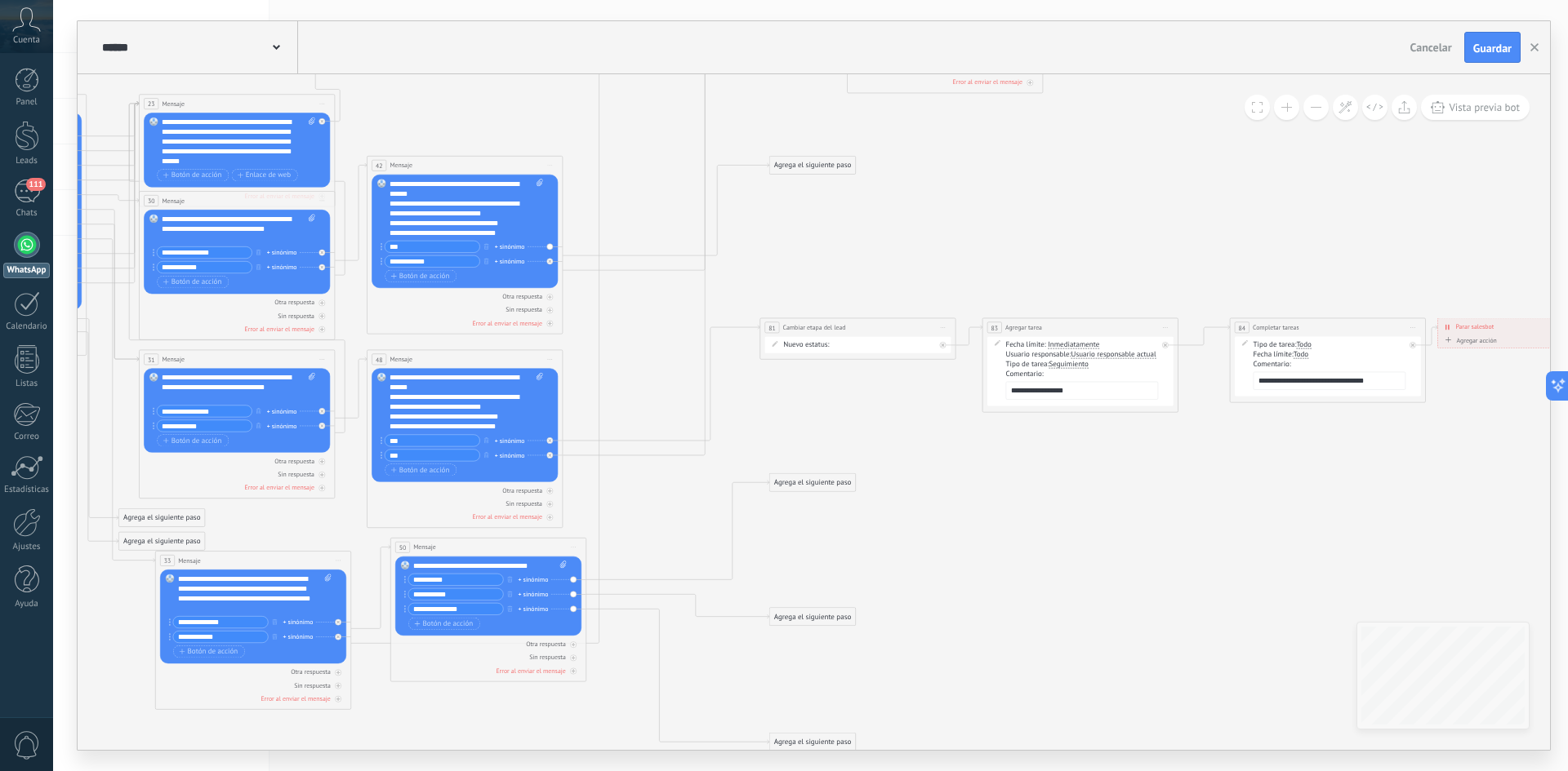
click at [817, 169] on div "Agrega el siguiente paso" at bounding box center [812, 166] width 86 height 16
click at [827, 392] on span "Ir a otro paso" at bounding box center [816, 393] width 42 height 9
click at [820, 445] on div "81: Cambiar etapa del lead" at bounding box center [828, 446] width 110 height 16
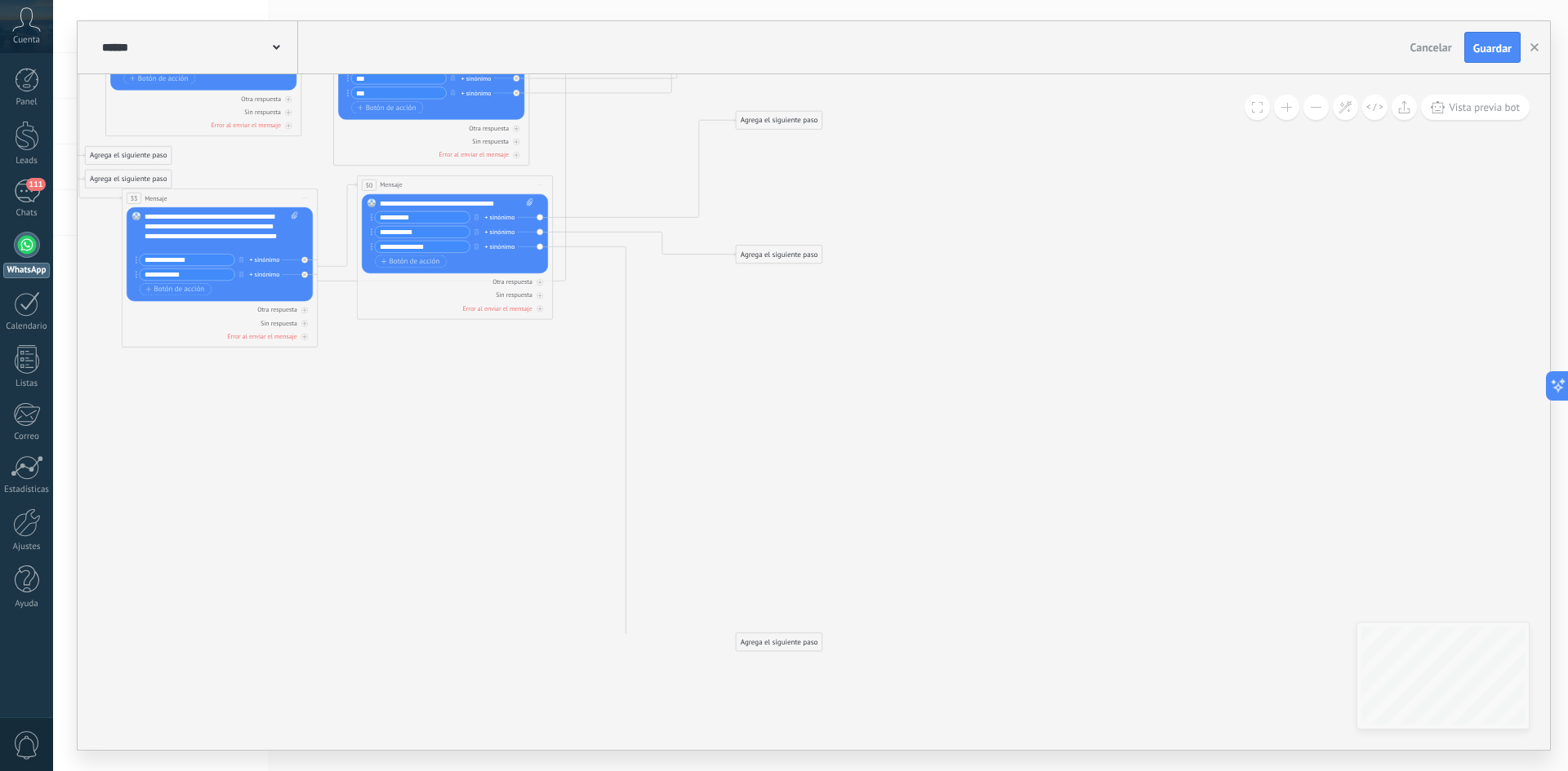
drag, startPoint x: 1028, startPoint y: 641, endPoint x: 995, endPoint y: 279, distance: 363.5
click at [995, 279] on icon at bounding box center [547, 13] width 2571 height 1241
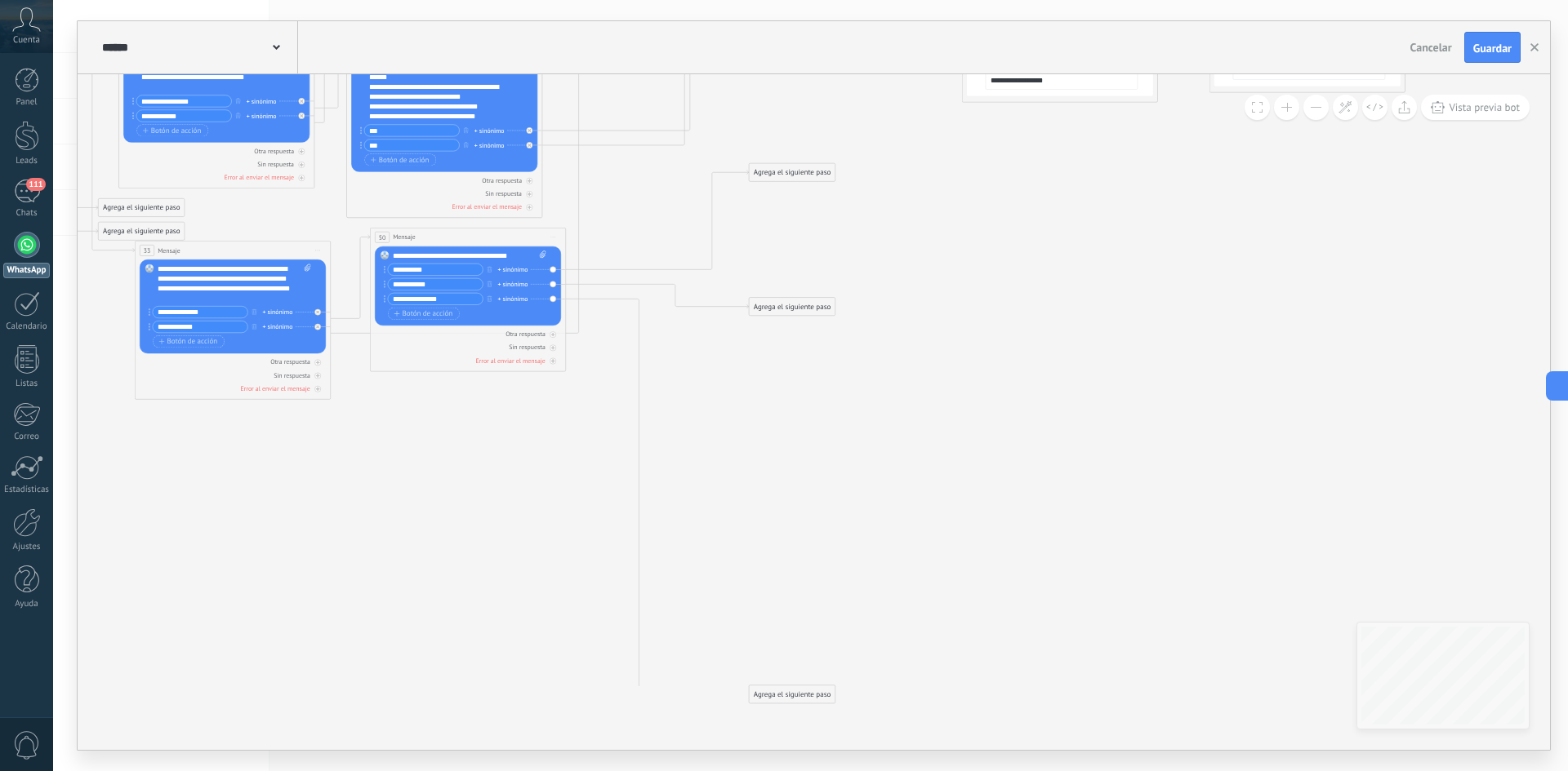
drag, startPoint x: 741, startPoint y: 495, endPoint x: 759, endPoint y: 566, distance: 73.2
click at [759, 566] on icon at bounding box center [559, 65] width 2571 height 1241
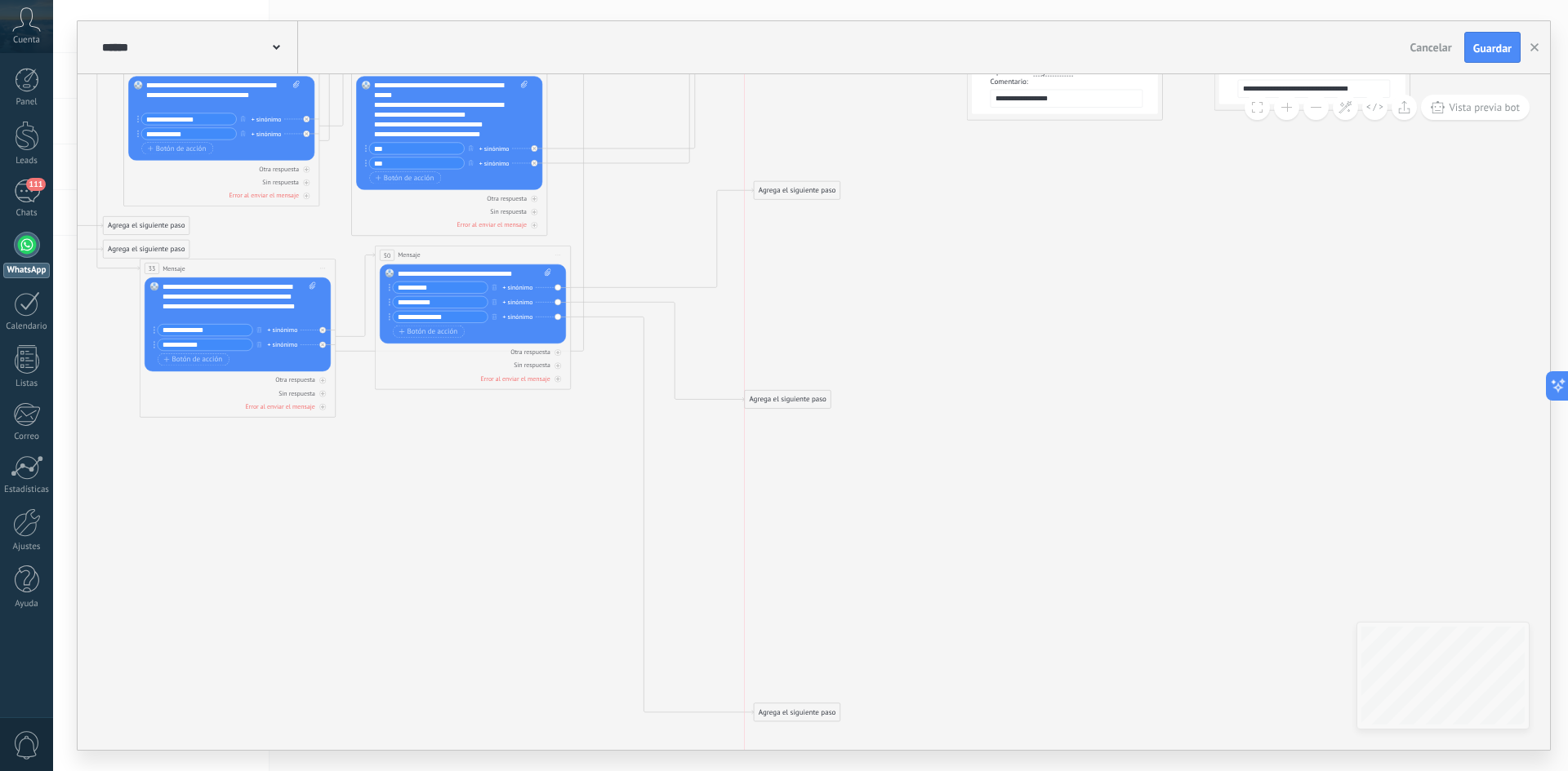
drag, startPoint x: 774, startPoint y: 326, endPoint x: 764, endPoint y: 401, distance: 75.7
click at [764, 401] on div "Agrega el siguiente paso" at bounding box center [788, 400] width 86 height 16
